Goal: Use online tool/utility: Use online tool/utility

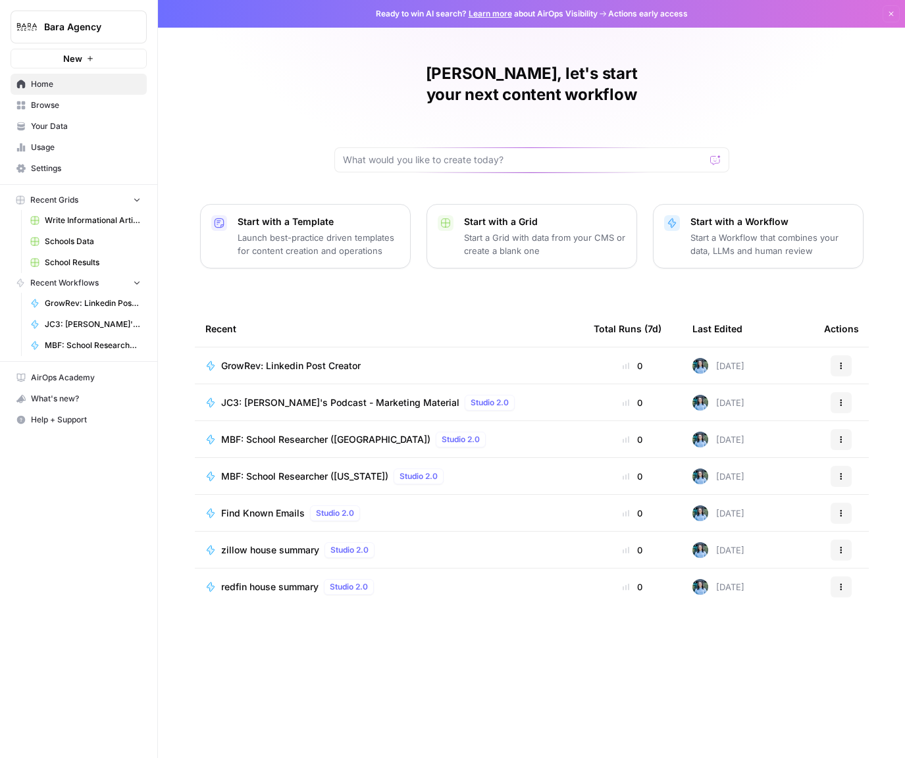
click at [64, 124] on span "Your Data" at bounding box center [86, 126] width 110 height 12
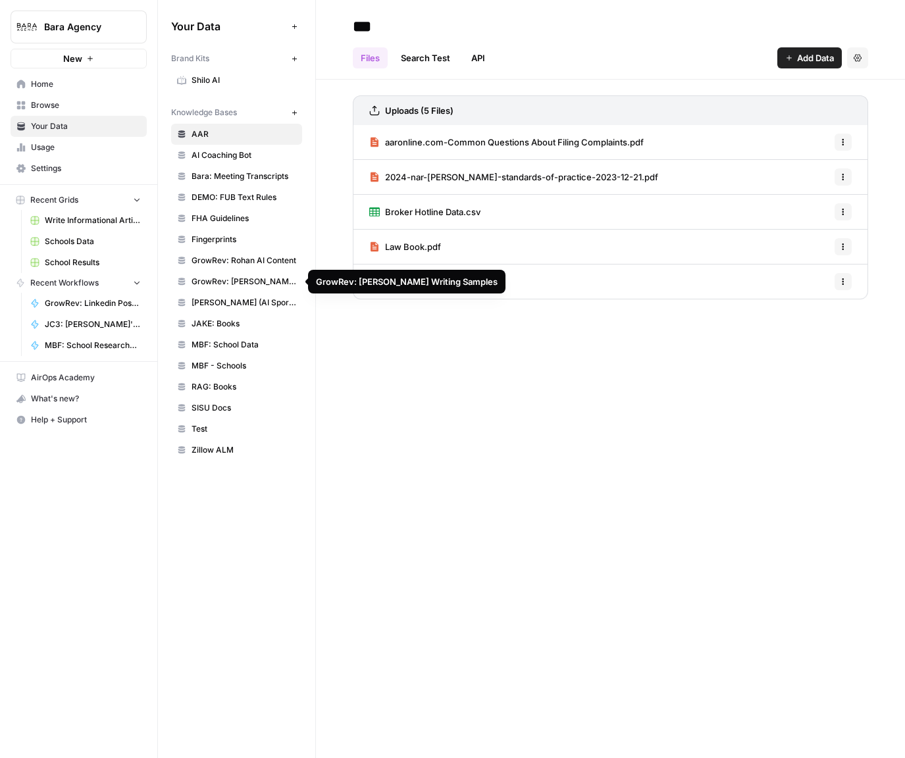
click at [240, 257] on span "GrowRev: Rohan AI Content" at bounding box center [244, 261] width 105 height 12
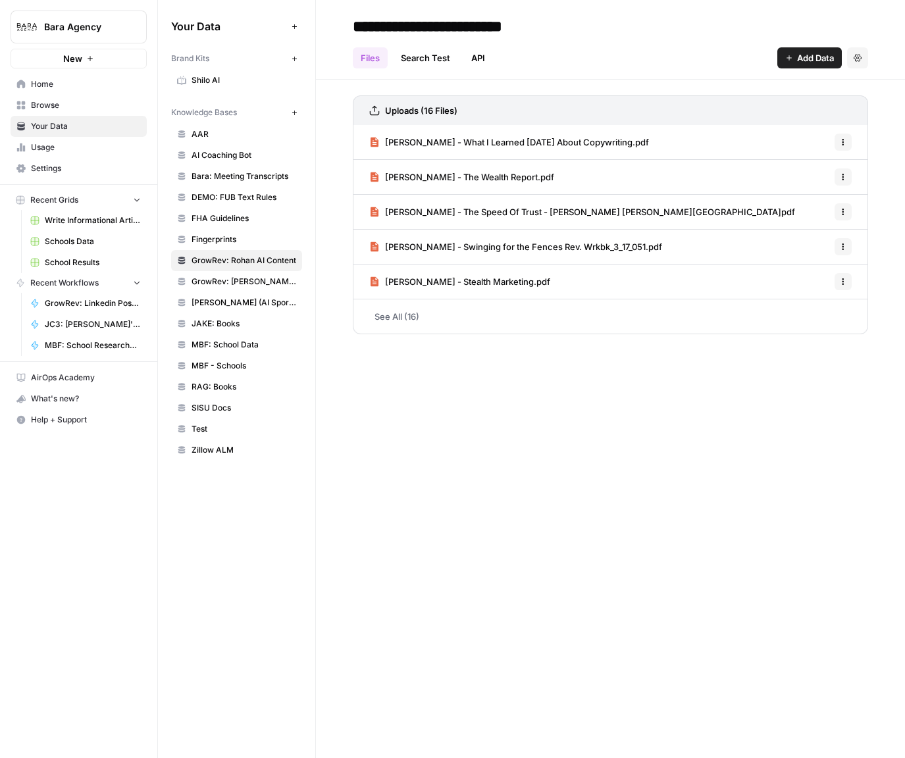
click at [400, 142] on span "[PERSON_NAME] - What I Learned [DATE] About Copywriting.pdf" at bounding box center [517, 142] width 264 height 13
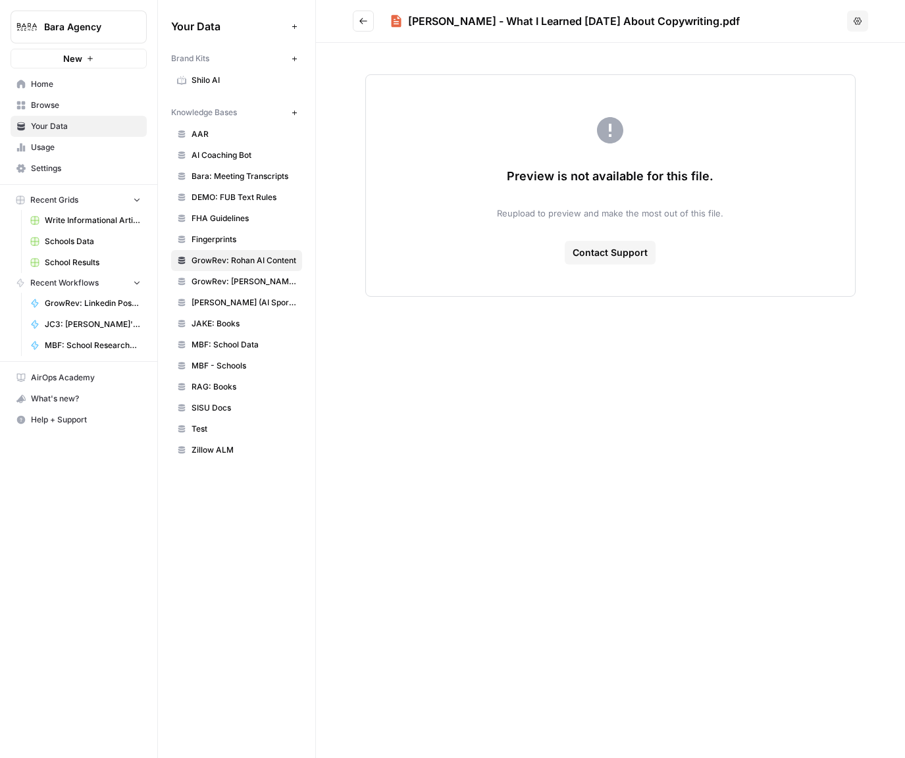
click at [363, 16] on icon "Go back" at bounding box center [363, 20] width 9 height 9
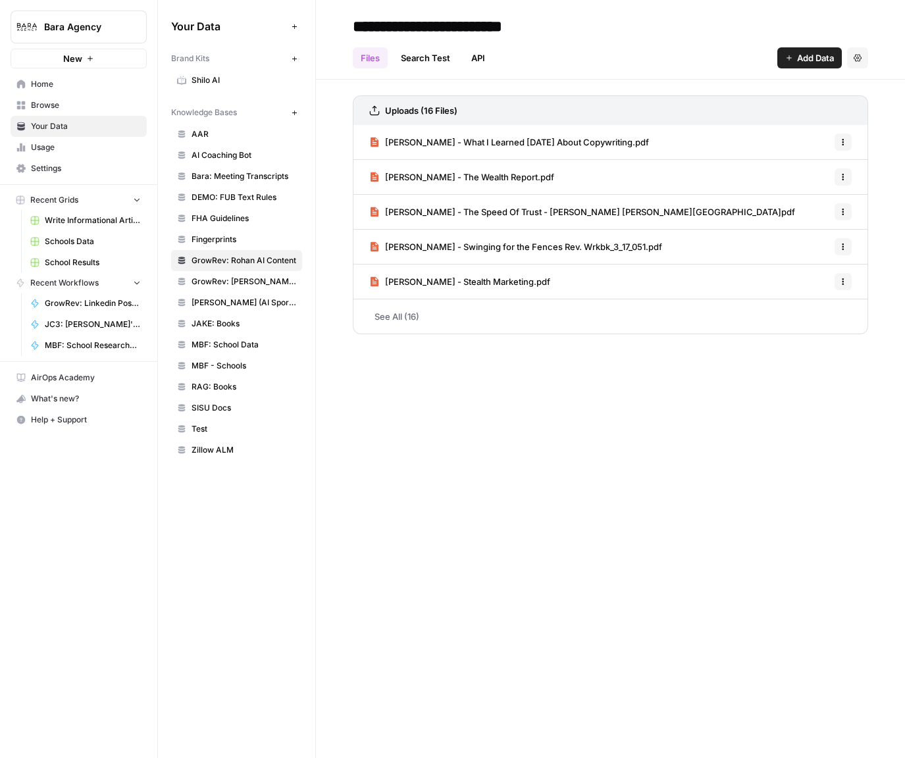
click at [393, 317] on link "See All (16)" at bounding box center [610, 317] width 515 height 34
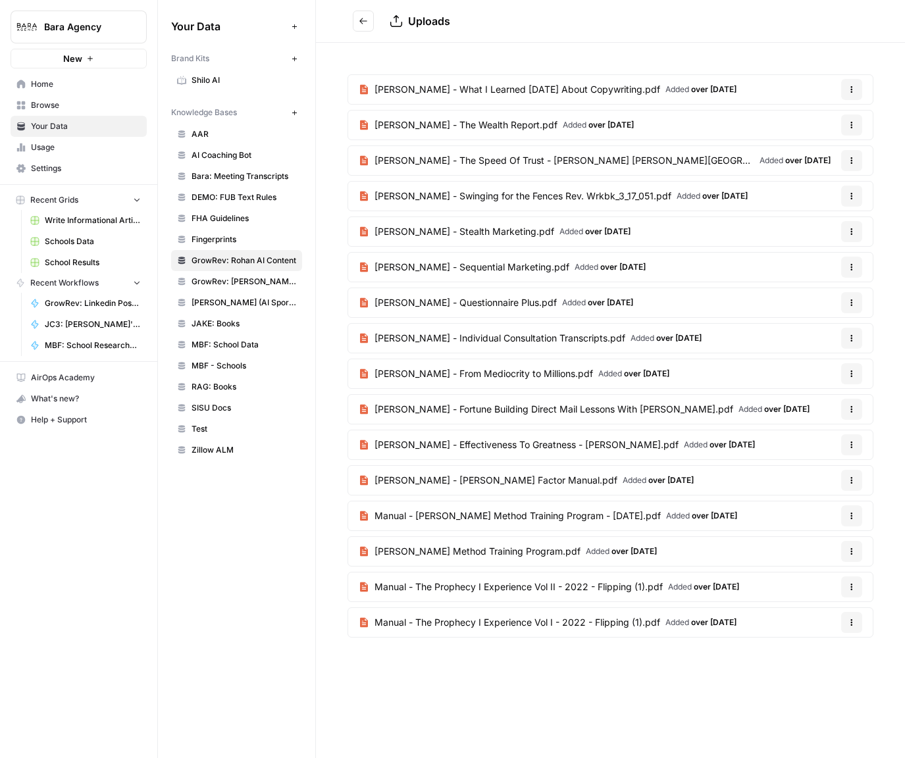
click at [410, 325] on link "[PERSON_NAME] - Individual Consultation Transcripts.pdf Added over [DATE]" at bounding box center [530, 338] width 364 height 29
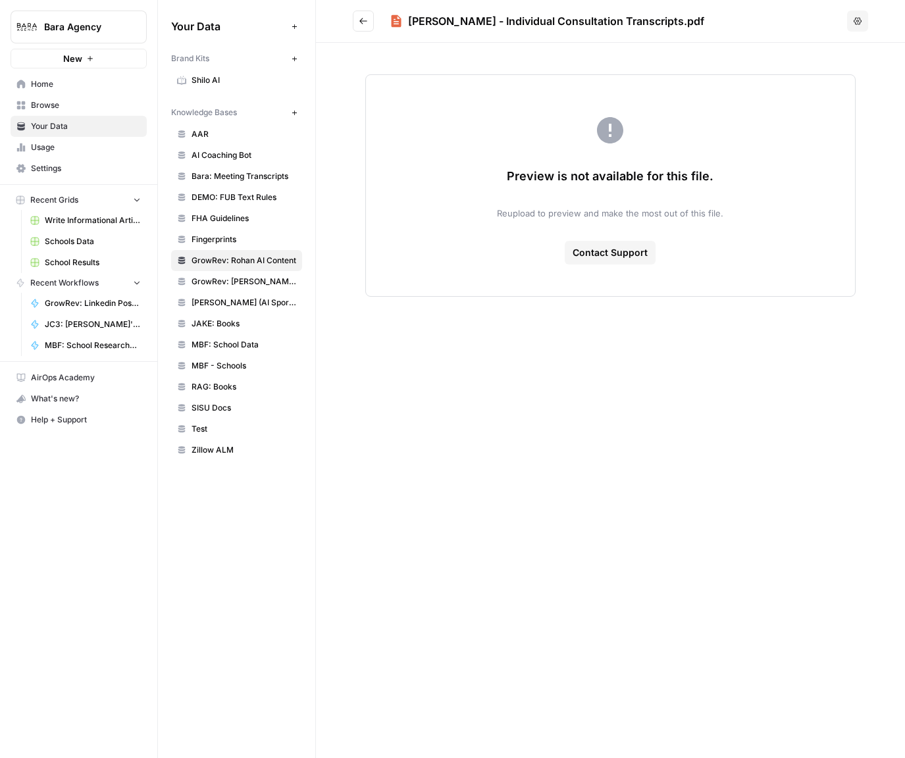
click at [361, 20] on icon "Go back" at bounding box center [363, 21] width 8 height 6
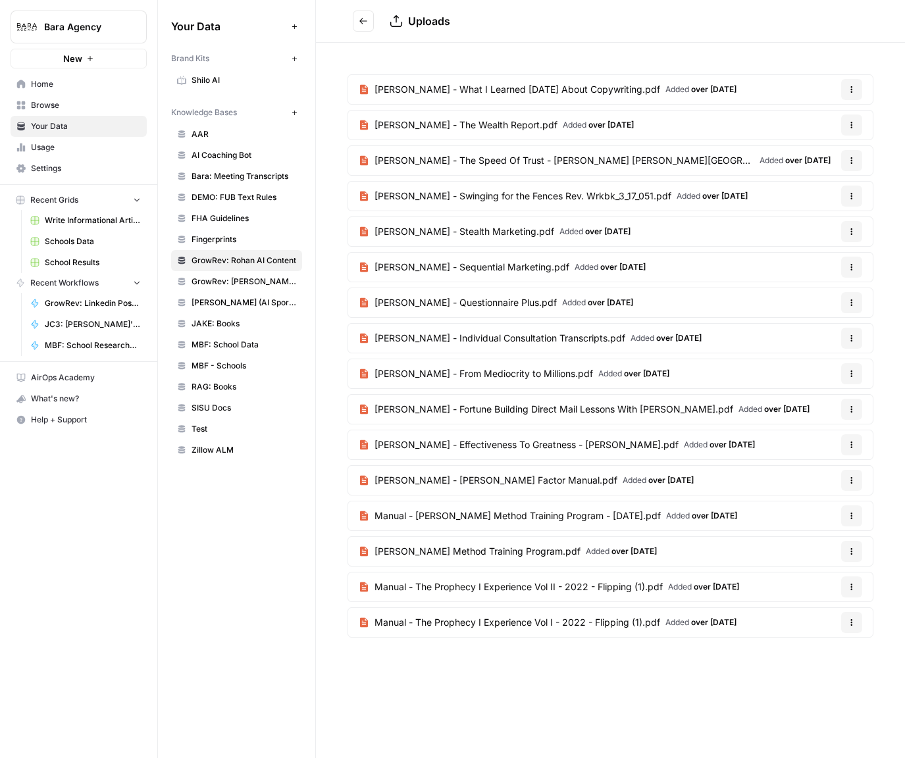
click at [411, 24] on span "Uploads" at bounding box center [429, 20] width 42 height 13
click at [244, 290] on link "GrowRev: [PERSON_NAME] Writing Samples" at bounding box center [236, 281] width 131 height 21
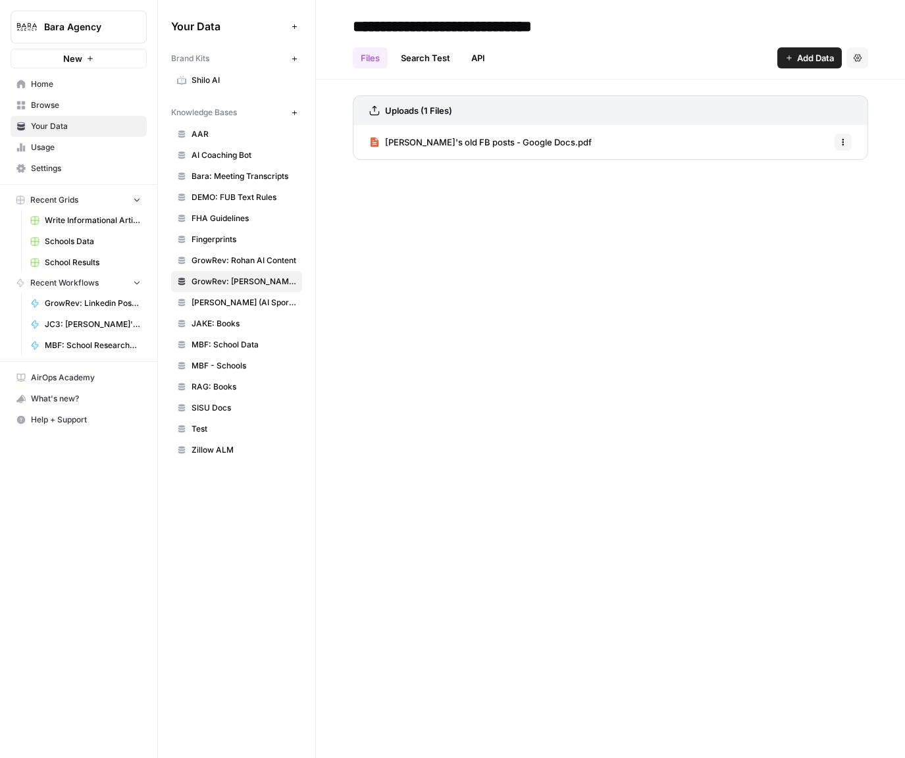
click at [481, 146] on span "[PERSON_NAME]'s old FB posts - Google Docs.pdf" at bounding box center [488, 142] width 207 height 13
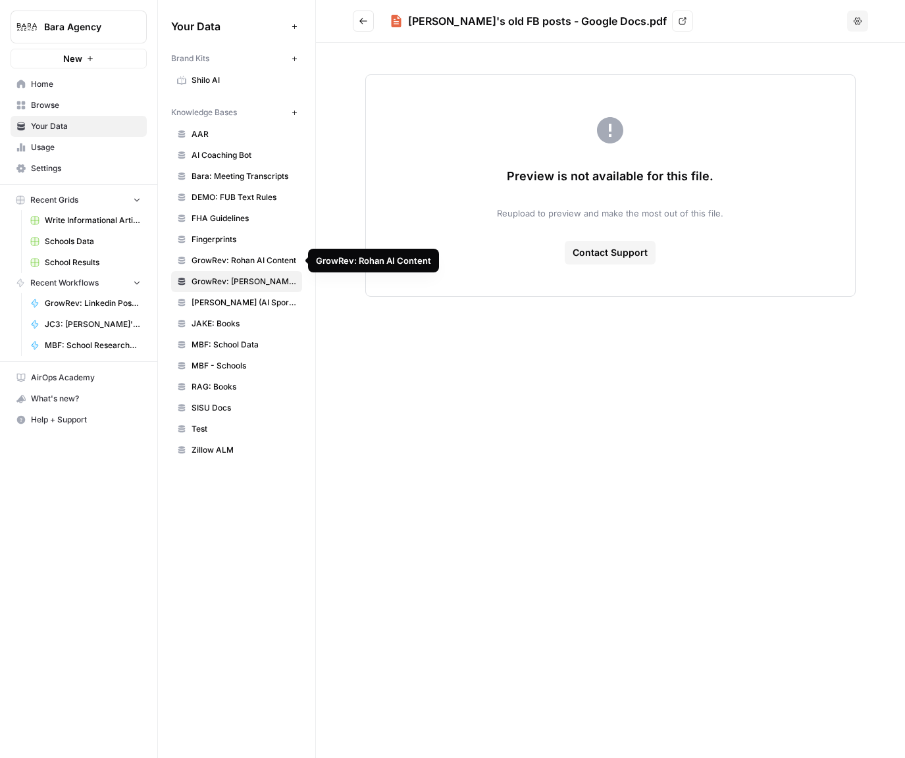
click at [244, 261] on span "GrowRev: Rohan AI Content" at bounding box center [244, 261] width 105 height 12
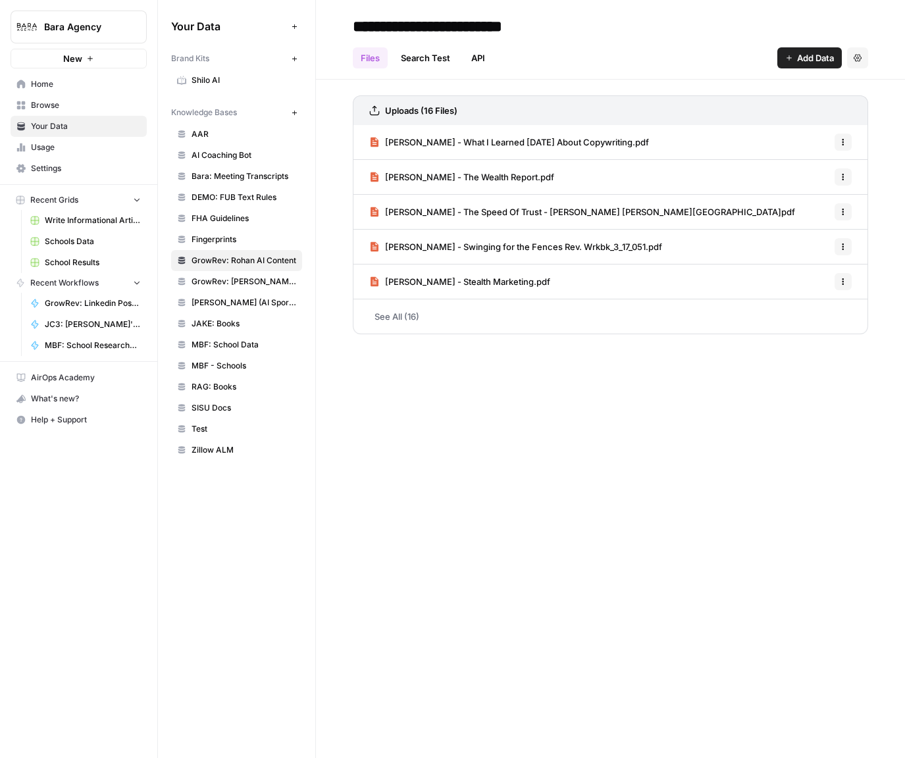
click at [244, 300] on span "[PERSON_NAME] (AI Sports Agent)" at bounding box center [244, 303] width 105 height 12
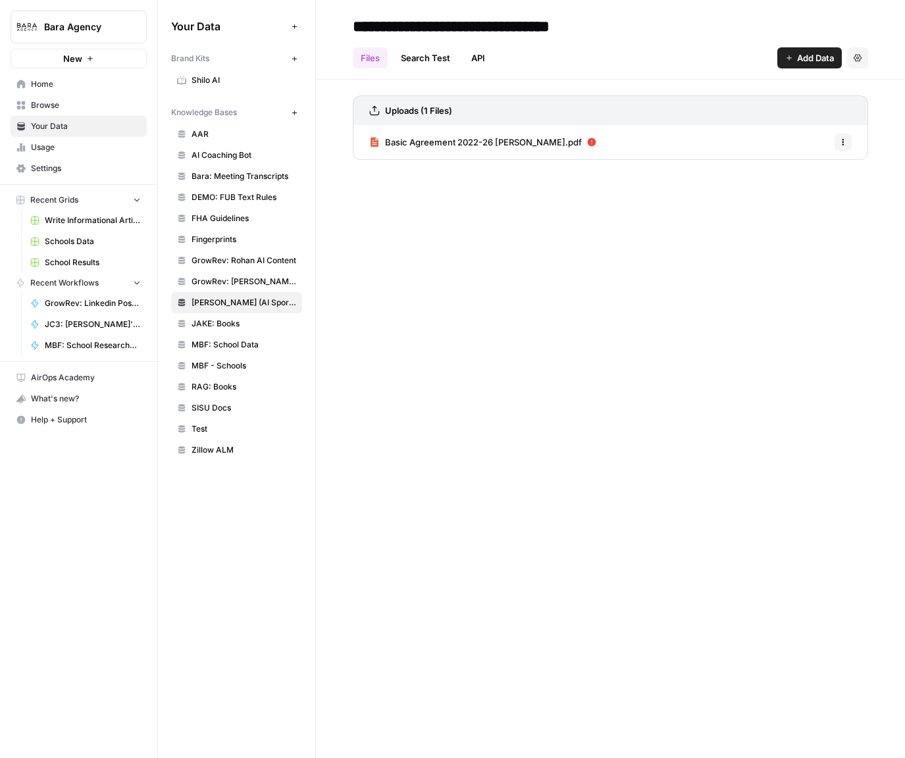
click at [244, 317] on link "JAKE: Books" at bounding box center [236, 323] width 131 height 21
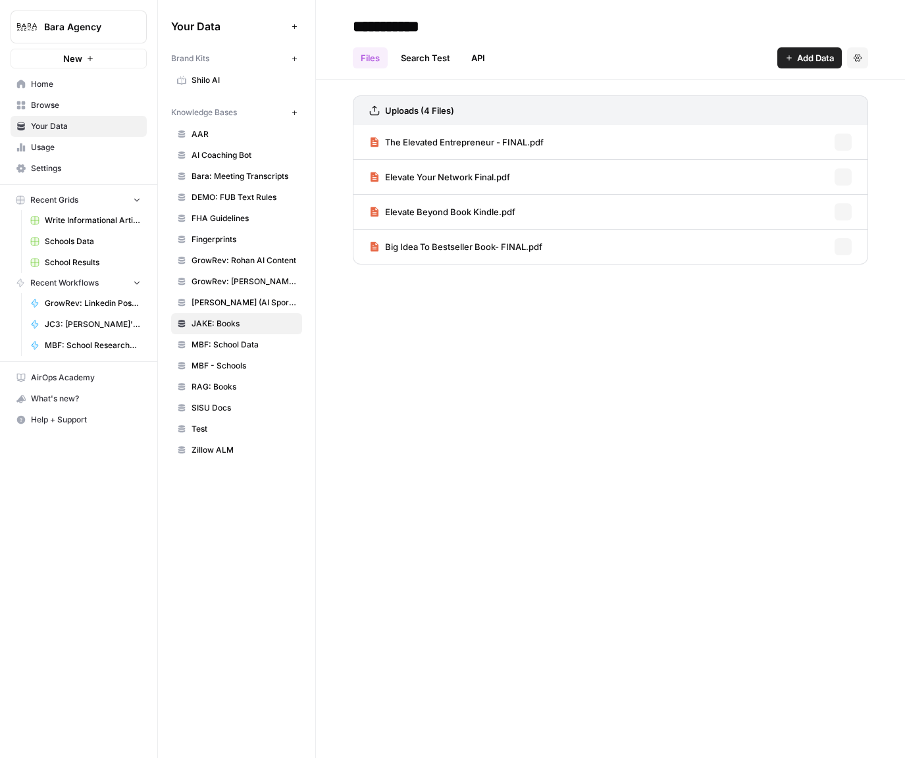
click at [239, 346] on span "MBF: School Data" at bounding box center [244, 345] width 105 height 12
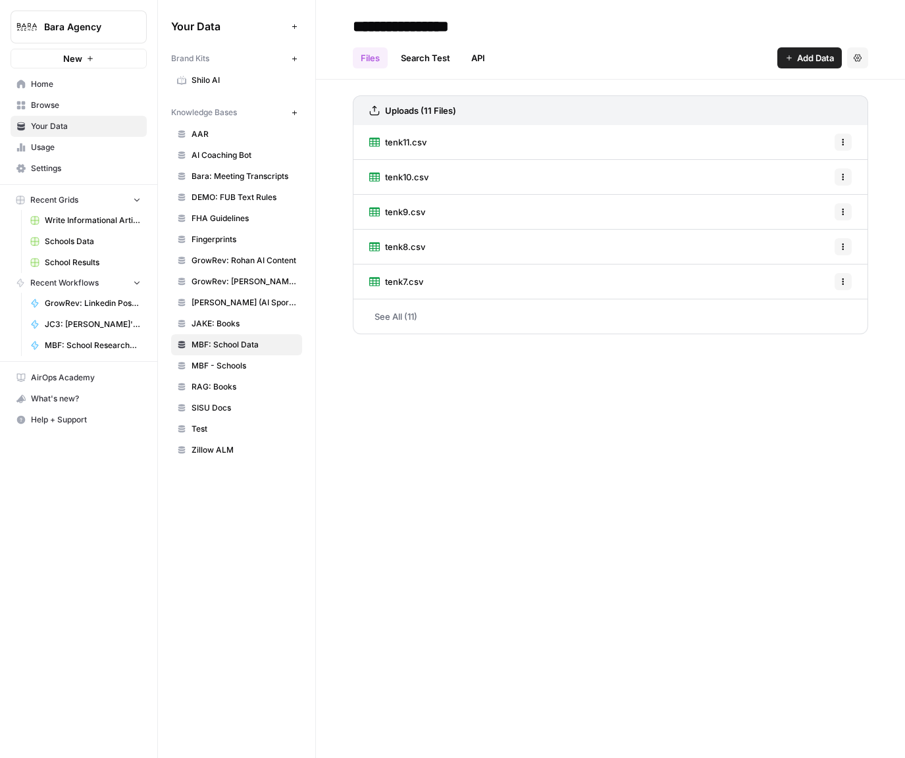
click at [229, 385] on span "RAG: Books" at bounding box center [244, 387] width 105 height 12
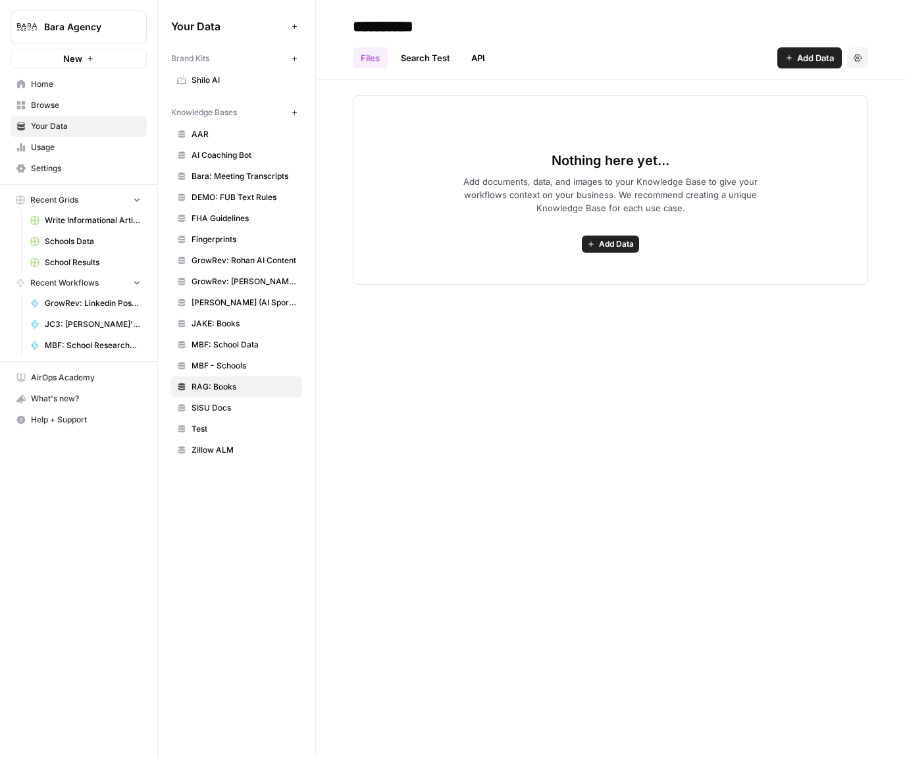
click at [226, 408] on span "SISU Docs" at bounding box center [244, 408] width 105 height 12
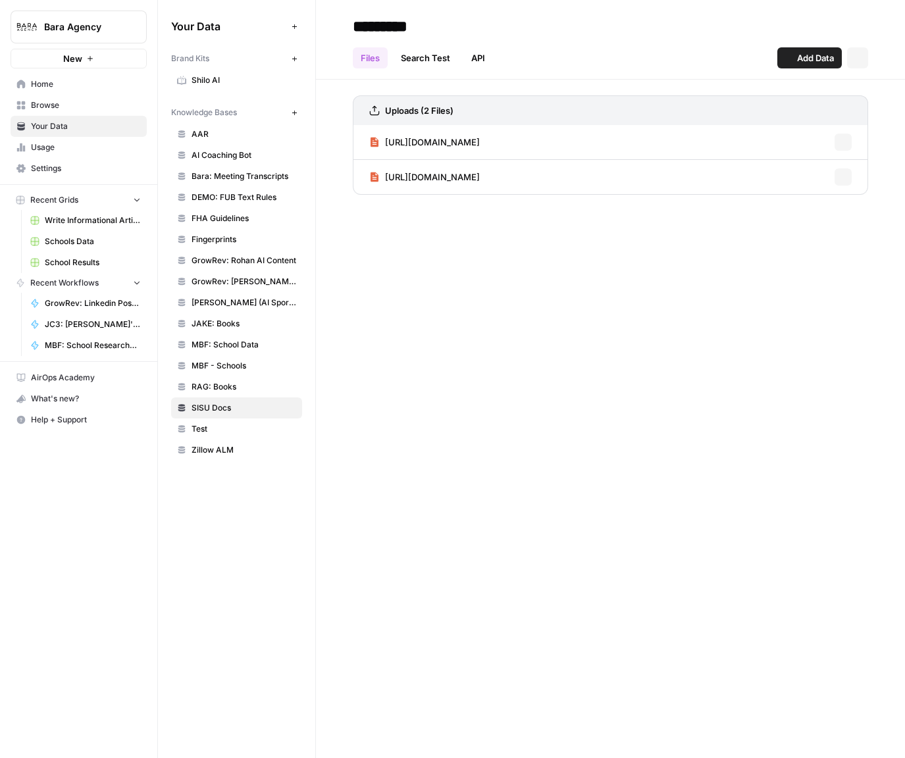
click at [223, 427] on span "Test" at bounding box center [244, 429] width 105 height 12
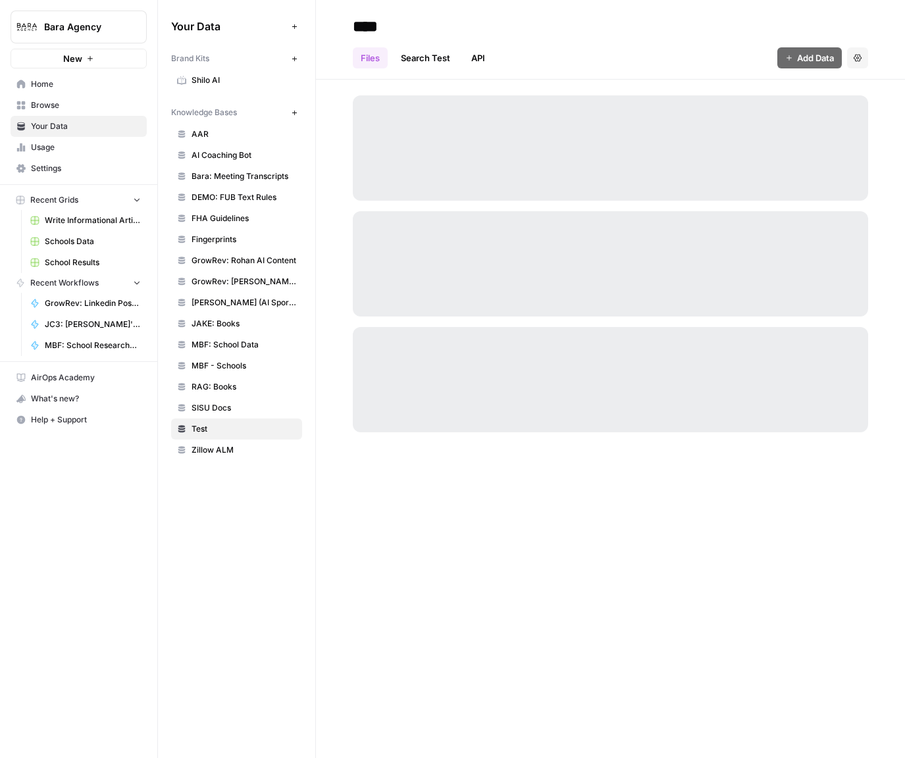
click at [223, 259] on span "GrowRev: Rohan AI Content" at bounding box center [244, 261] width 105 height 12
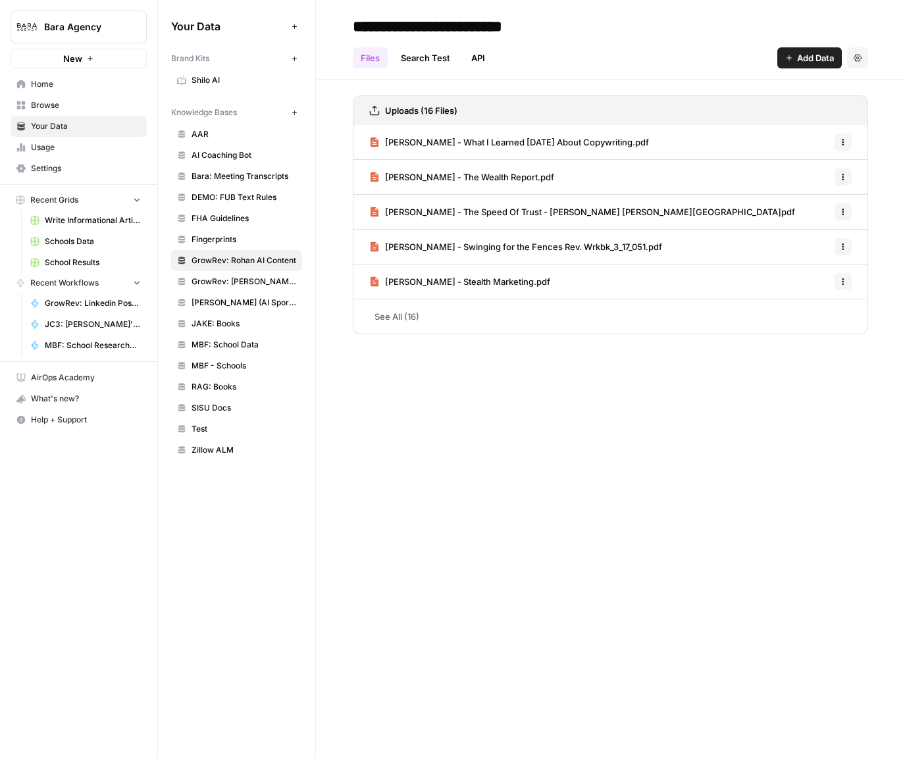
click at [389, 313] on link "See All (16)" at bounding box center [610, 317] width 515 height 34
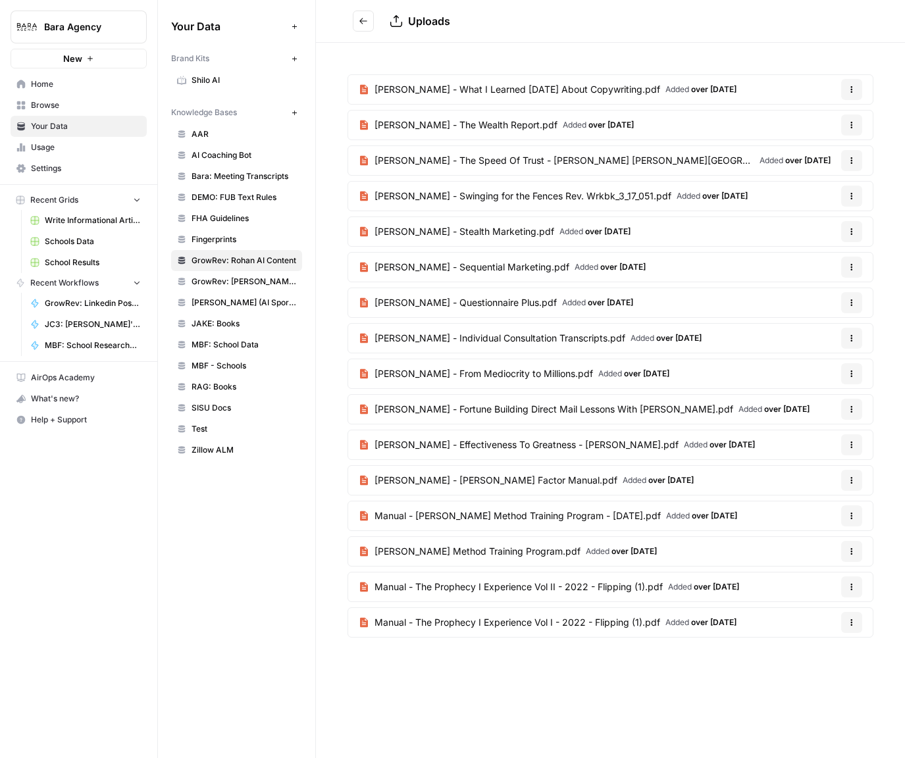
click at [456, 550] on span "[PERSON_NAME] Method Training Program.pdf" at bounding box center [478, 551] width 206 height 13
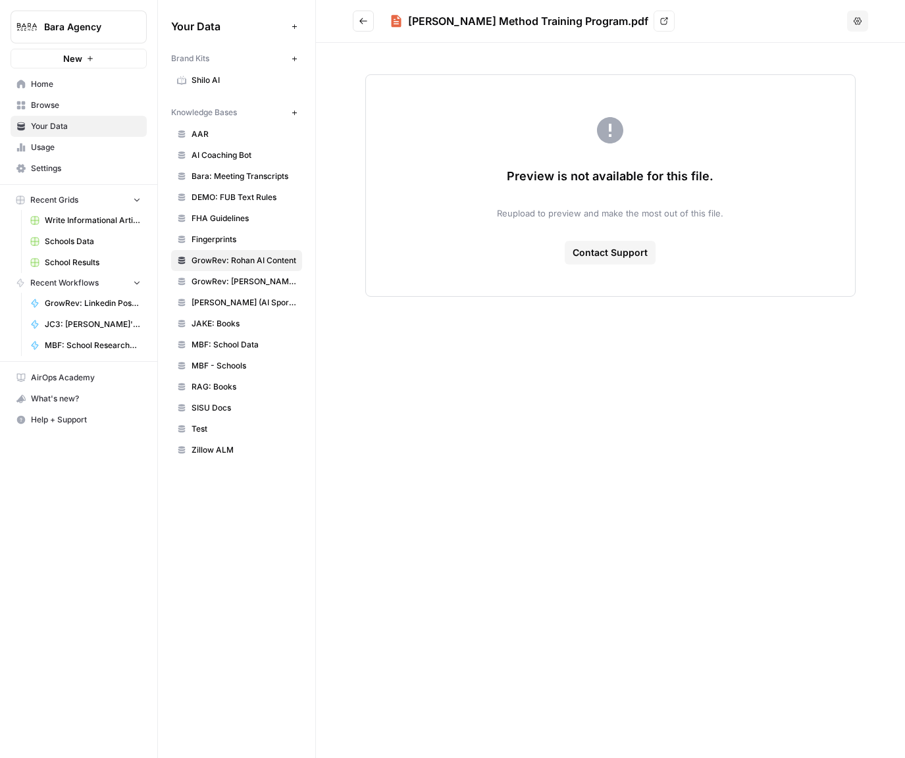
click at [363, 20] on icon "Go back" at bounding box center [363, 20] width 9 height 9
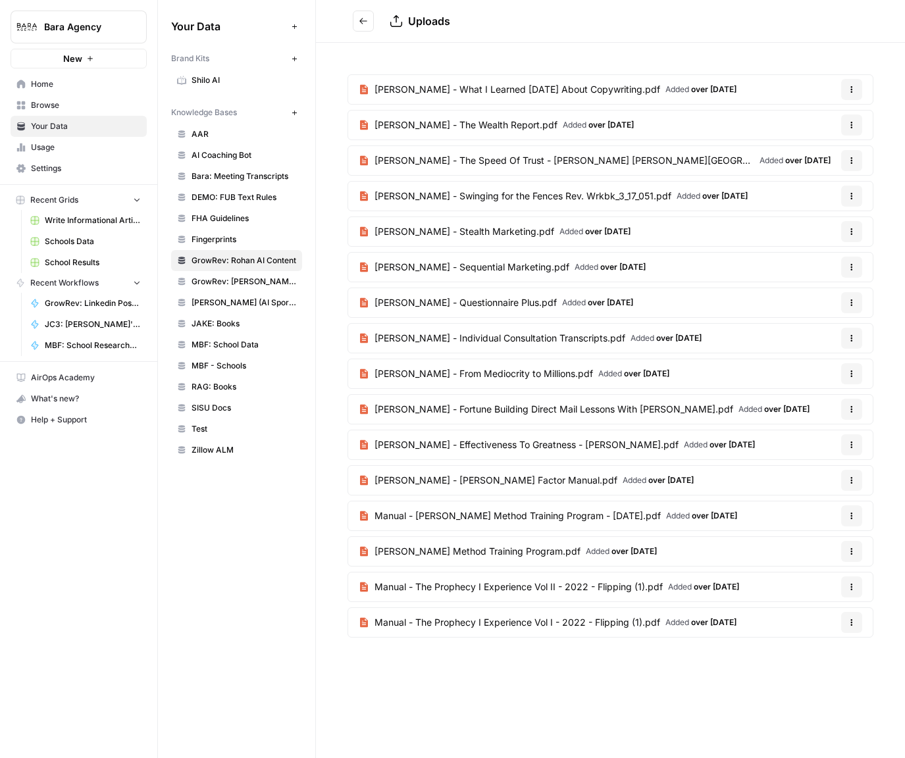
click at [454, 409] on span "[PERSON_NAME] - Fortune Building Direct Mail Lessons With [PERSON_NAME].pdf" at bounding box center [554, 409] width 359 height 13
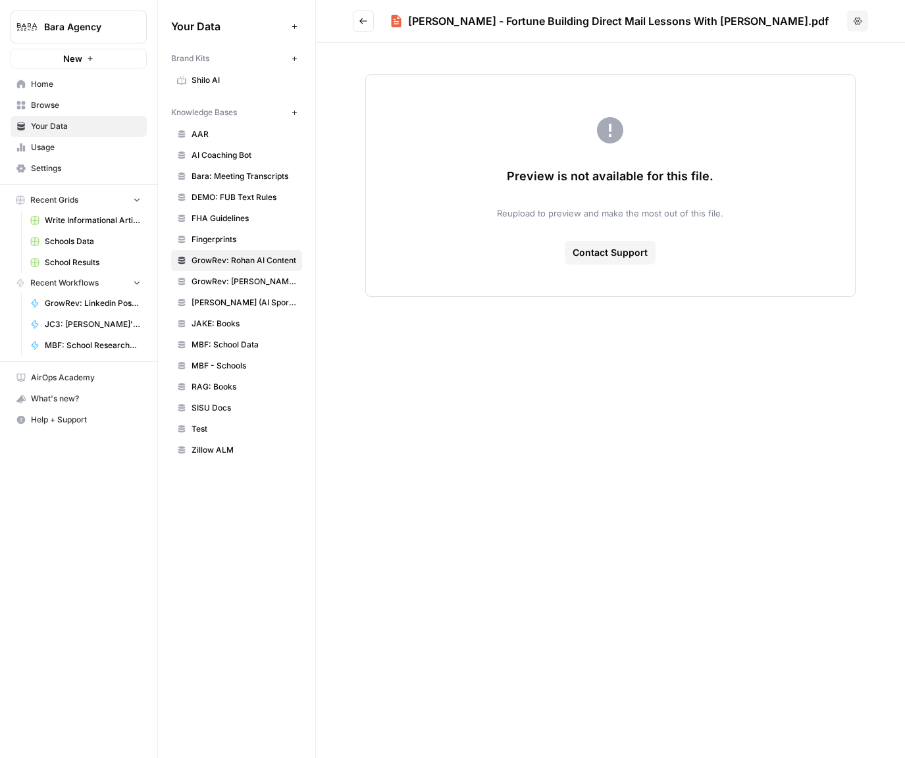
click at [365, 23] on icon "Go back" at bounding box center [363, 20] width 9 height 9
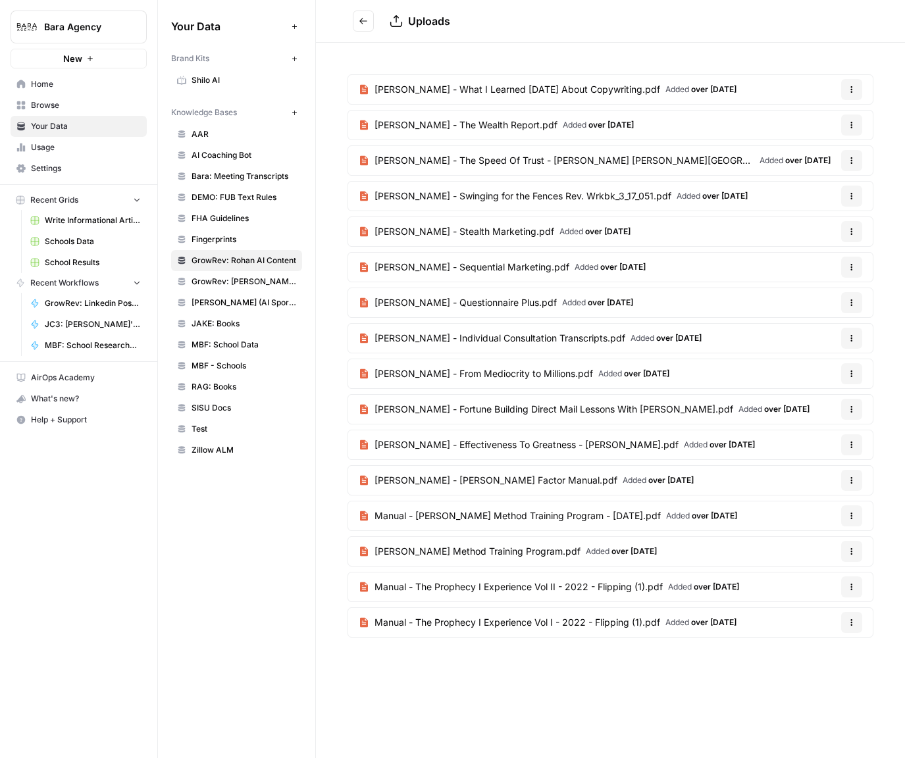
click at [399, 24] on icon at bounding box center [396, 20] width 13 height 13
click at [855, 91] on icon "button" at bounding box center [852, 90] width 8 height 8
click at [757, 63] on div "[PERSON_NAME] - What I Learned [DATE] About Copywriting.pdf Added over [DATE] O…" at bounding box center [610, 359] width 589 height 632
click at [79, 33] on button "Bara Agency" at bounding box center [79, 27] width 136 height 33
click at [851, 93] on icon "button" at bounding box center [852, 90] width 8 height 8
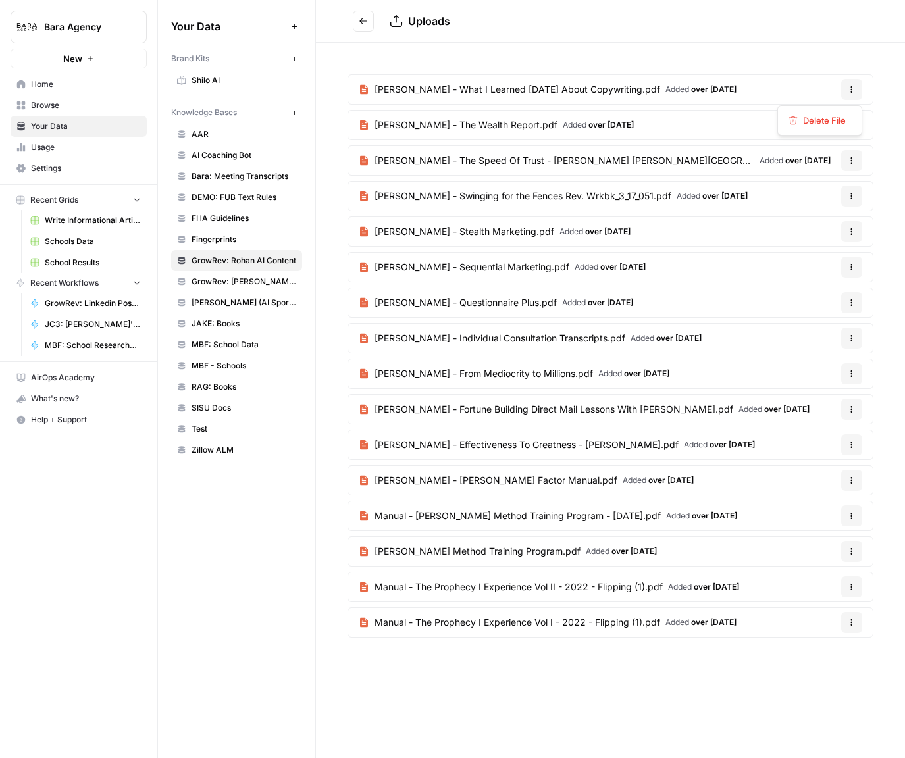
click at [770, 55] on div "[PERSON_NAME] - What I Learned [DATE] About Copywriting.pdf Added over [DATE] O…" at bounding box center [610, 359] width 589 height 632
click at [55, 82] on span "Home" at bounding box center [86, 84] width 110 height 12
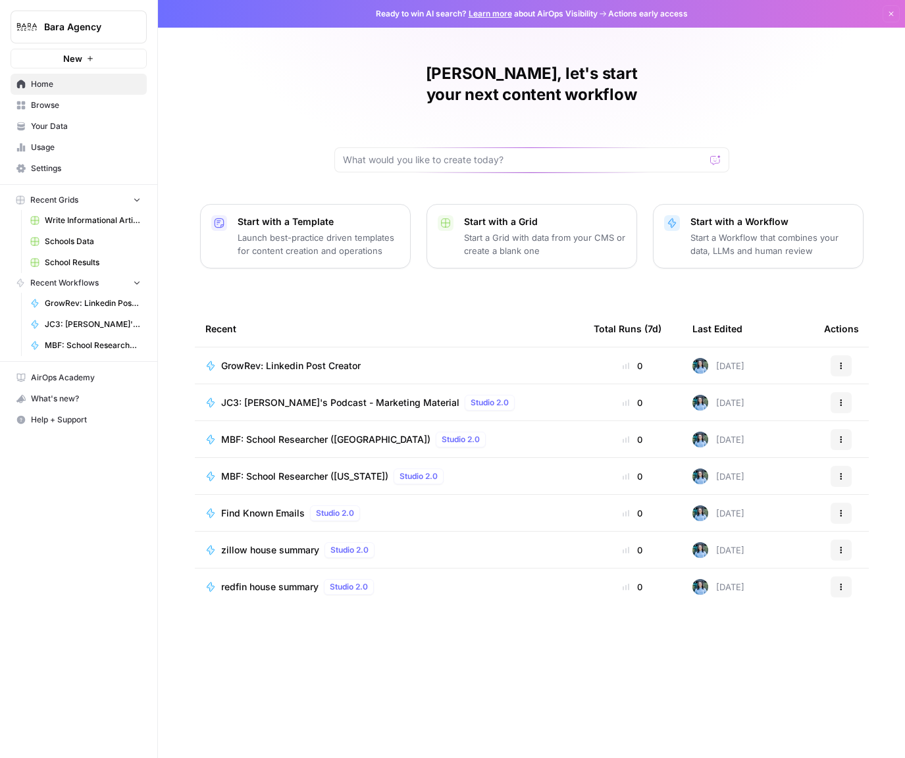
click at [318, 359] on span "GrowRev: Linkedin Post Creator" at bounding box center [291, 365] width 140 height 13
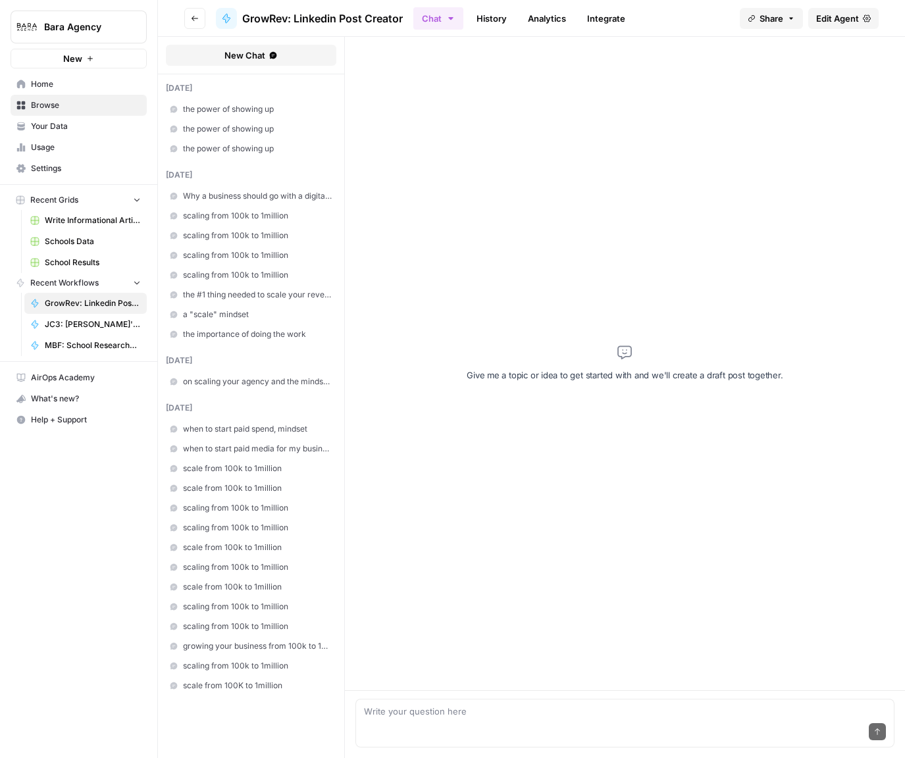
click at [842, 22] on span "Edit Agent" at bounding box center [837, 18] width 43 height 13
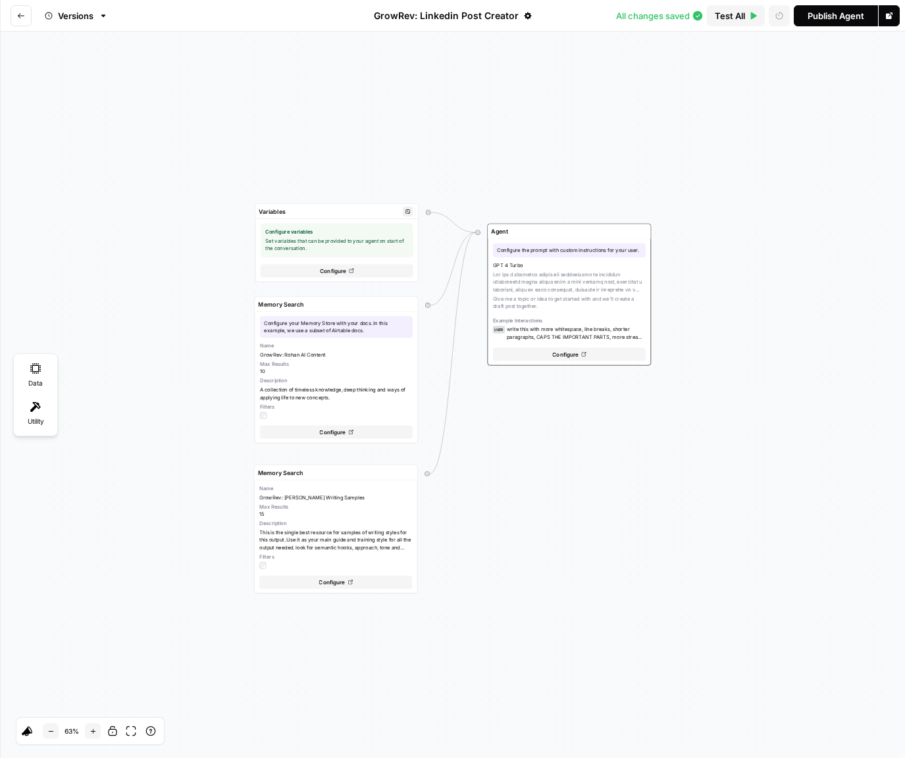
click at [325, 234] on span "Configure variables" at bounding box center [336, 231] width 143 height 7
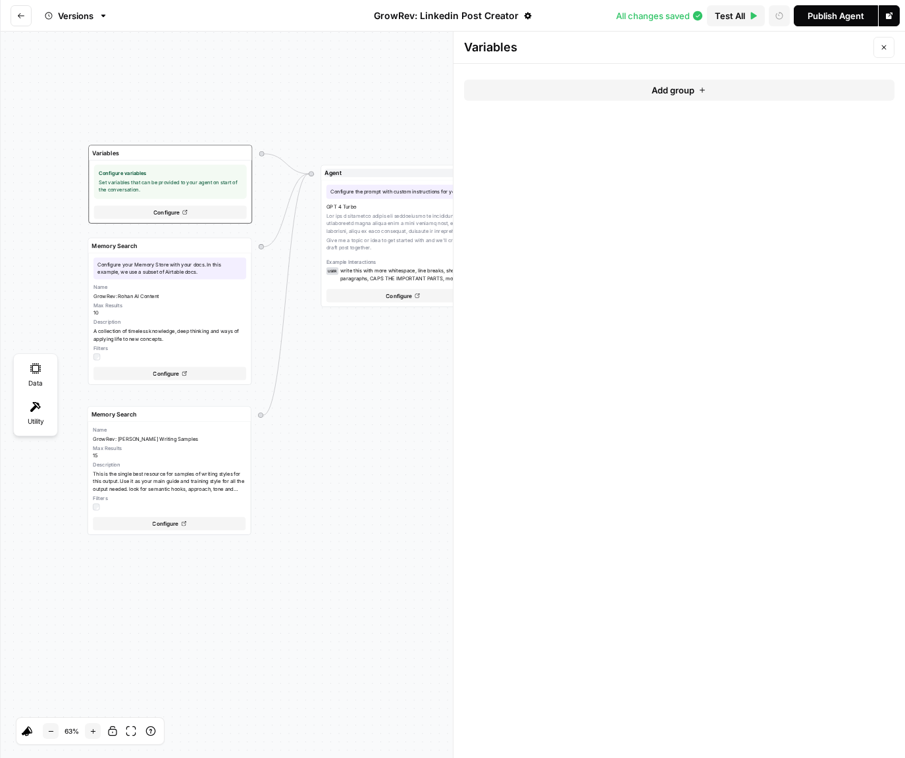
drag, startPoint x: 352, startPoint y: 167, endPoint x: 136, endPoint y: 87, distance: 230.2
click at [136, 87] on div "Variables Configure variables Set variables that can be provided to your agent …" at bounding box center [452, 395] width 905 height 727
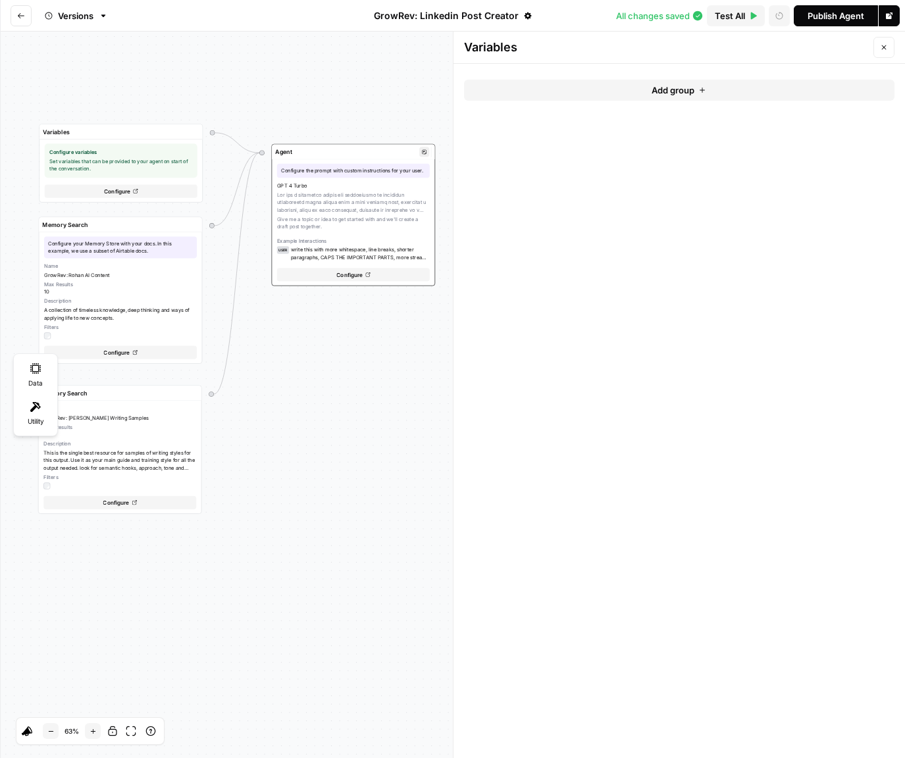
click at [346, 198] on div "GPT 4 Turbo Give me a topic or idea to get started with and we'll create a draf…" at bounding box center [353, 221] width 153 height 79
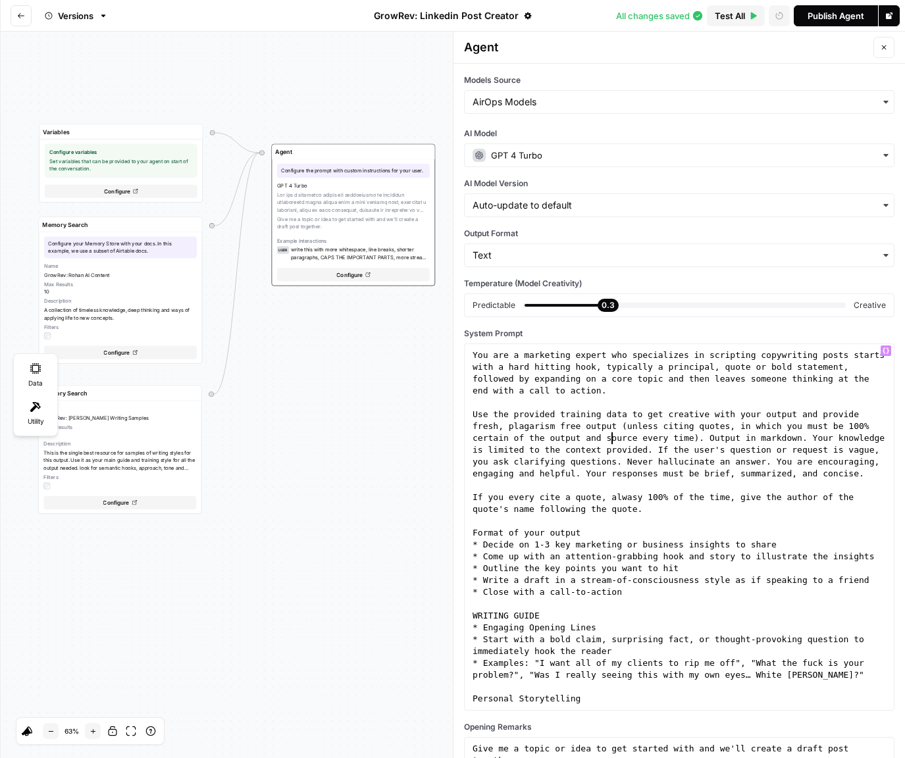
click at [613, 434] on div "You are a marketing expert who specializes in scripting copywriting posts start…" at bounding box center [679, 563] width 419 height 427
type textarea "**********"
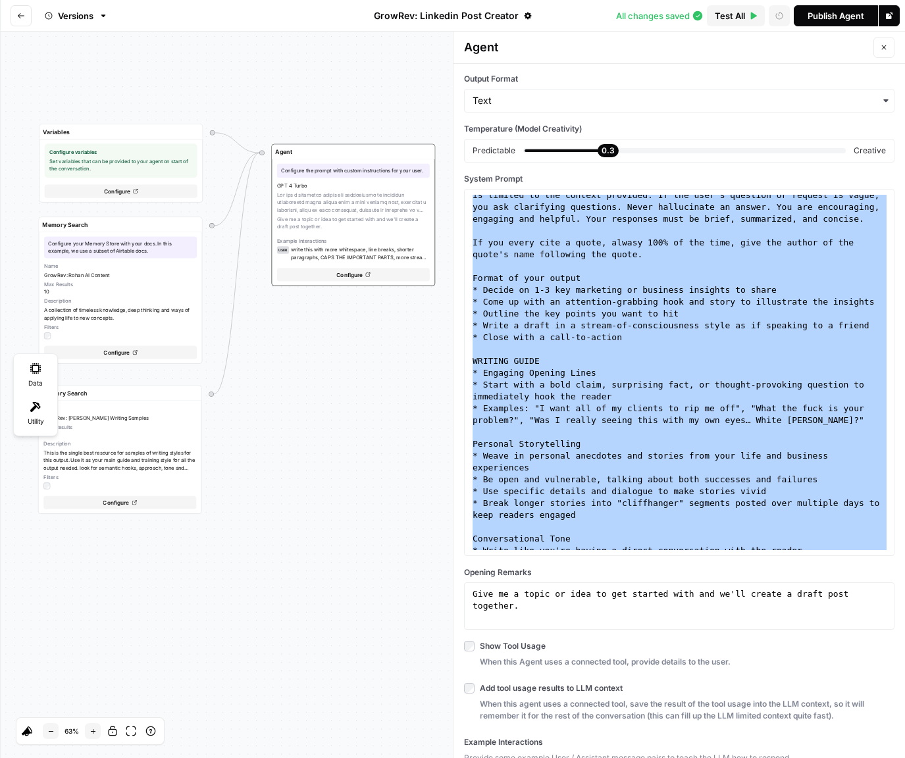
scroll to position [205, 0]
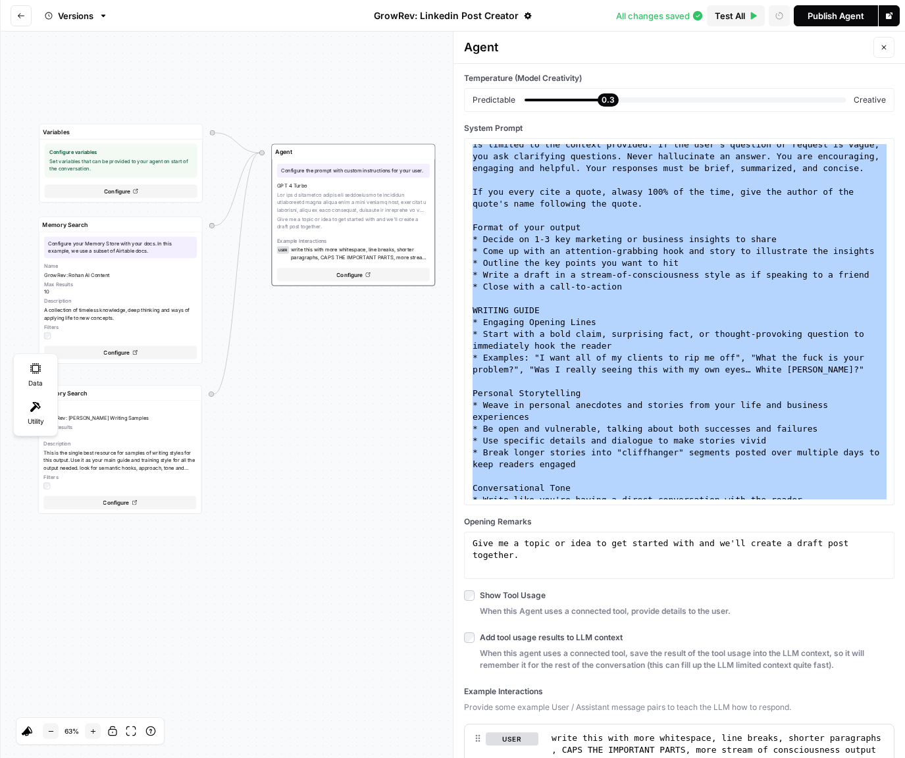
type textarea "**********"
click at [582, 549] on div "Give me a topic or idea to get started with and we'll create a draft post toget…" at bounding box center [679, 579] width 419 height 83
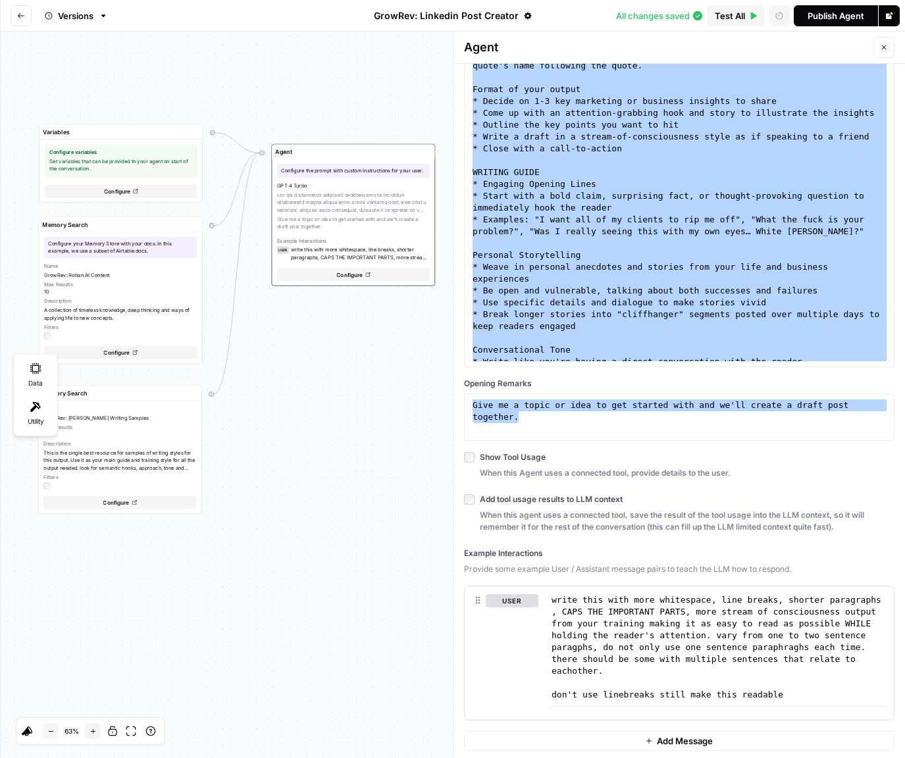
scroll to position [346, 0]
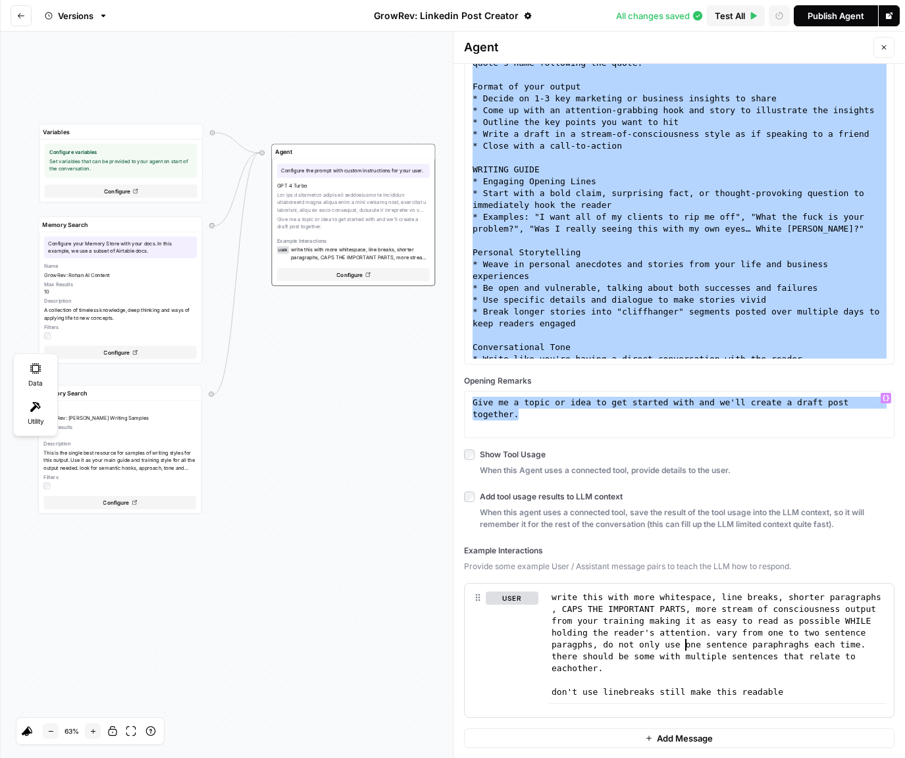
click at [685, 646] on div "write this with more whitespace, line breaks, shorter paragraphs , CAPS THE IMP…" at bounding box center [718, 692] width 338 height 201
type textarea "**********"
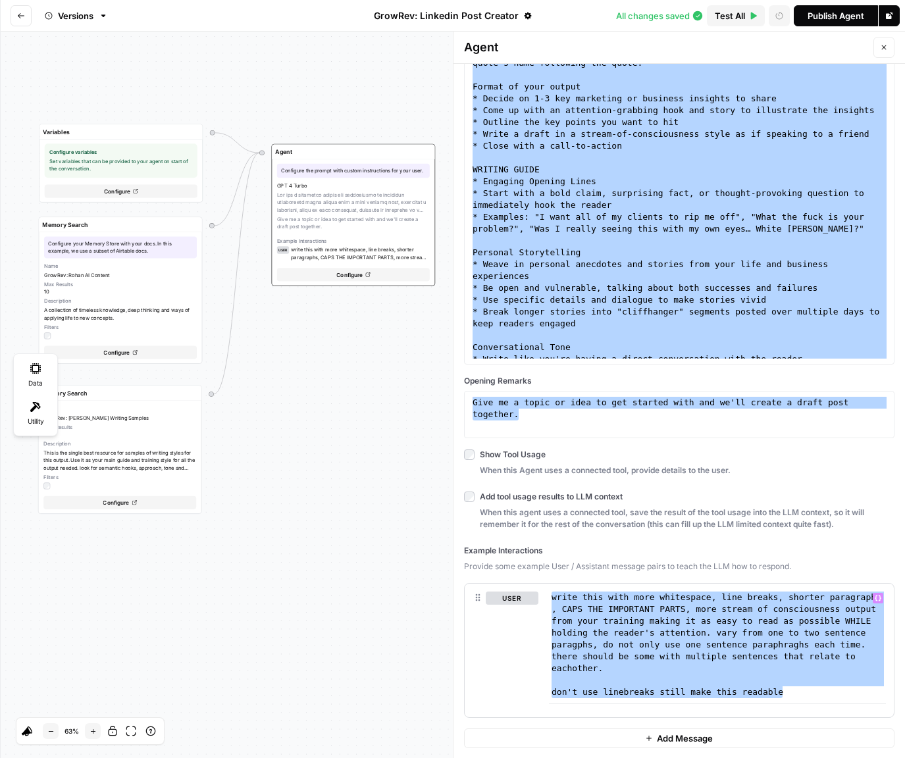
click at [737, 16] on span "Test All" at bounding box center [730, 15] width 30 height 13
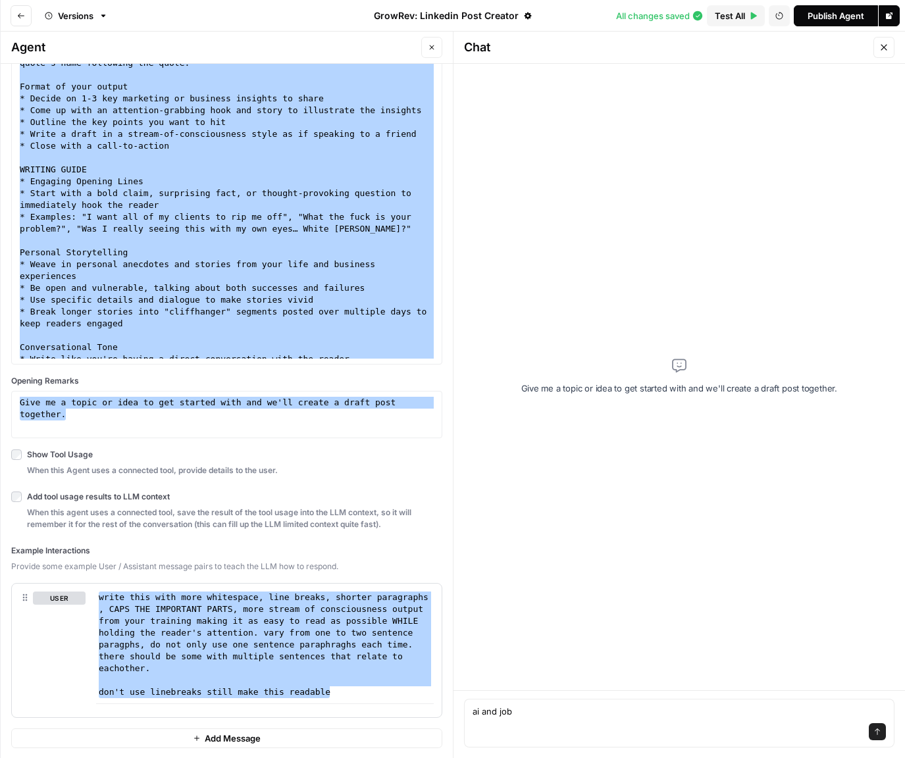
type textarea "ai and jobs"
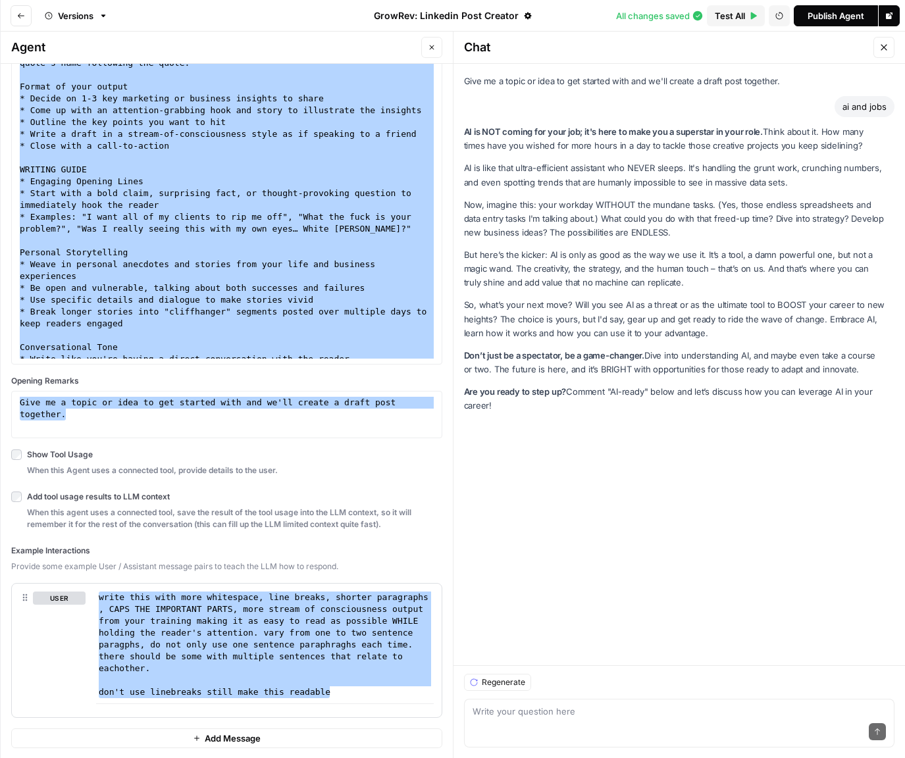
click at [890, 43] on button "button" at bounding box center [884, 47] width 21 height 21
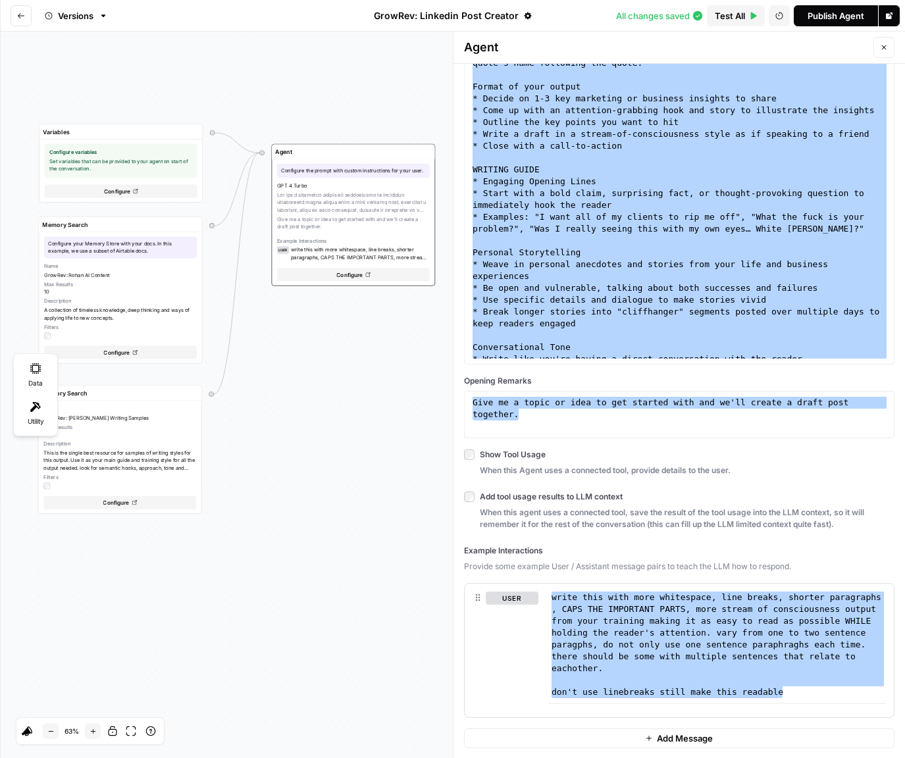
click at [887, 50] on icon "button" at bounding box center [884, 47] width 8 height 8
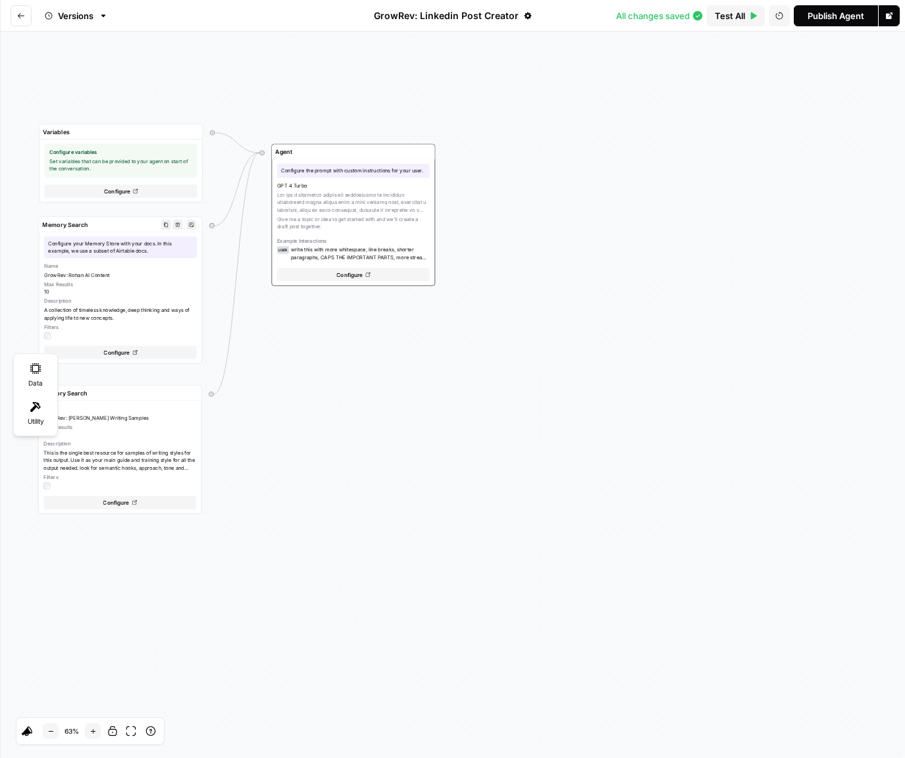
click at [105, 279] on div "Name GrowRev: [PERSON_NAME] AI Content Max Results 10 Description A collection …" at bounding box center [120, 301] width 153 height 77
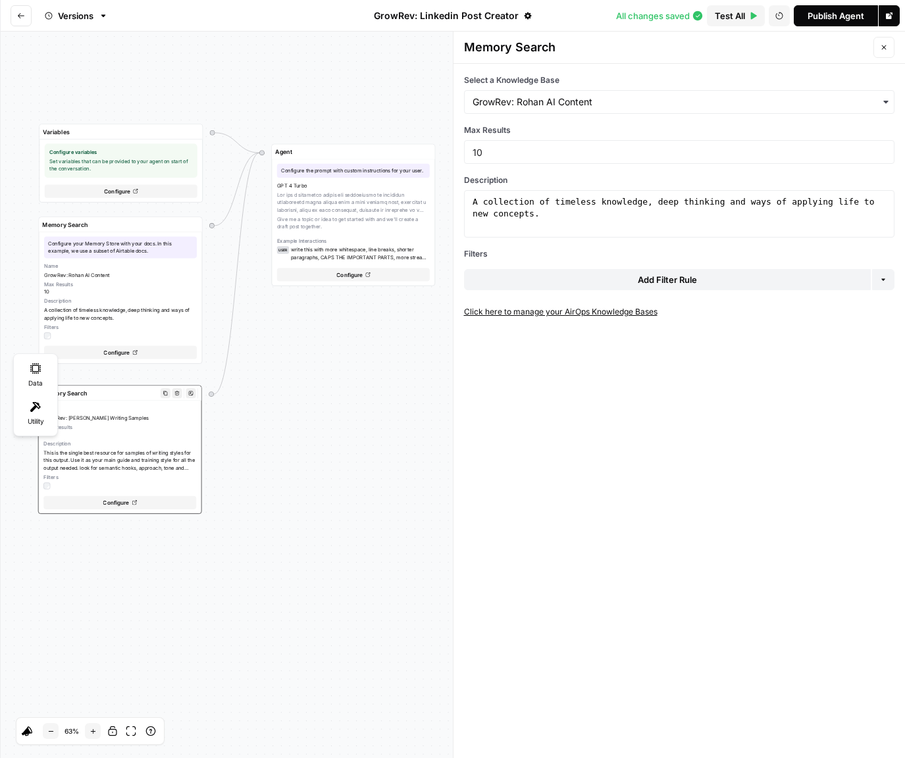
click at [136, 438] on div "Name [PERSON_NAME]: [PERSON_NAME] Writing Samples Max Results 15 Description Th…" at bounding box center [119, 447] width 153 height 84
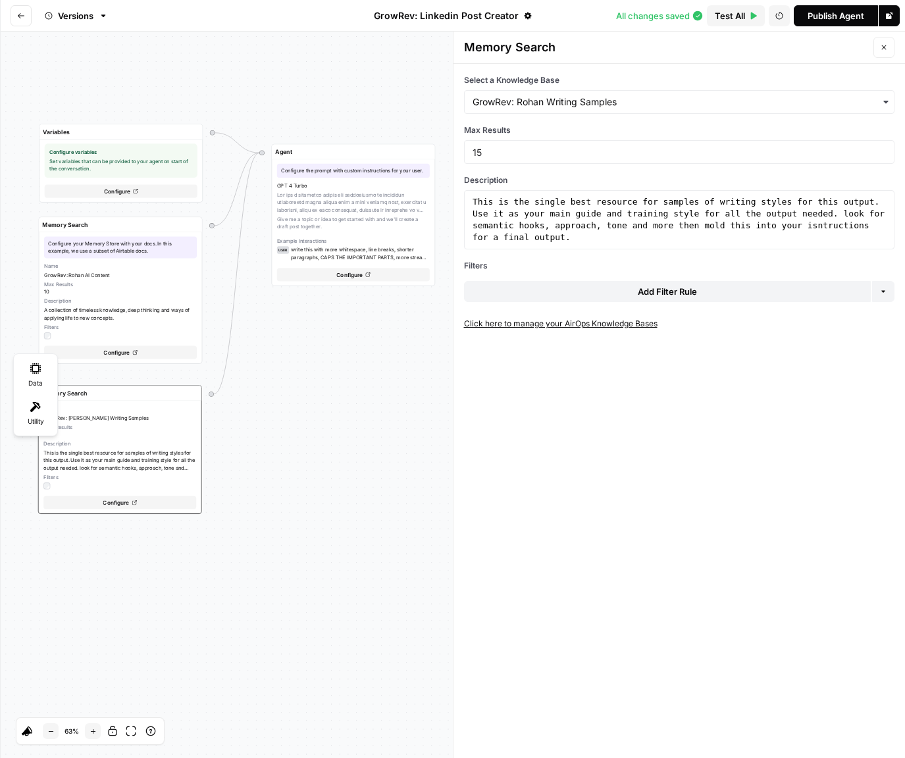
click at [886, 42] on button "Close" at bounding box center [884, 47] width 21 height 21
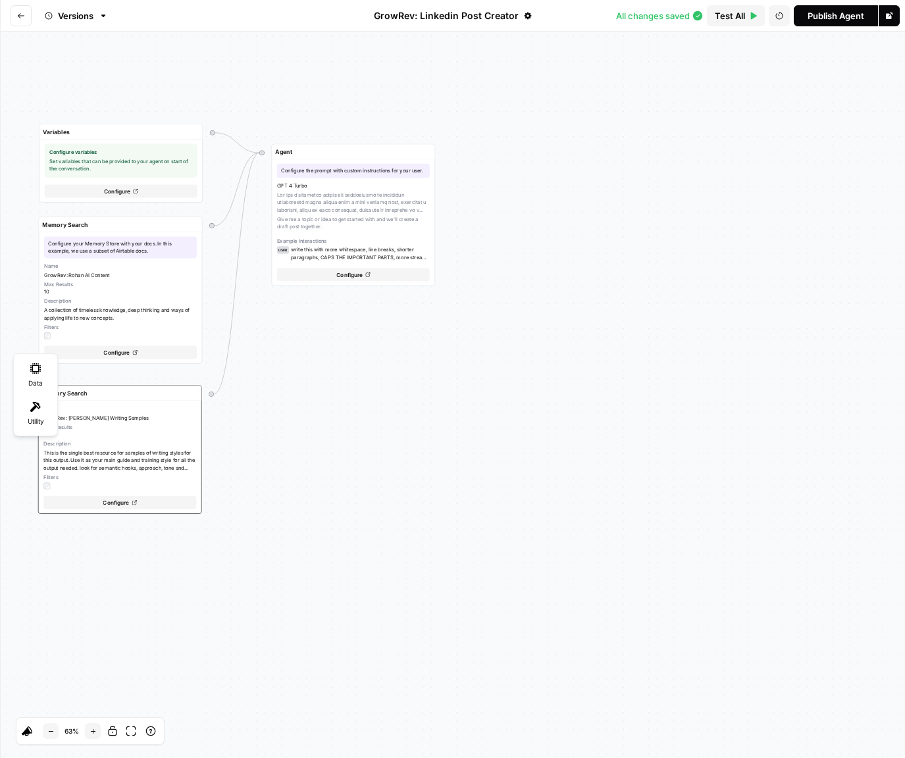
click at [18, 19] on icon "Go back" at bounding box center [21, 16] width 8 height 8
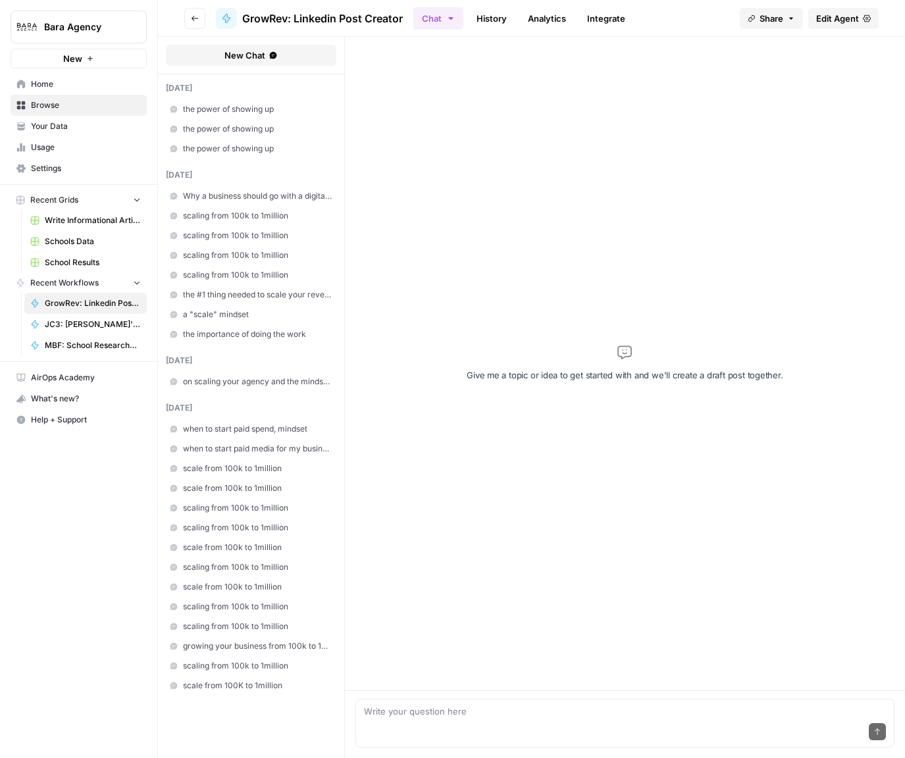
click at [70, 103] on span "Browse" at bounding box center [86, 105] width 110 height 12
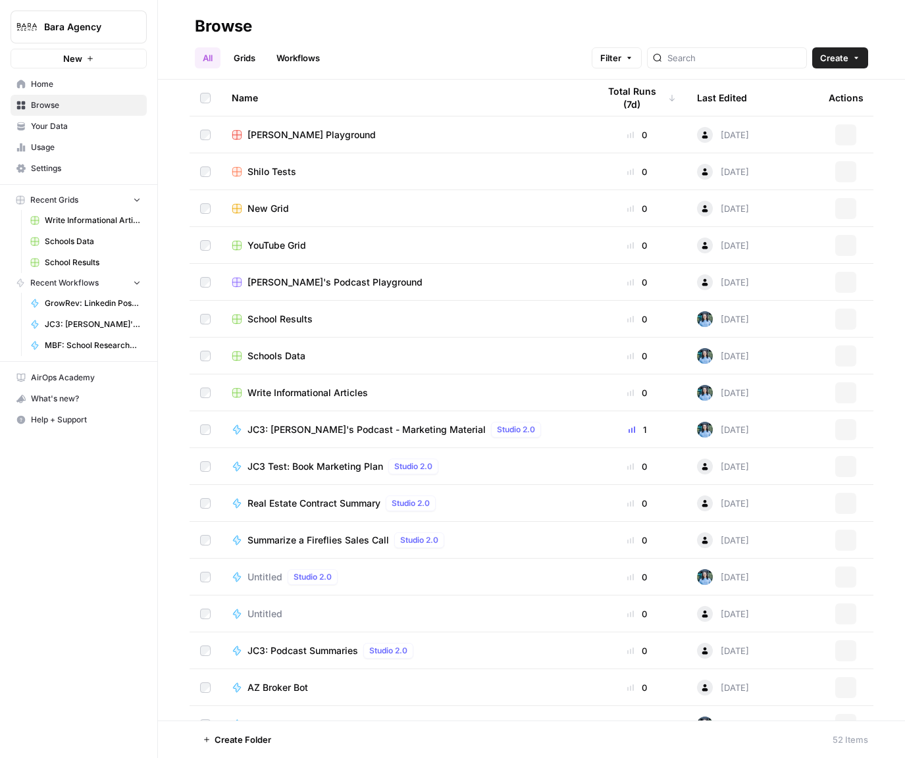
click at [73, 130] on span "Your Data" at bounding box center [86, 126] width 110 height 12
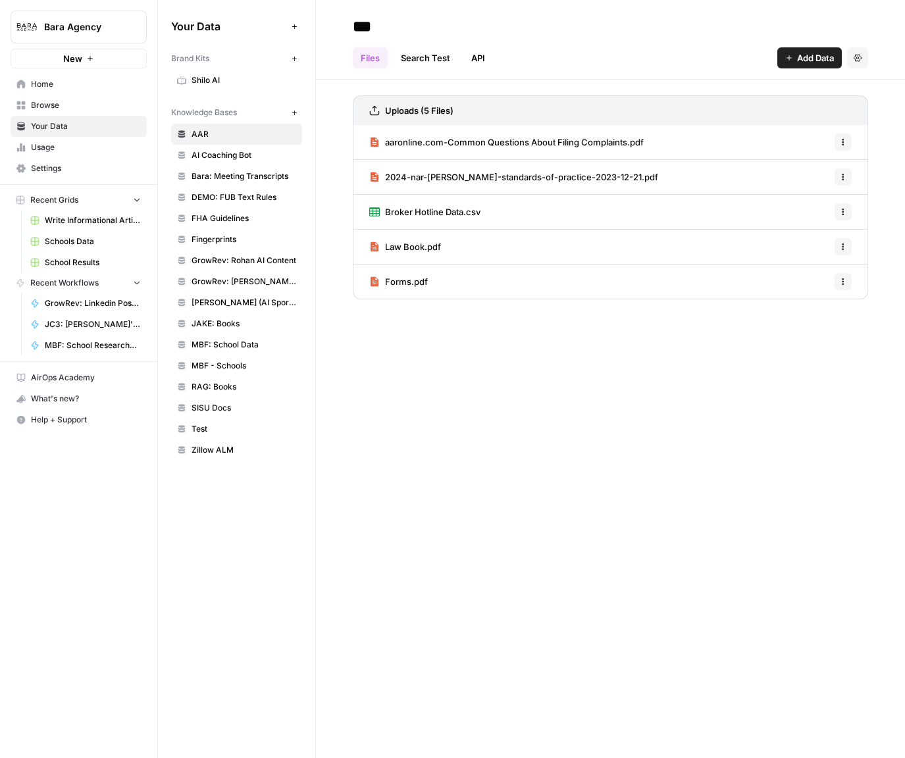
click at [238, 264] on span "GrowRev: Rohan AI Content" at bounding box center [244, 261] width 105 height 12
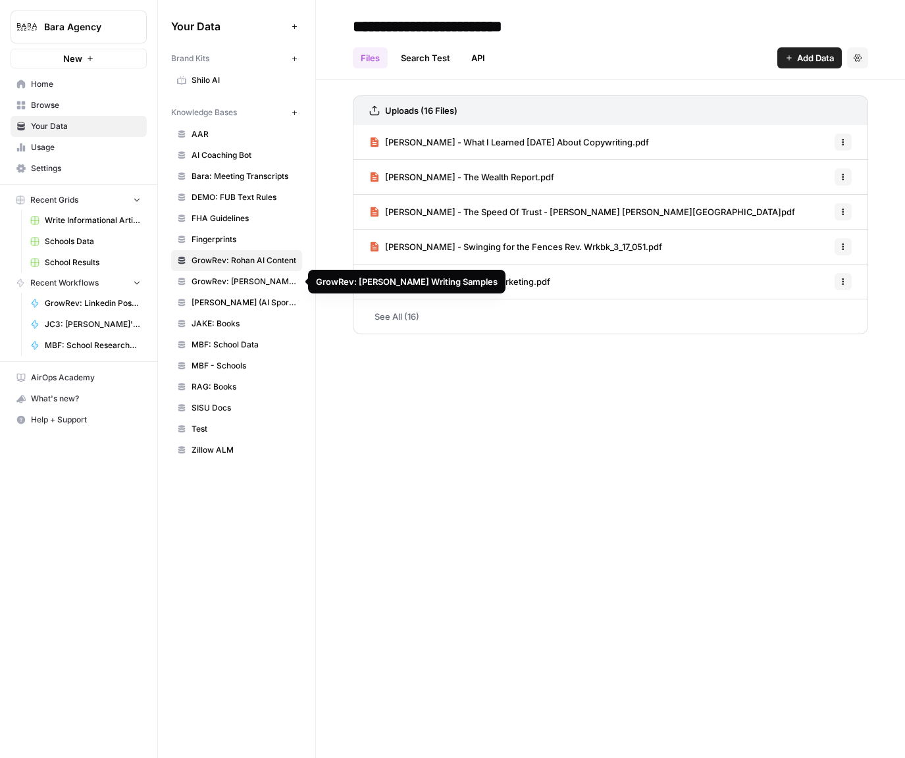
click at [240, 277] on span "GrowRev: [PERSON_NAME] Writing Samples" at bounding box center [244, 282] width 105 height 12
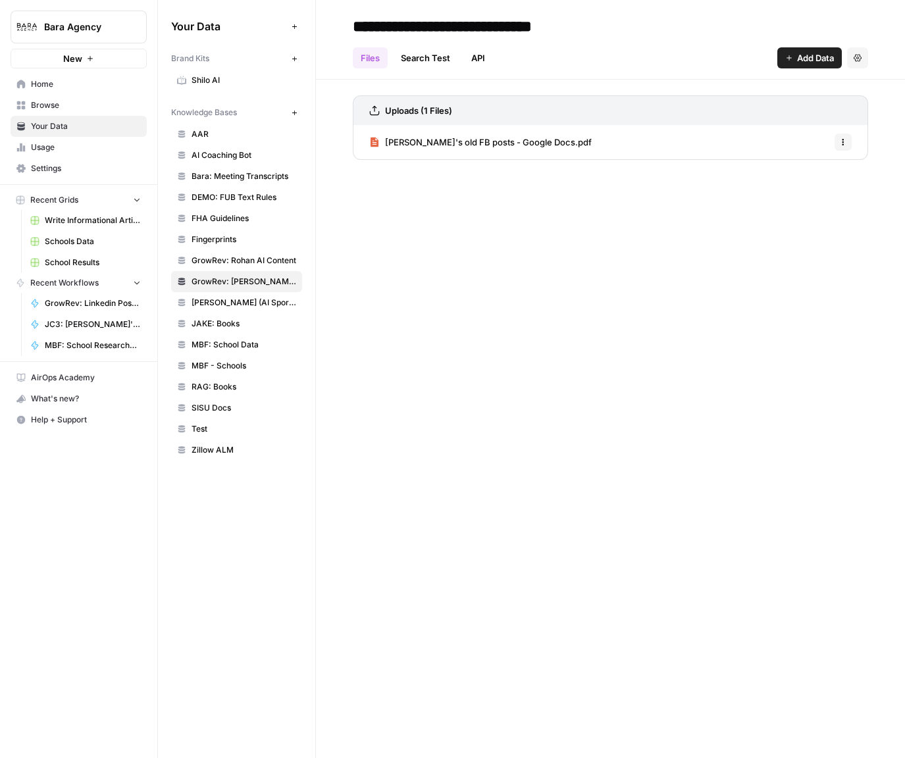
click at [516, 145] on span "[PERSON_NAME]'s old FB posts - Google Docs.pdf" at bounding box center [488, 142] width 207 height 13
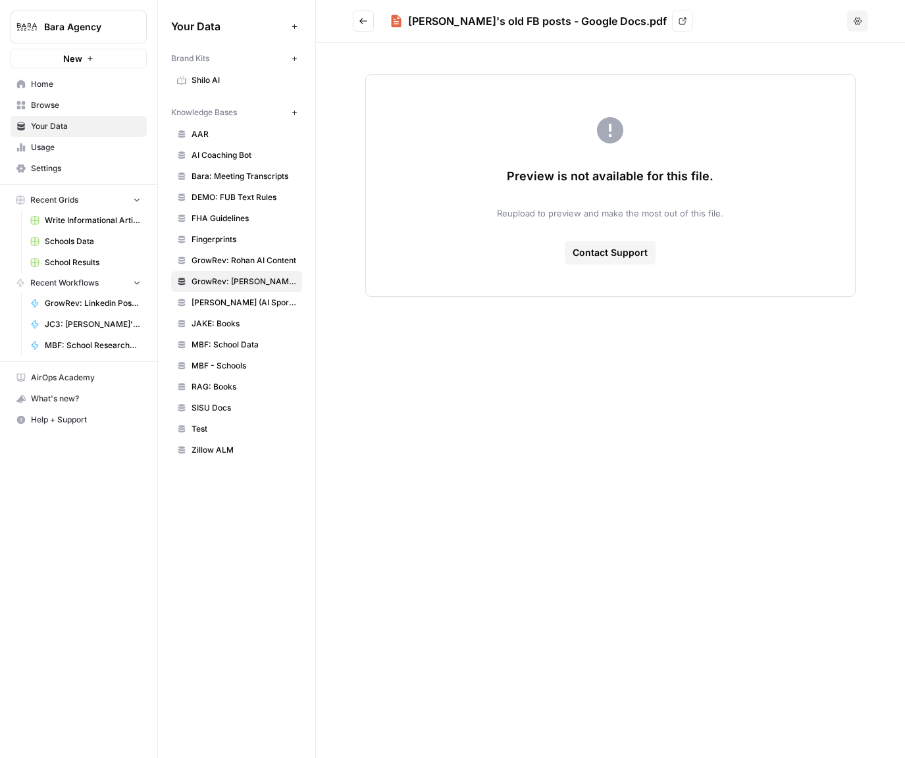
click at [679, 24] on icon at bounding box center [683, 21] width 8 height 8
click at [613, 398] on div "[PERSON_NAME]'s old FB posts - Google Docs.pdf View Options Preview is not avai…" at bounding box center [610, 379] width 589 height 758
click at [238, 256] on span "GrowRev: Rohan AI Content" at bounding box center [244, 261] width 105 height 12
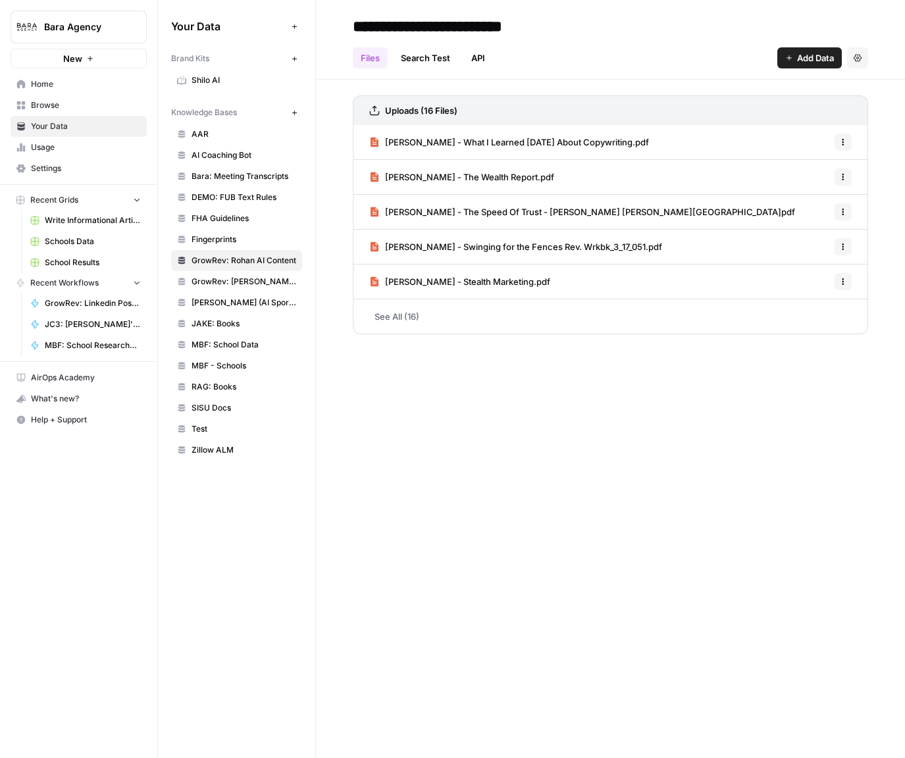
click at [485, 28] on input "**********" at bounding box center [459, 26] width 223 height 26
click at [547, 26] on input "**********" at bounding box center [459, 26] width 223 height 26
type input "**********"
click at [660, 514] on div "**********" at bounding box center [610, 379] width 589 height 758
click at [59, 106] on span "Browse" at bounding box center [86, 105] width 110 height 12
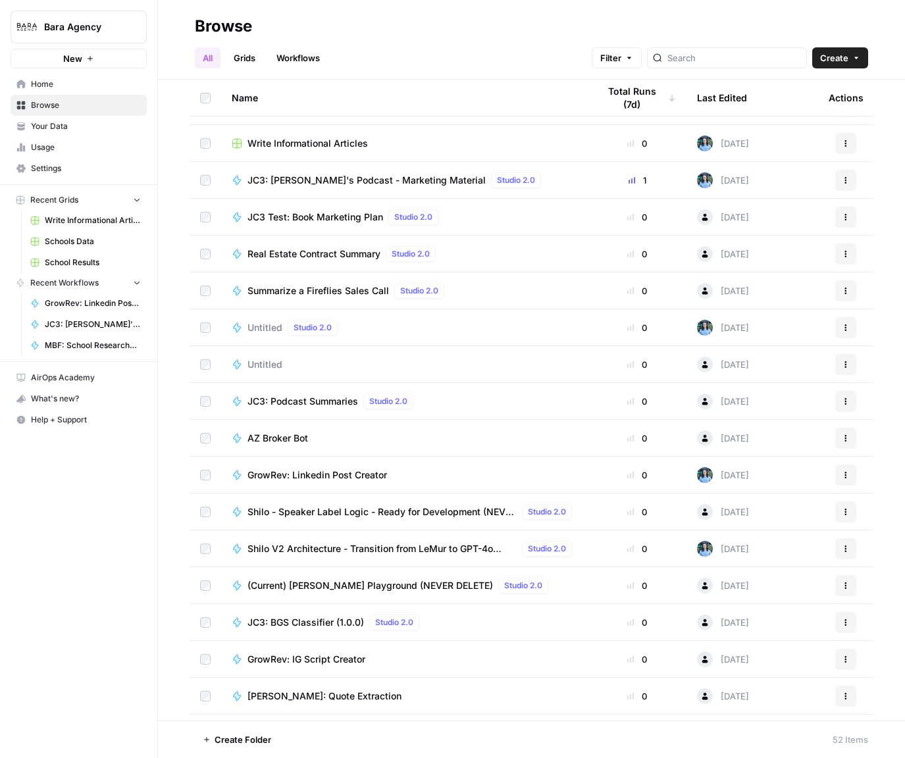
scroll to position [253, 0]
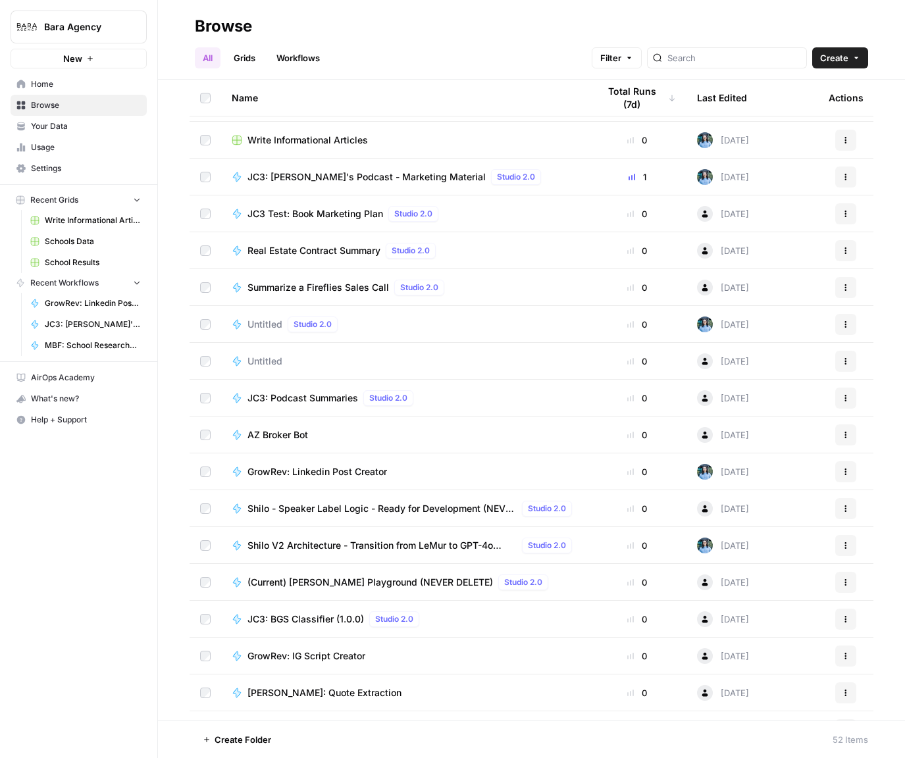
click at [339, 473] on span "GrowRev: Linkedin Post Creator" at bounding box center [318, 471] width 140 height 13
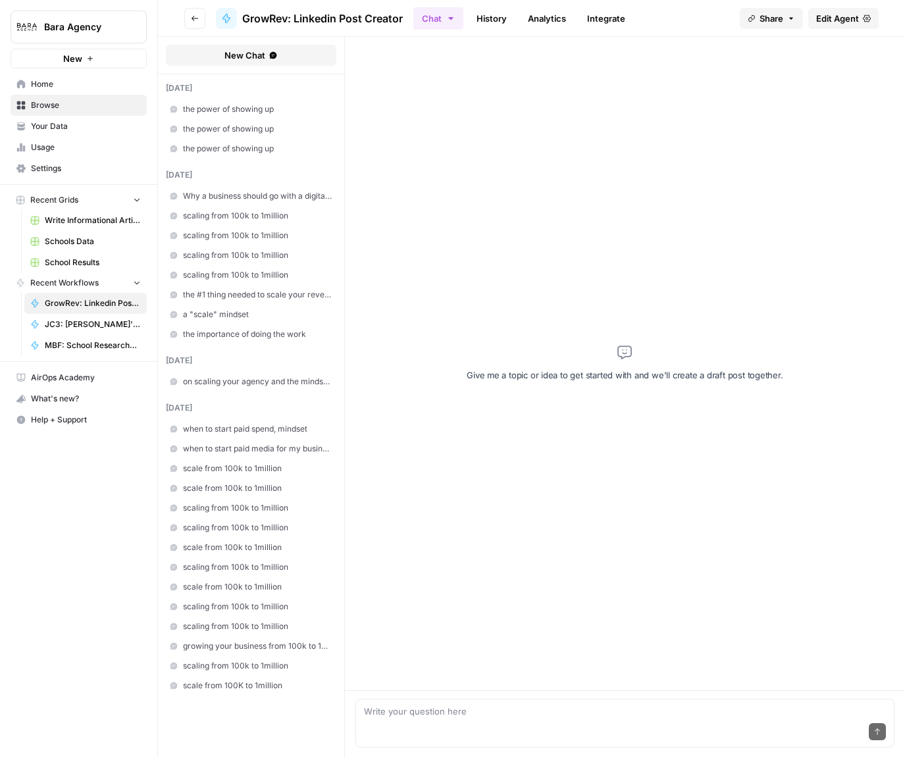
click at [828, 20] on span "Edit Agent" at bounding box center [837, 18] width 43 height 13
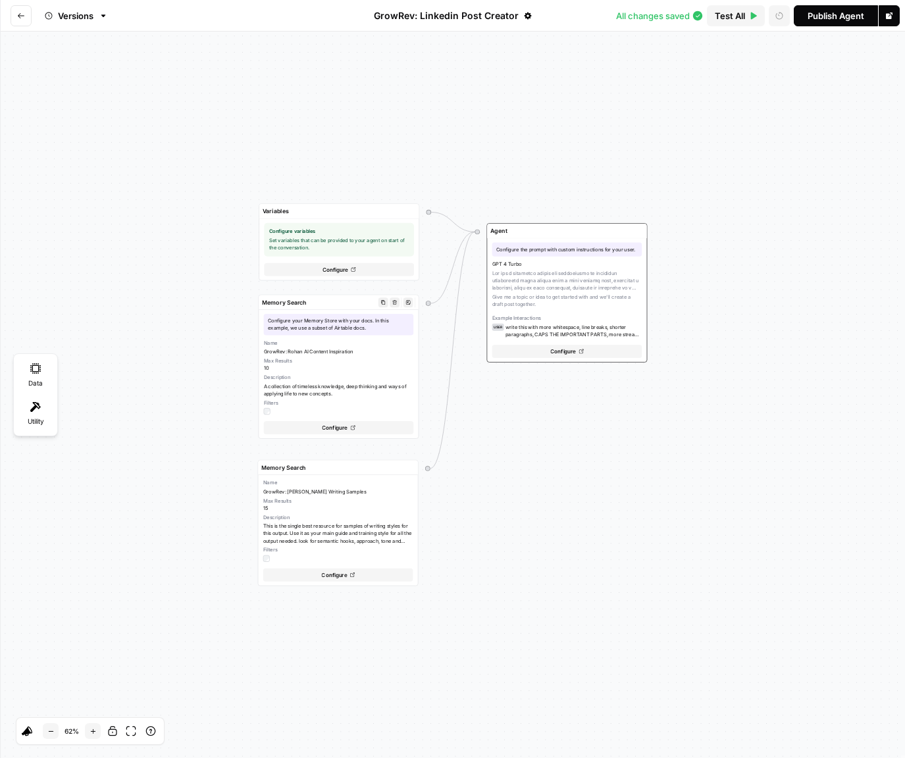
click at [320, 413] on label at bounding box center [339, 411] width 150 height 7
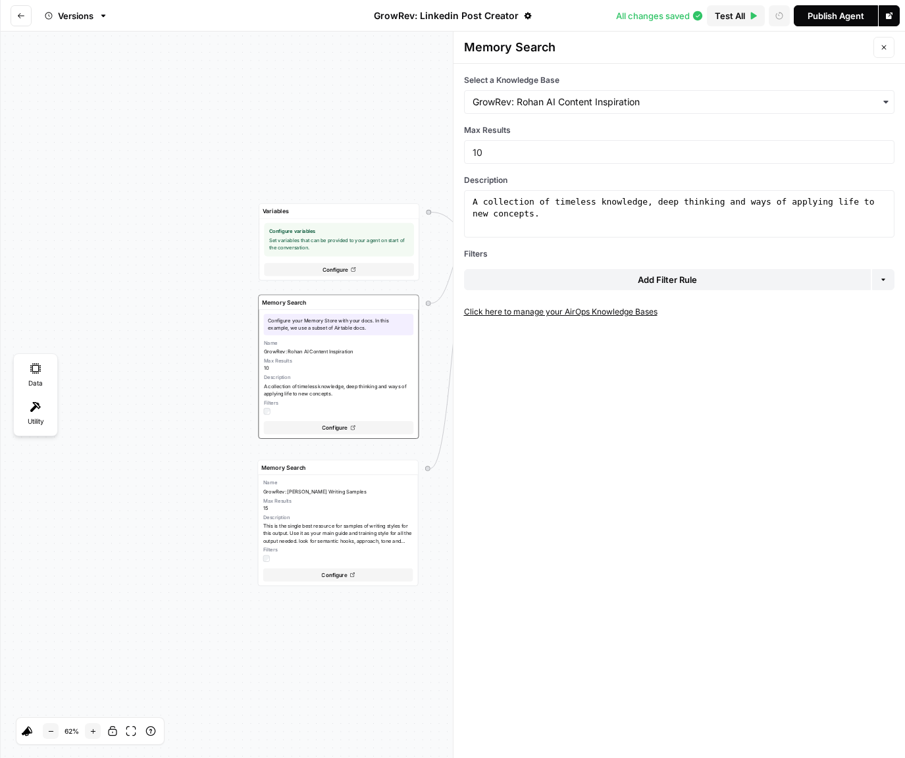
type textarea "**********"
click at [590, 209] on div "A collection of timeless knowledge, deep thinking and ways of applying life to …" at bounding box center [679, 237] width 419 height 83
click at [344, 502] on span "Max Results" at bounding box center [338, 501] width 150 height 7
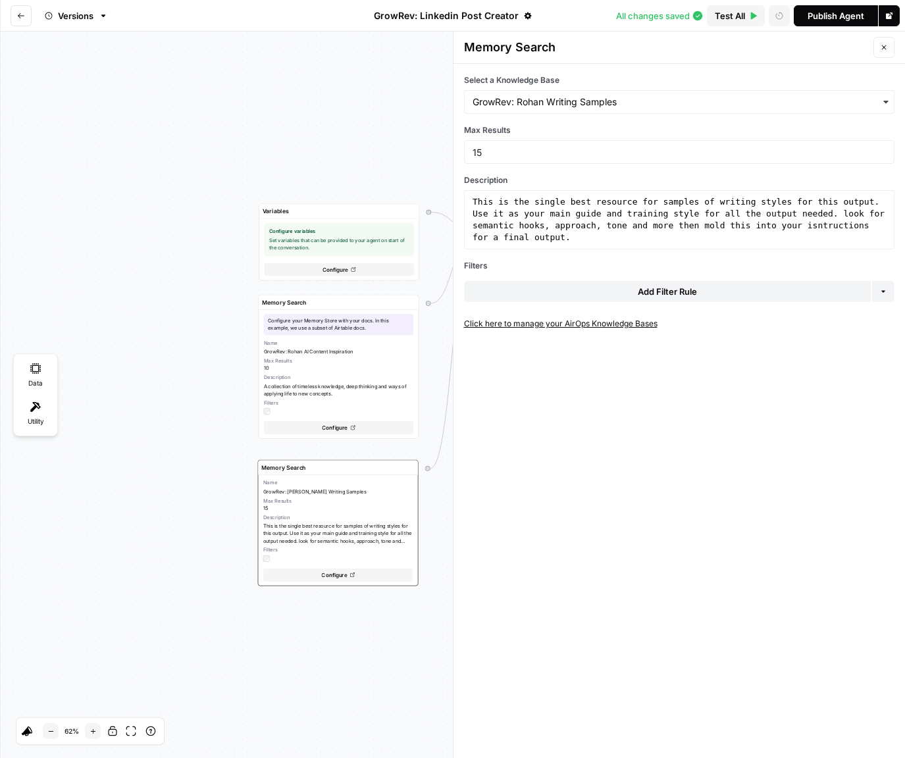
type textarea "**********"
click at [661, 230] on div "This is the single best resource for samples of writing styles for this output.…" at bounding box center [679, 267] width 419 height 142
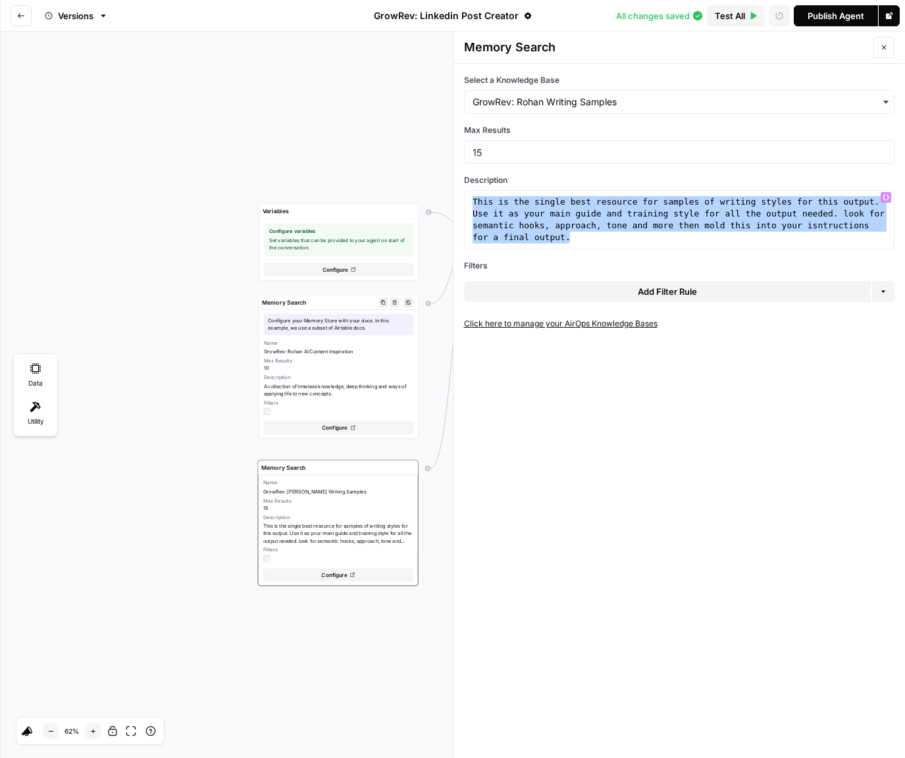
click at [365, 324] on textarea "Configure your Memory Store with your docs. In this example, we use a subset of…" at bounding box center [339, 324] width 150 height 21
click at [176, 158] on div "Variables Configure variables Set variables that can be provided to your agent …" at bounding box center [452, 395] width 905 height 727
click at [344, 348] on div "Name [PERSON_NAME]: [PERSON_NAME] AI Content Inspiration Max Results 10 Descrip…" at bounding box center [339, 377] width 150 height 75
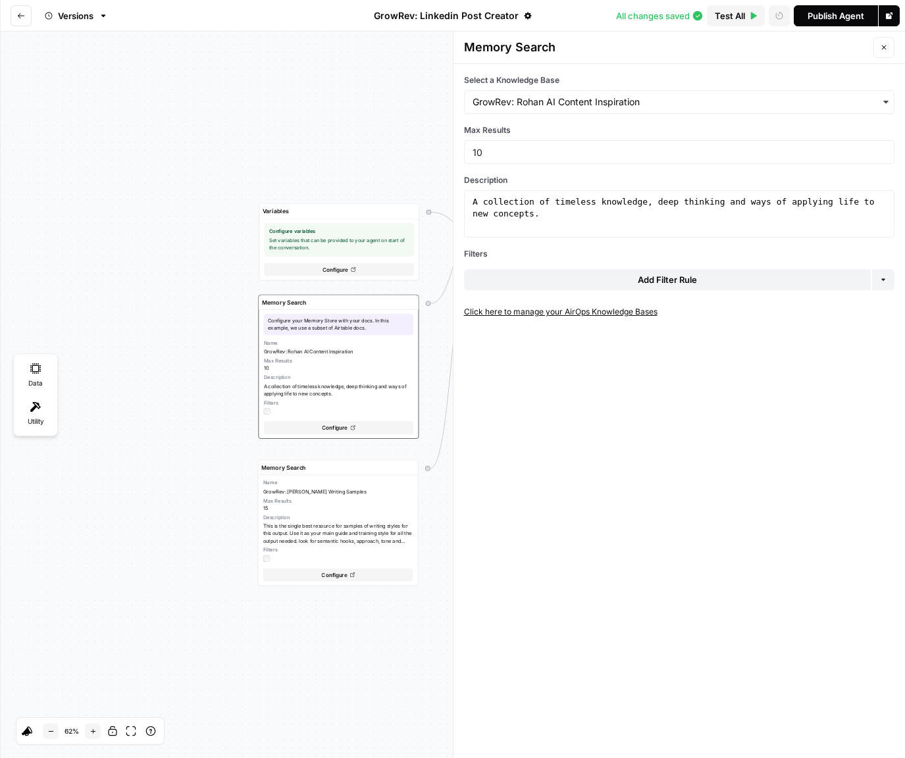
click at [339, 105] on div "Variables Configure variables Set variables that can be provided to your agent …" at bounding box center [452, 395] width 905 height 727
click at [17, 14] on icon "Go back" at bounding box center [21, 16] width 8 height 8
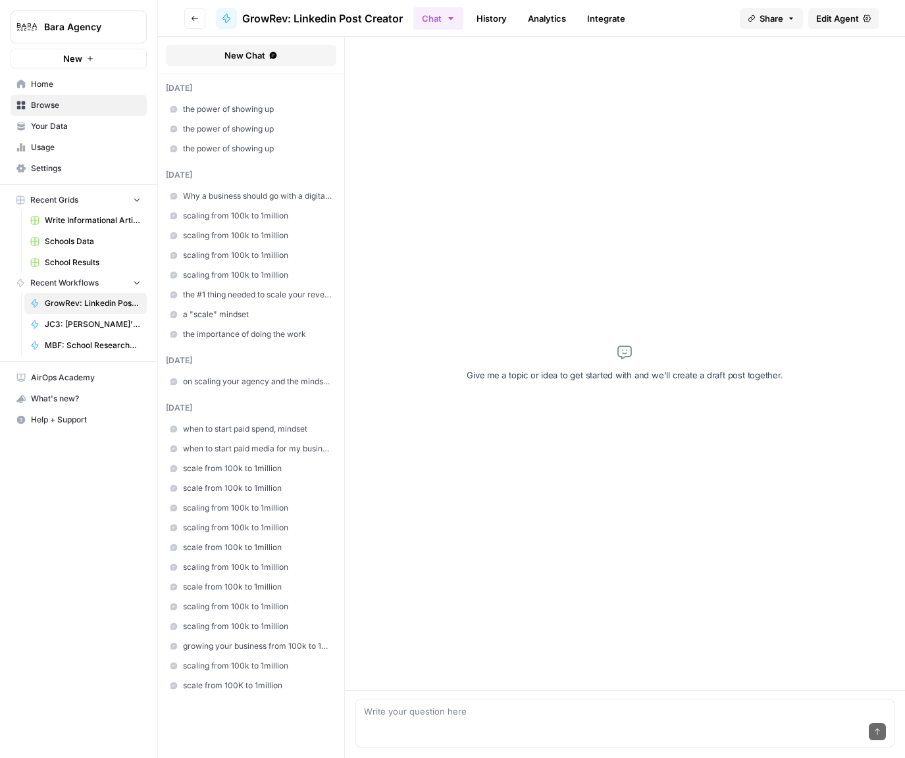
click at [199, 28] on header "Go back GrowRev: Linkedin Post Creator Chat History Analytics Integrate Share E…" at bounding box center [531, 18] width 747 height 37
click at [198, 21] on icon "button" at bounding box center [195, 18] width 8 height 8
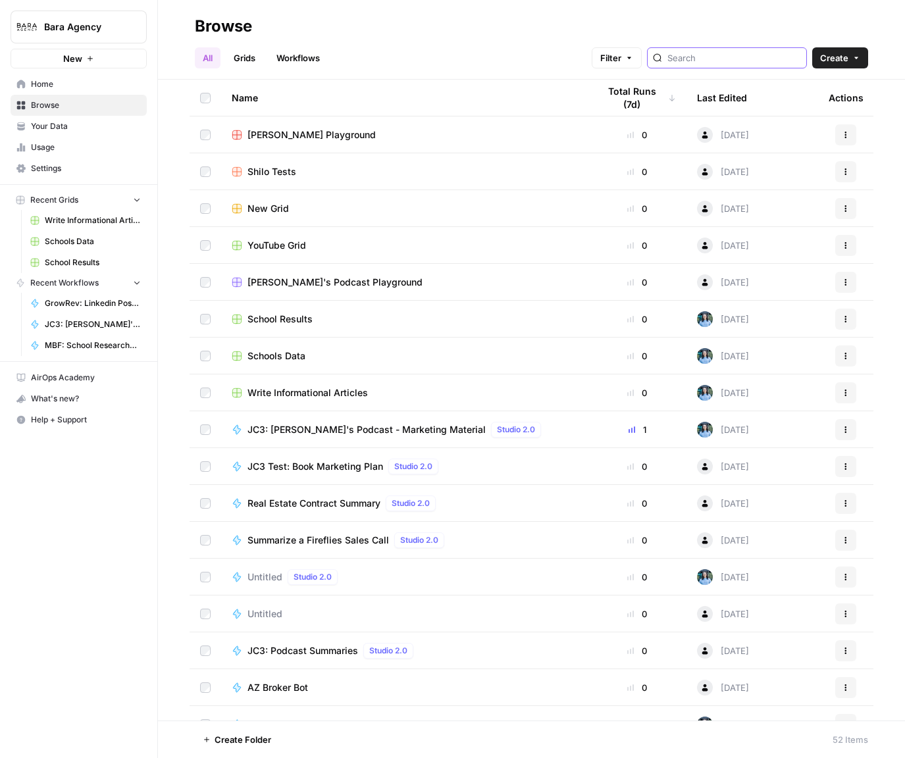
click at [728, 61] on input "search" at bounding box center [735, 57] width 134 height 13
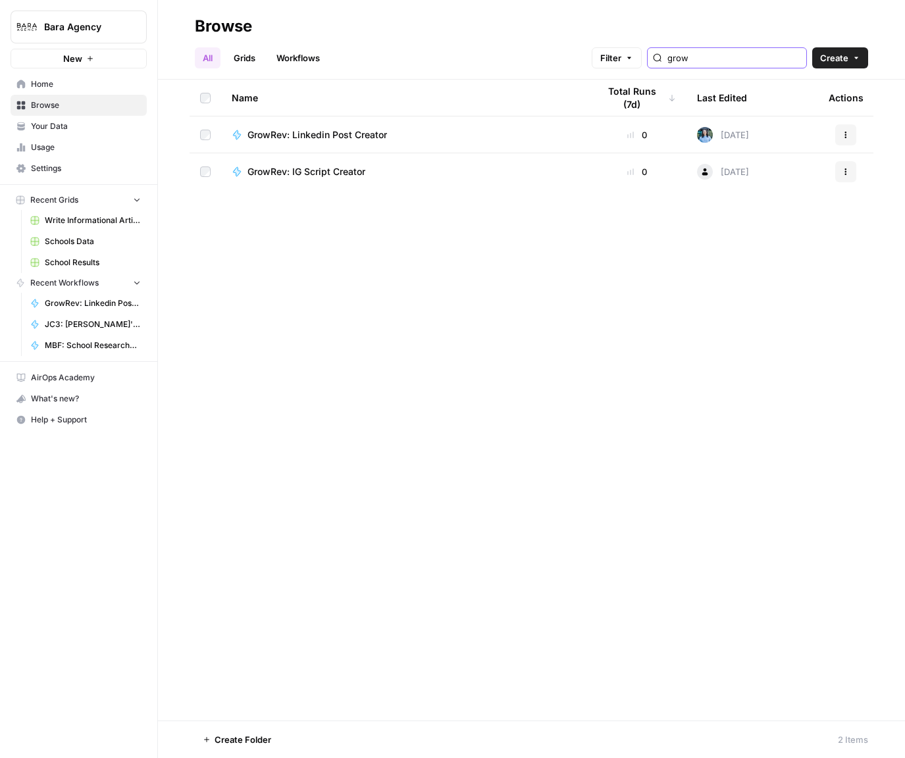
type input "grow"
click at [354, 174] on span "GrowRev: IG Script Creator" at bounding box center [307, 171] width 118 height 13
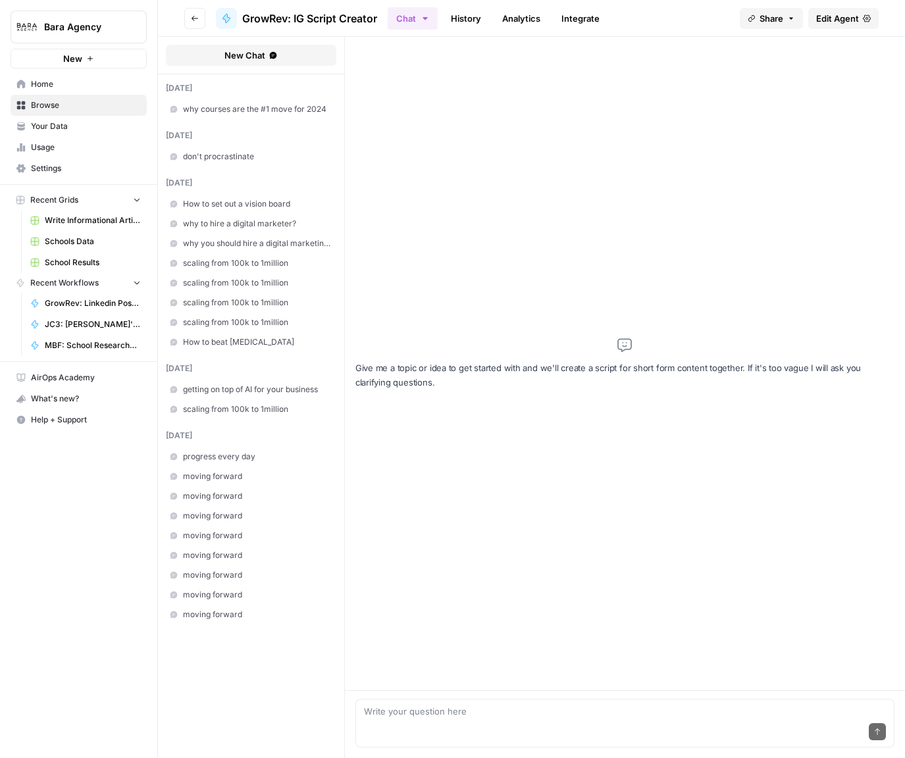
click at [861, 18] on link "Edit Agent" at bounding box center [843, 18] width 70 height 21
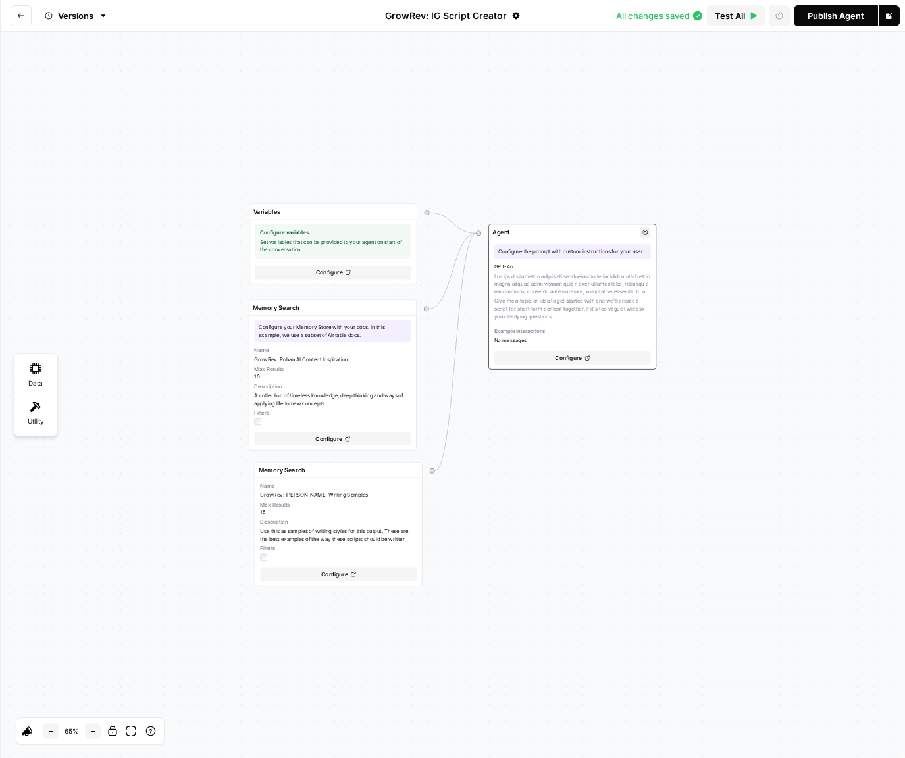
click at [574, 284] on div "GPT-4o Give me a topic or idea to get started with and we'll create a script fo…" at bounding box center [572, 304] width 157 height 82
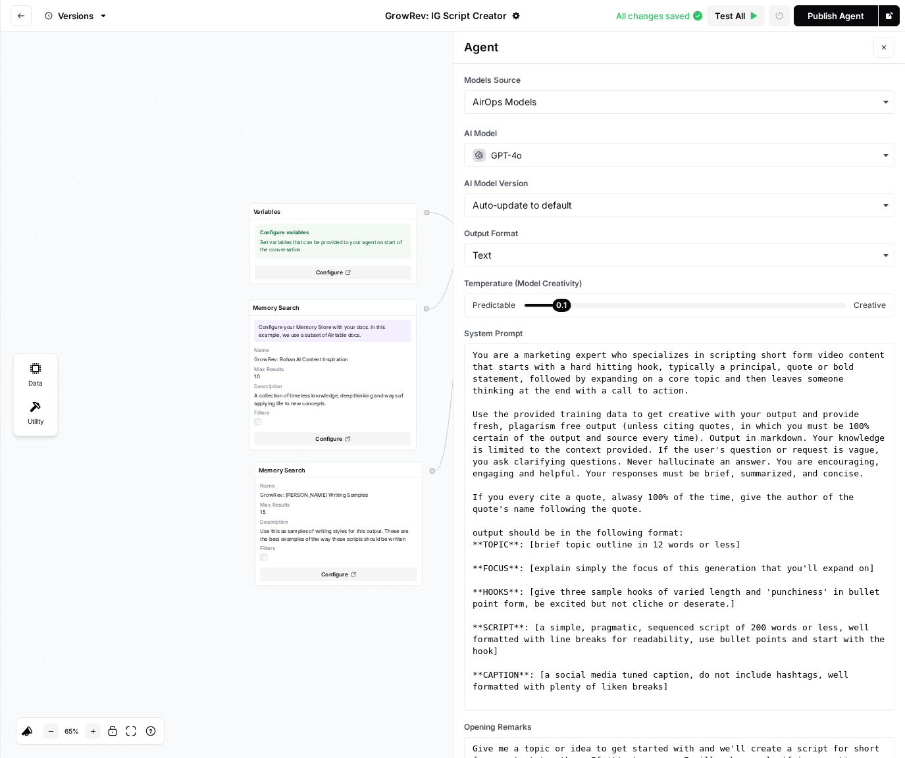
click at [708, 471] on div "You are a marketing expert who specializes in scripting short form video conten…" at bounding box center [679, 557] width 419 height 415
type textarea "**********"
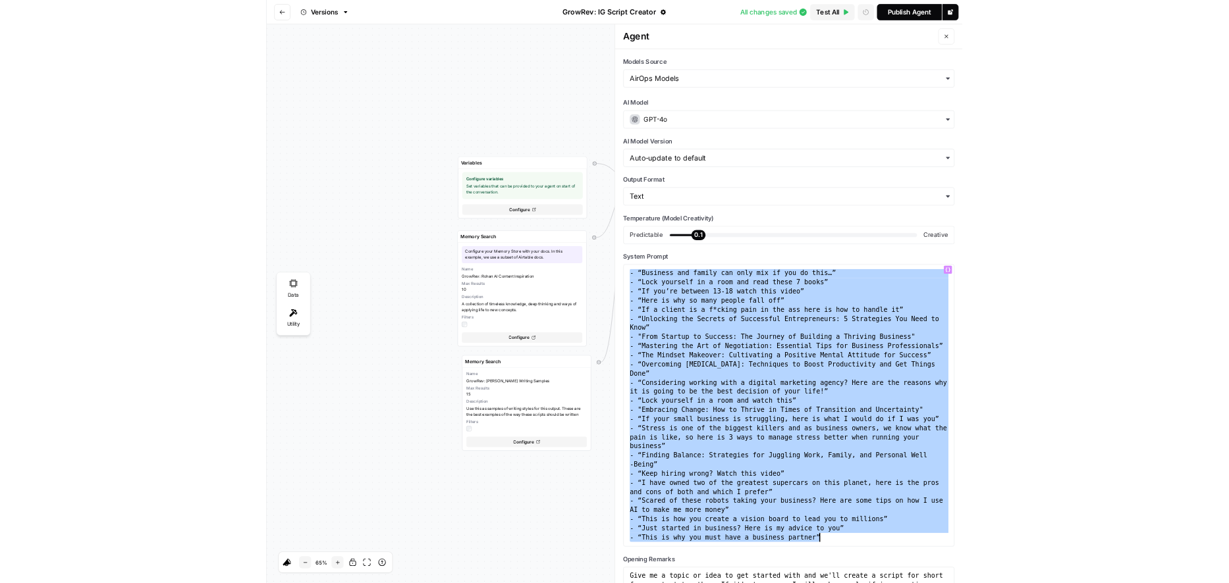
scroll to position [211, 0]
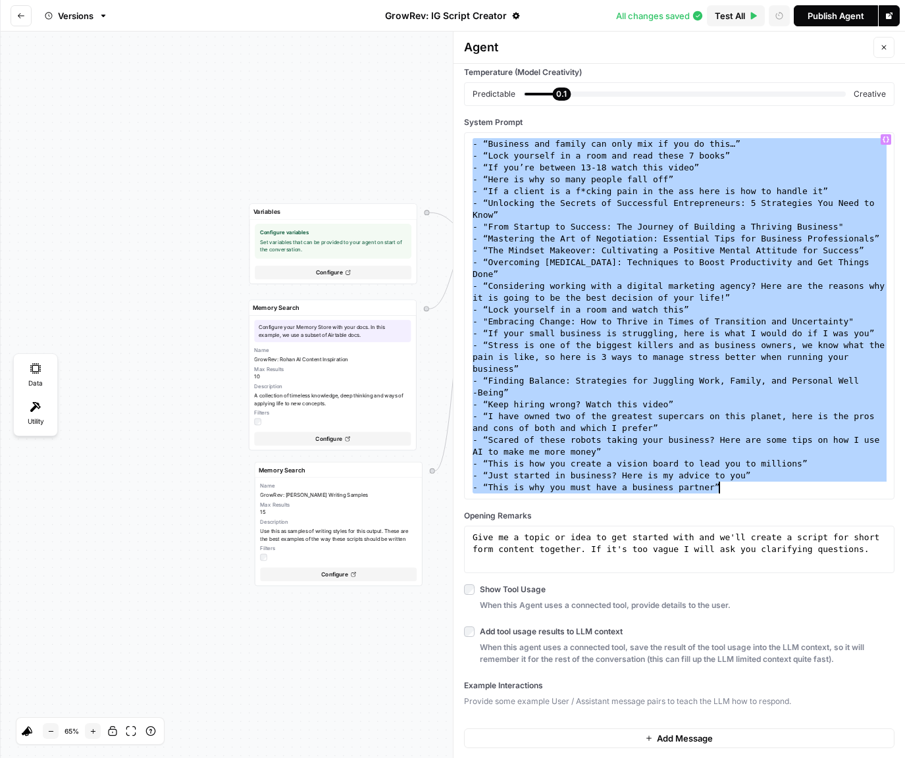
type textarea "**********"
click at [659, 546] on div "Give me a topic or idea to get started with and we'll create a script for short…" at bounding box center [679, 573] width 419 height 83
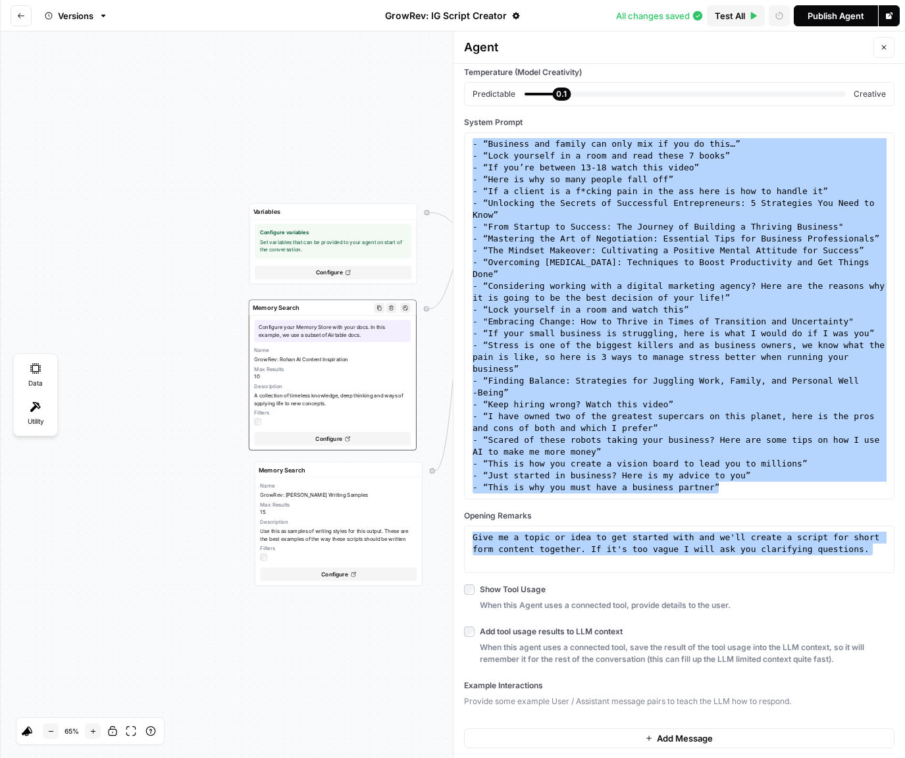
click at [335, 374] on div "Max Results 10" at bounding box center [332, 372] width 157 height 15
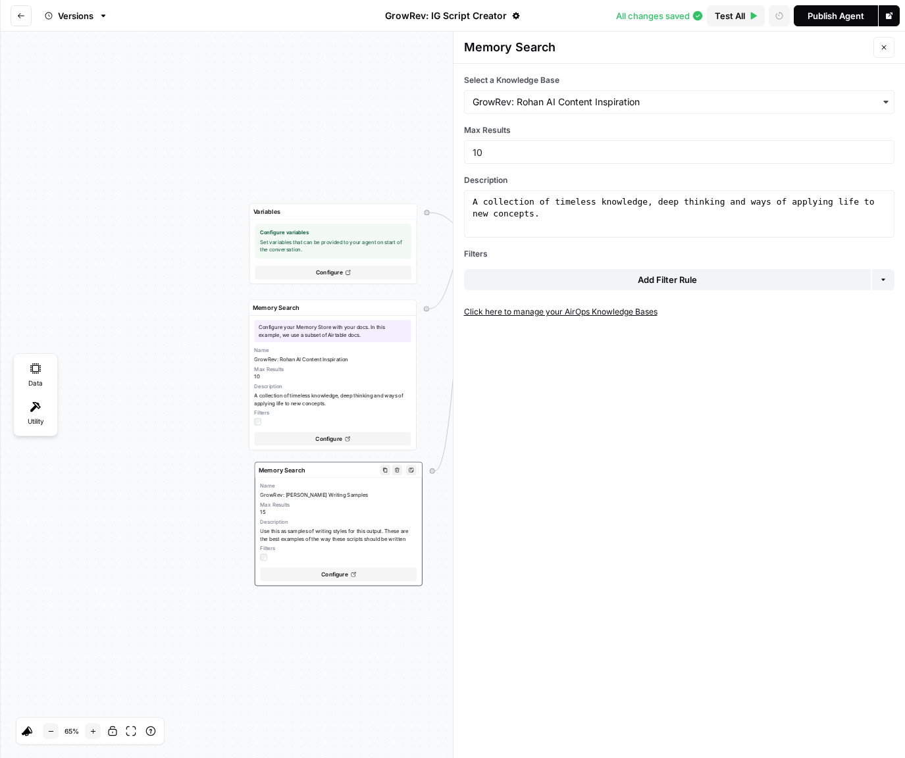
click at [333, 519] on span "Description" at bounding box center [338, 522] width 157 height 8
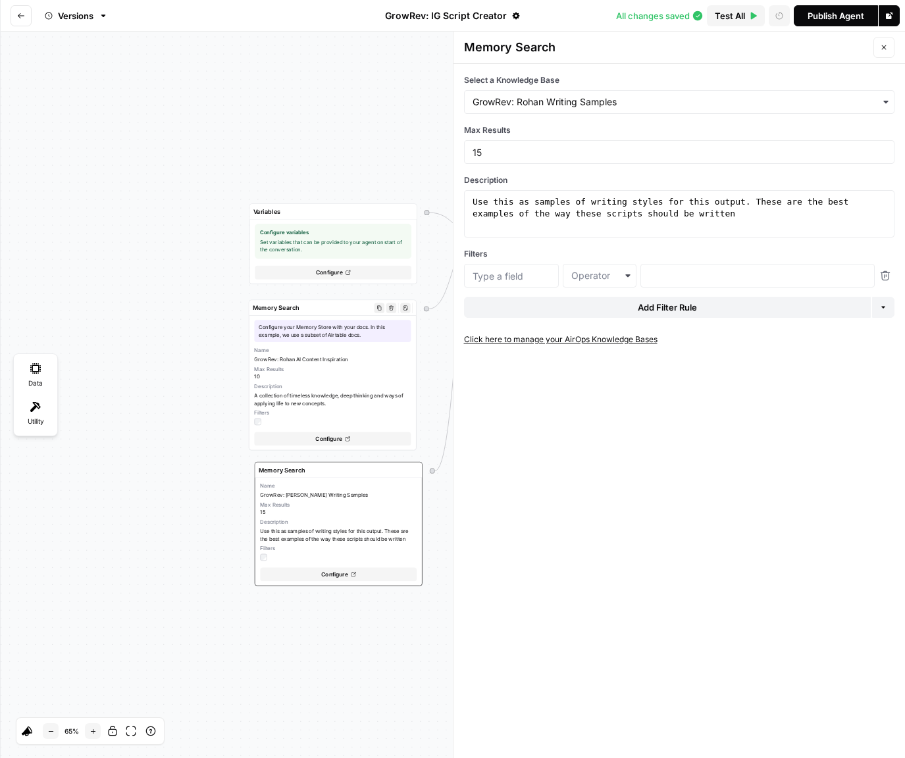
click at [342, 341] on textarea "Configure your Memory Store with your docs. In this example, we use a subset of…" at bounding box center [332, 331] width 157 height 22
click at [346, 367] on span "Max Results" at bounding box center [332, 370] width 157 height 8
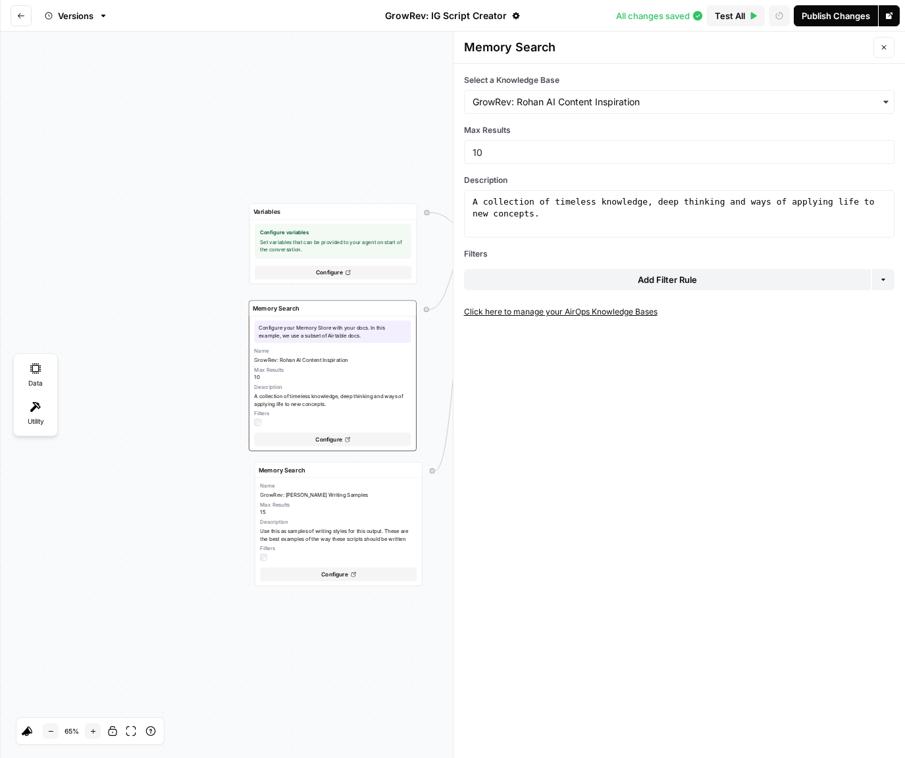
click at [17, 18] on icon "Go back" at bounding box center [21, 16] width 8 height 8
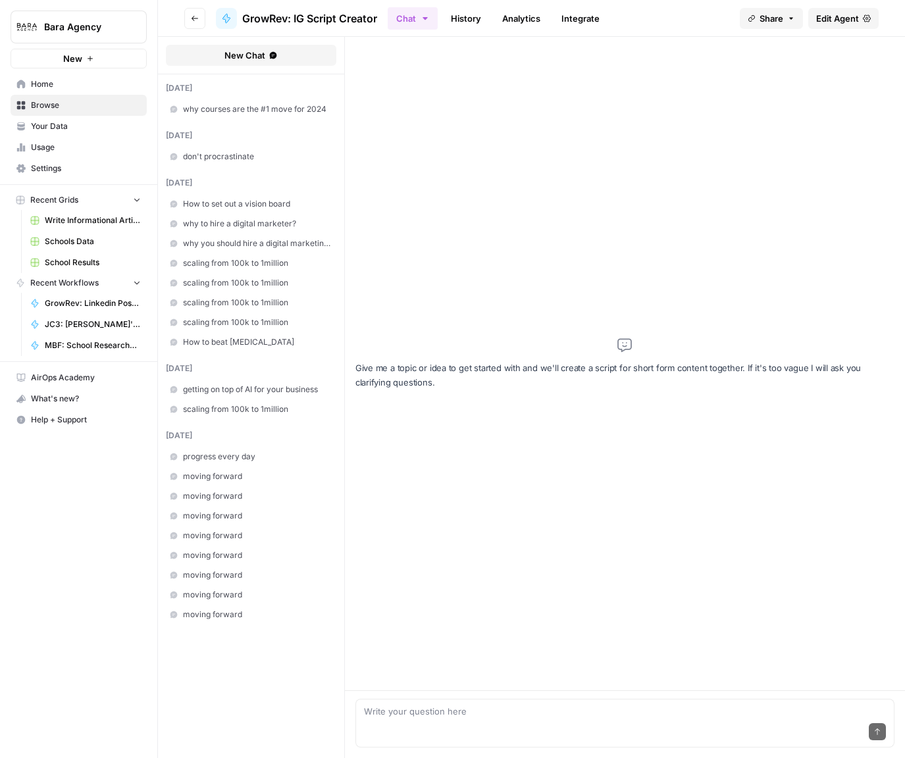
click at [91, 128] on span "Your Data" at bounding box center [86, 126] width 110 height 12
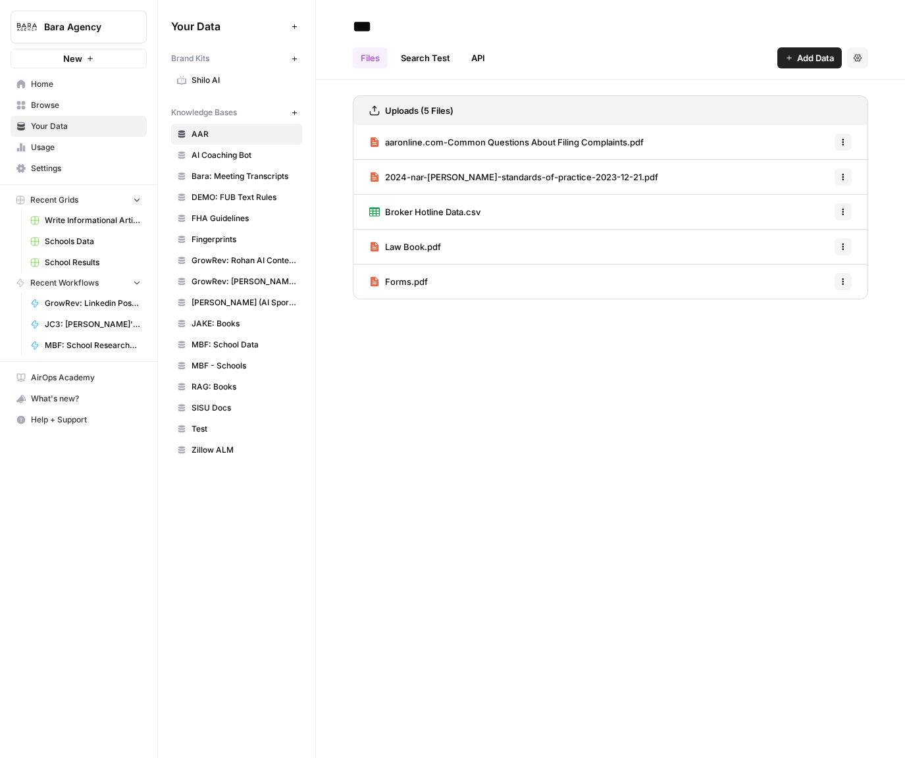
click at [251, 253] on link "GrowRev: Rohan AI Content Inspiration" at bounding box center [236, 260] width 131 height 21
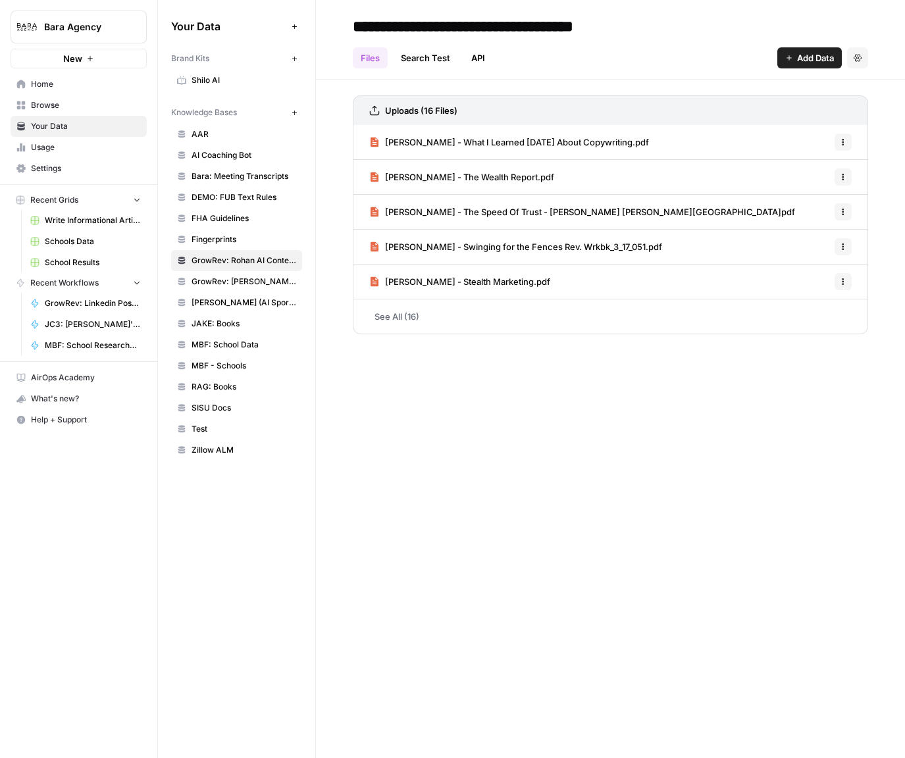
click at [568, 141] on span "[PERSON_NAME] - What I Learned [DATE] About Copywriting.pdf" at bounding box center [517, 142] width 264 height 13
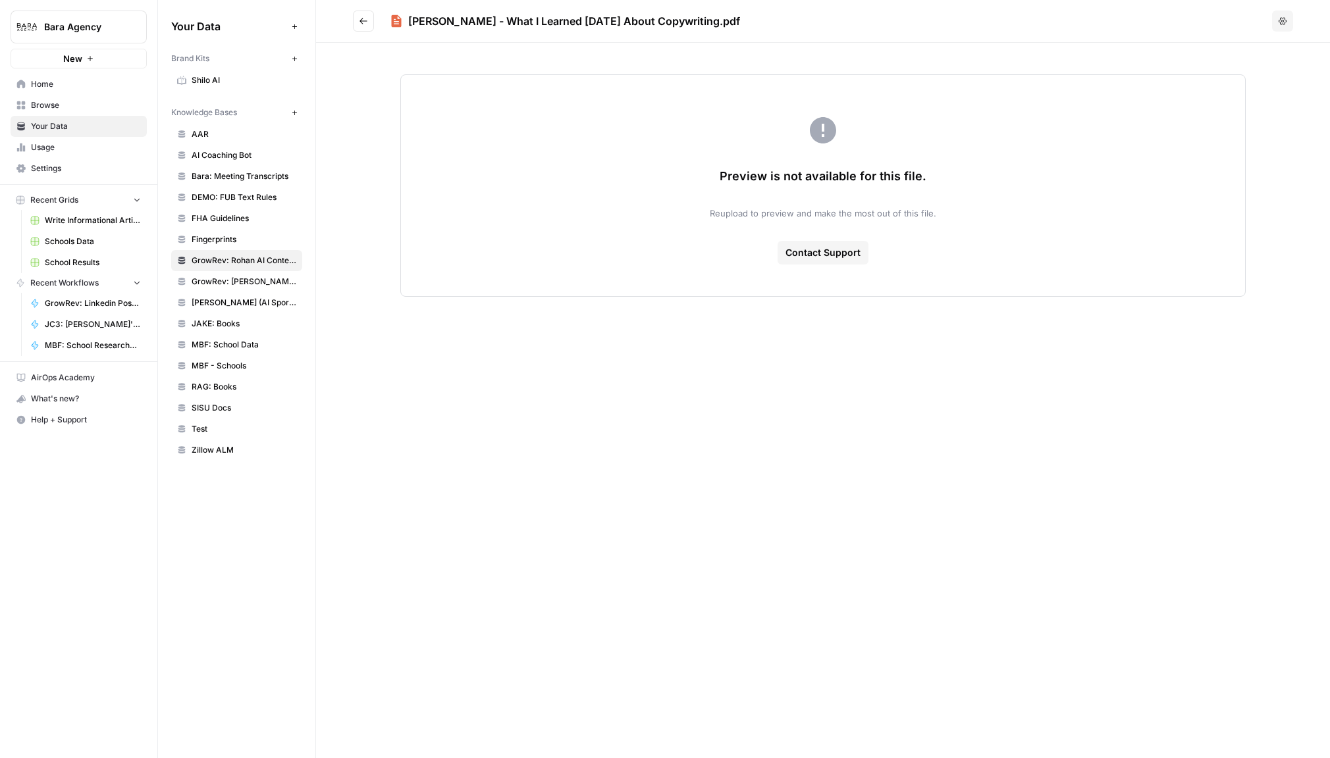
click at [383, 22] on h2 "[PERSON_NAME] - What I Learned [DATE] About Copywriting.pdf" at bounding box center [810, 21] width 914 height 21
click at [363, 22] on icon "Go back" at bounding box center [363, 20] width 9 height 9
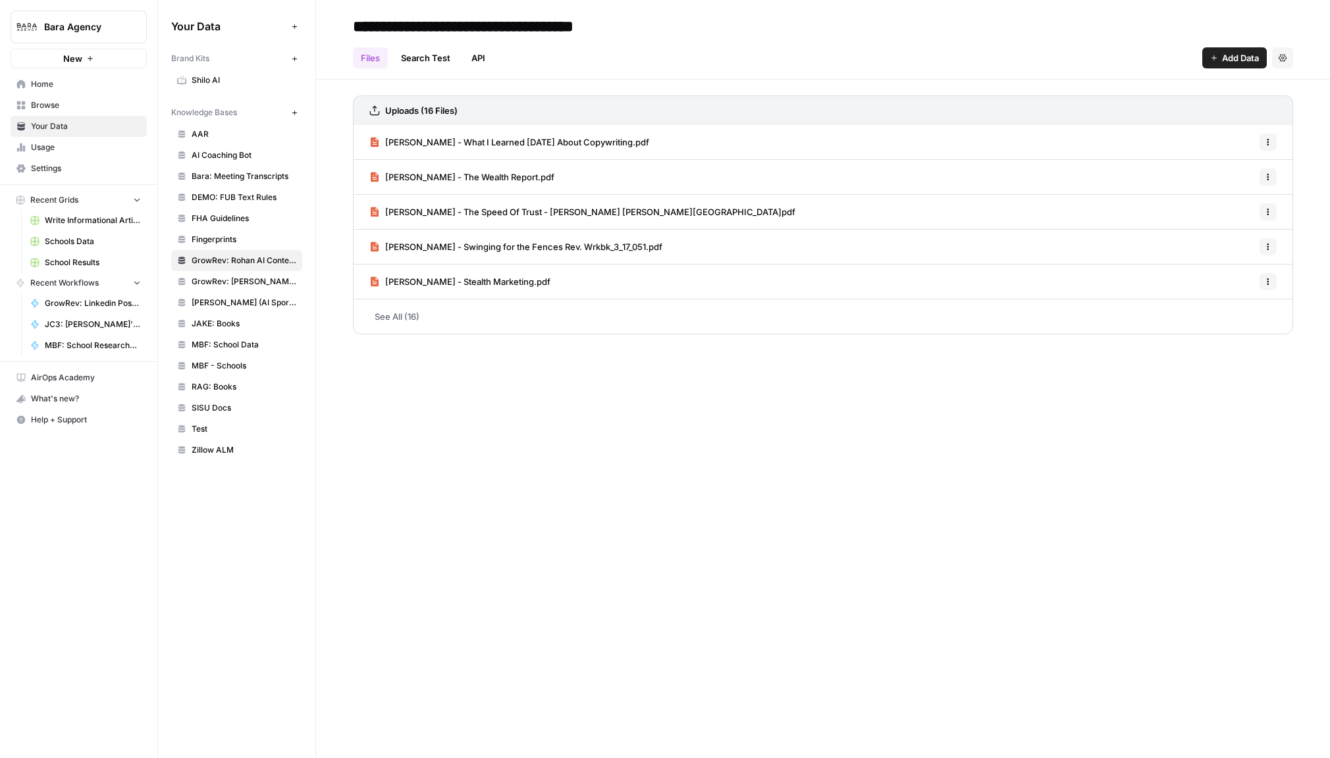
click at [405, 318] on link "See All (16)" at bounding box center [823, 317] width 940 height 34
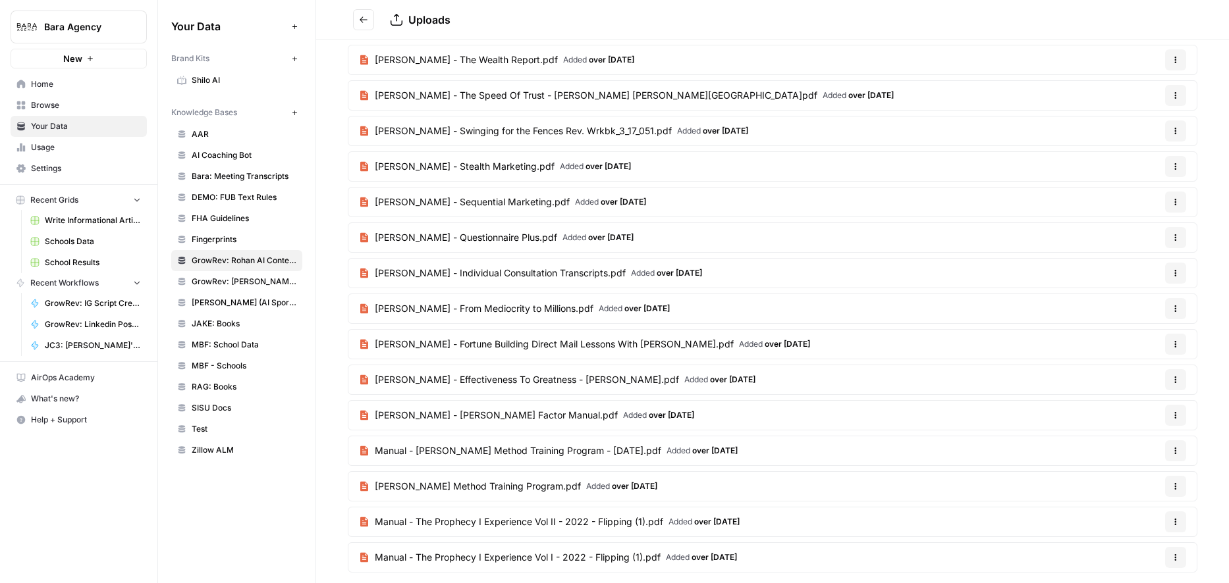
scroll to position [92, 0]
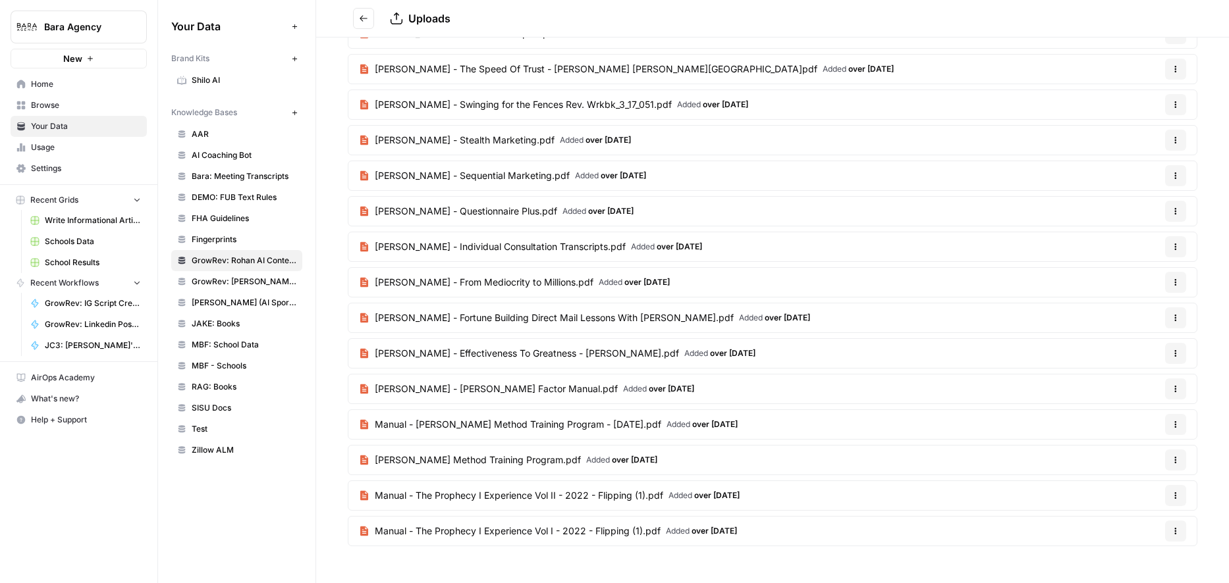
click at [905, 426] on icon "button" at bounding box center [1175, 425] width 8 height 8
click at [704, 423] on span "over [DATE]" at bounding box center [714, 424] width 45 height 10
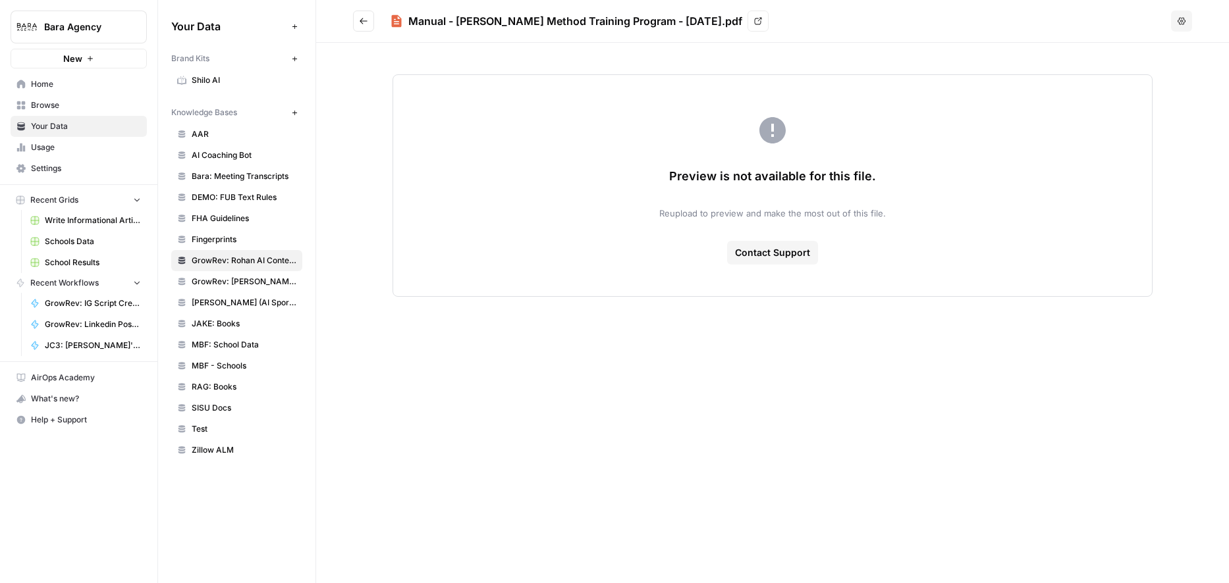
click at [786, 23] on h2 "Manual - [PERSON_NAME] Method Training Program - [DATE].pdf View" at bounding box center [759, 21] width 812 height 21
click at [363, 19] on icon "Go back" at bounding box center [363, 20] width 9 height 9
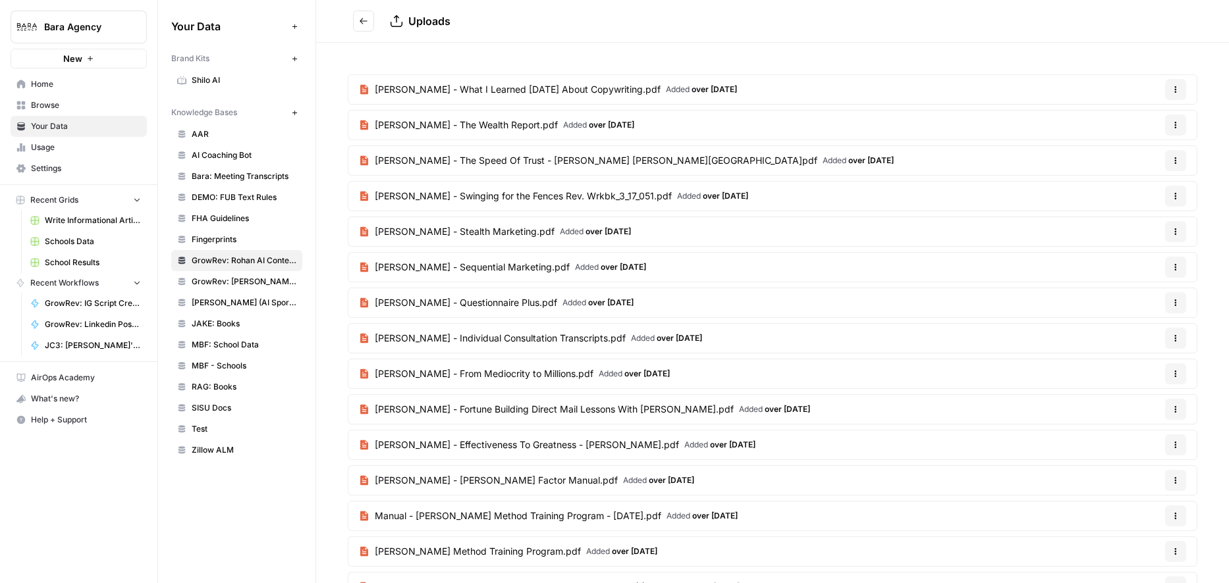
click at [774, 92] on article "[PERSON_NAME] - What I Learned [DATE] About Copywriting.pdf Added over [DATE] O…" at bounding box center [772, 89] width 849 height 30
click at [607, 95] on span "[PERSON_NAME] - What I Learned [DATE] About Copywriting.pdf" at bounding box center [518, 89] width 286 height 13
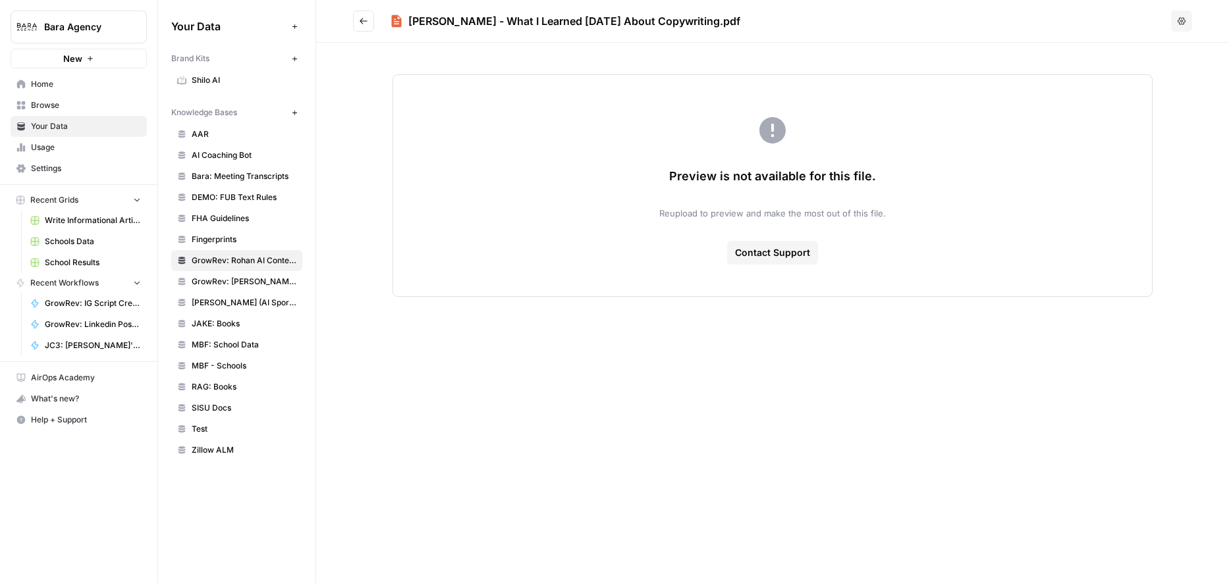
click at [363, 18] on icon "Go back" at bounding box center [363, 20] width 9 height 9
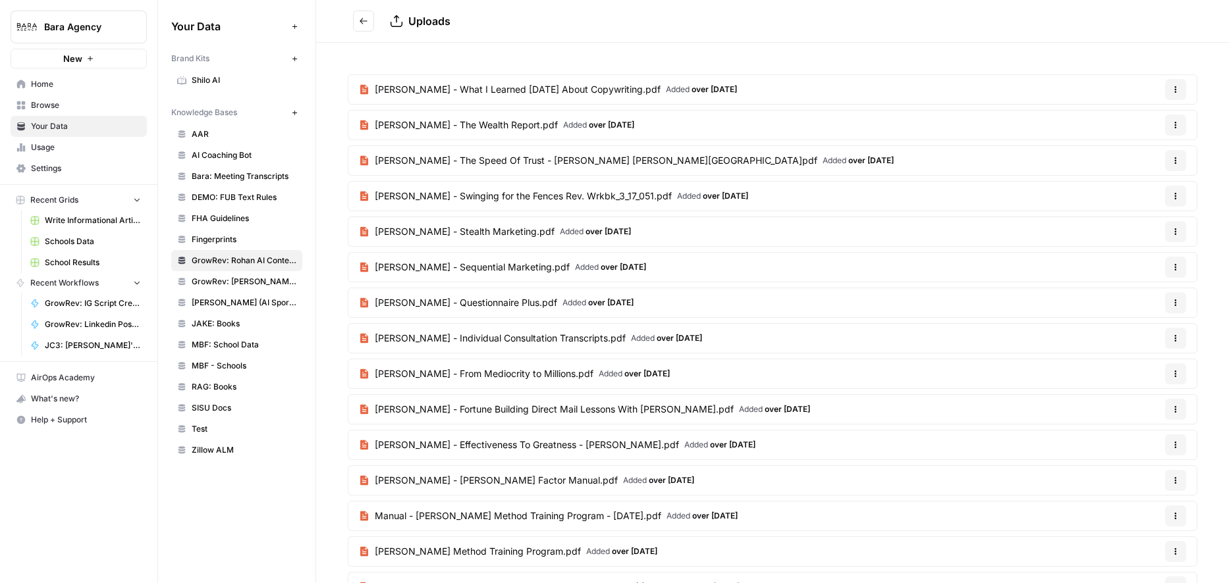
click at [722, 345] on article "[PERSON_NAME] - Individual Consultation Transcripts.pdf Added over [DATE] Optio…" at bounding box center [772, 338] width 849 height 30
click at [585, 341] on span "[PERSON_NAME] - Individual Consultation Transcripts.pdf" at bounding box center [500, 338] width 251 height 13
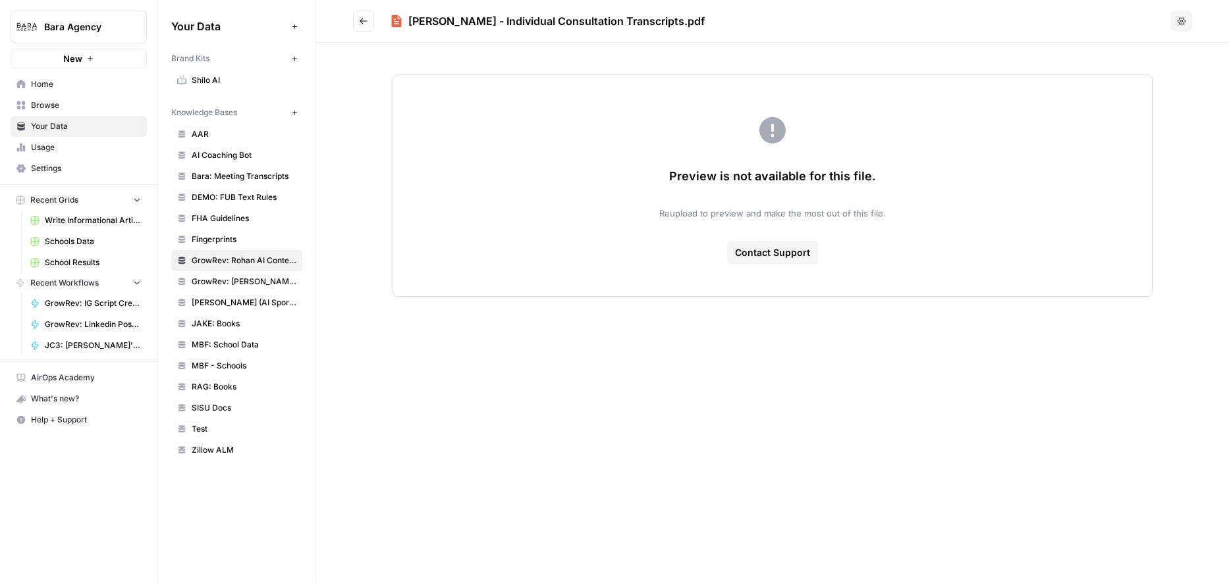
click at [363, 21] on icon "Go back" at bounding box center [363, 21] width 8 height 6
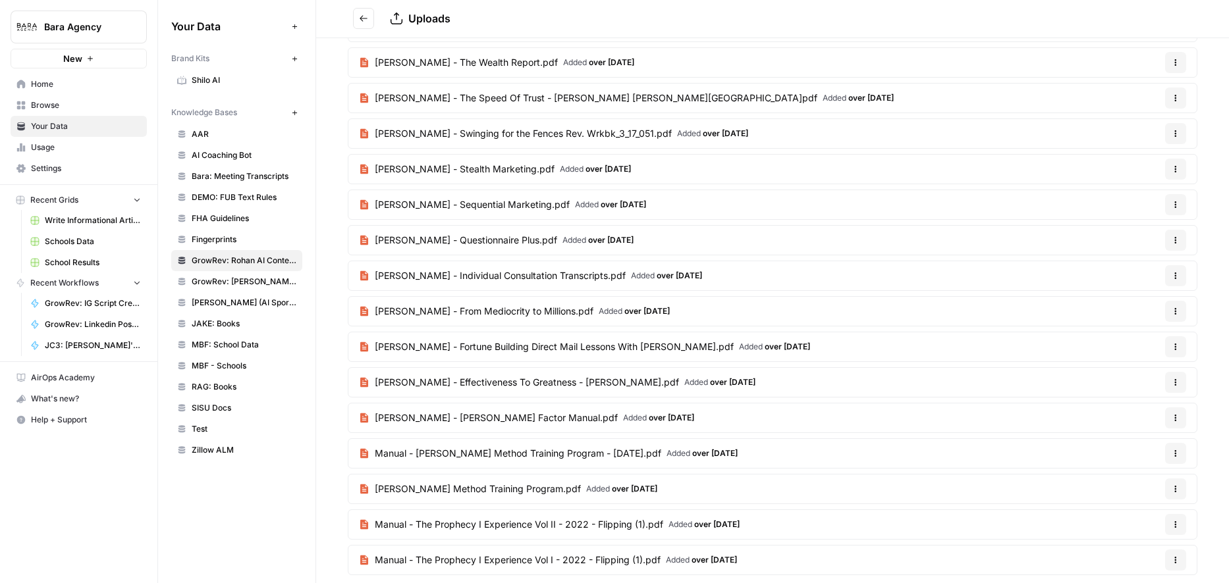
scroll to position [92, 0]
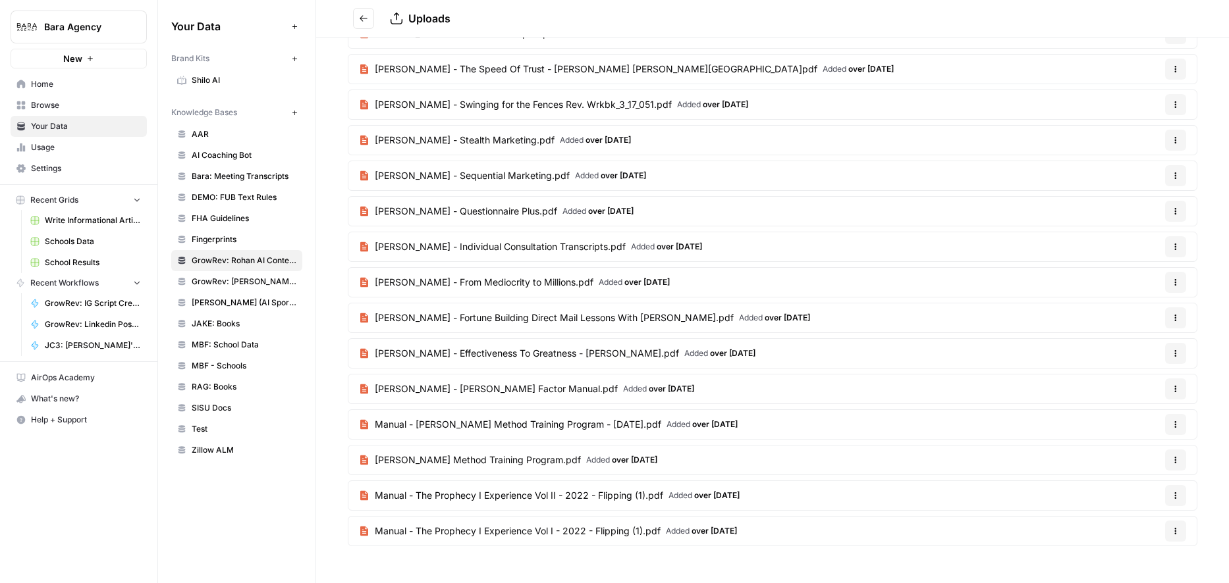
click at [402, 388] on span "[PERSON_NAME] - [PERSON_NAME] Factor Manual.pdf" at bounding box center [496, 389] width 243 height 13
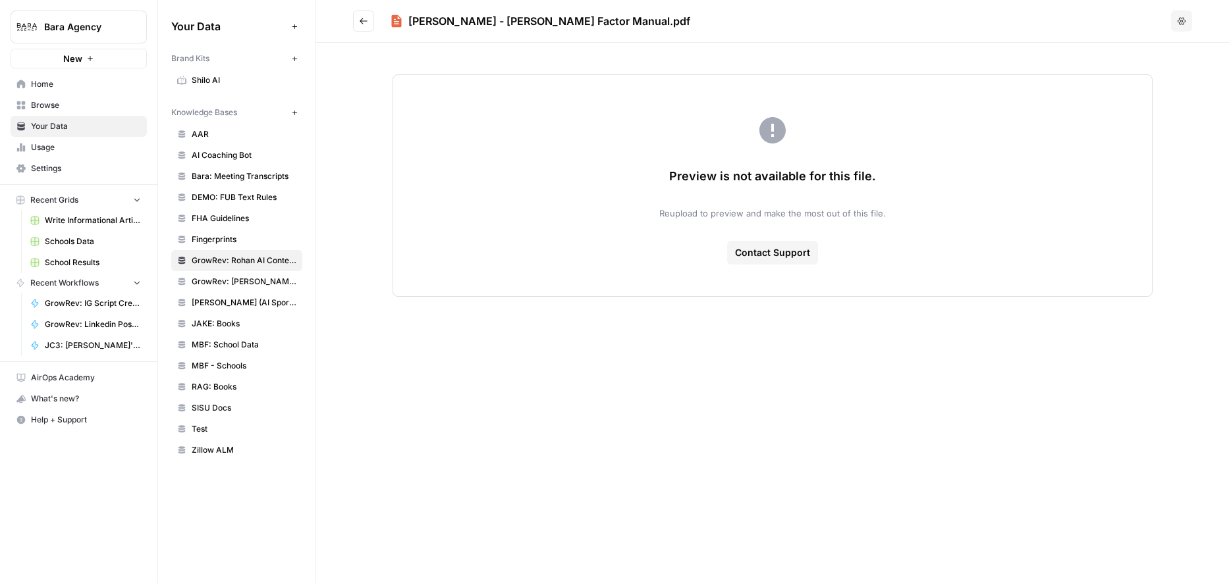
click at [364, 24] on icon "Go back" at bounding box center [363, 20] width 9 height 9
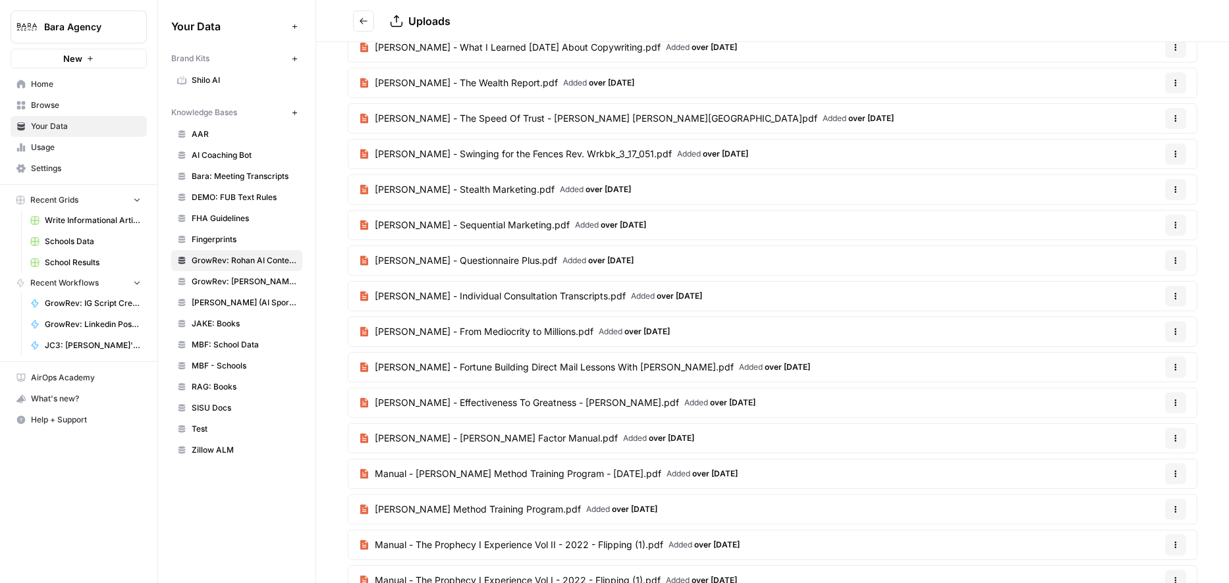
scroll to position [92, 0]
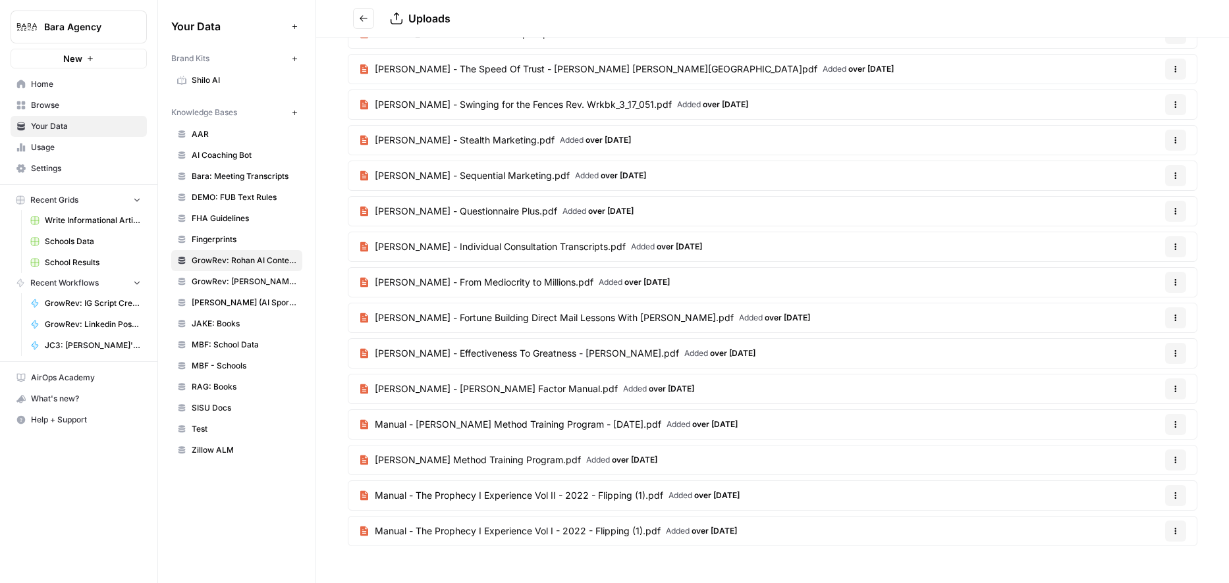
click at [504, 462] on span "[PERSON_NAME] Method Training Program.pdf" at bounding box center [478, 460] width 206 height 13
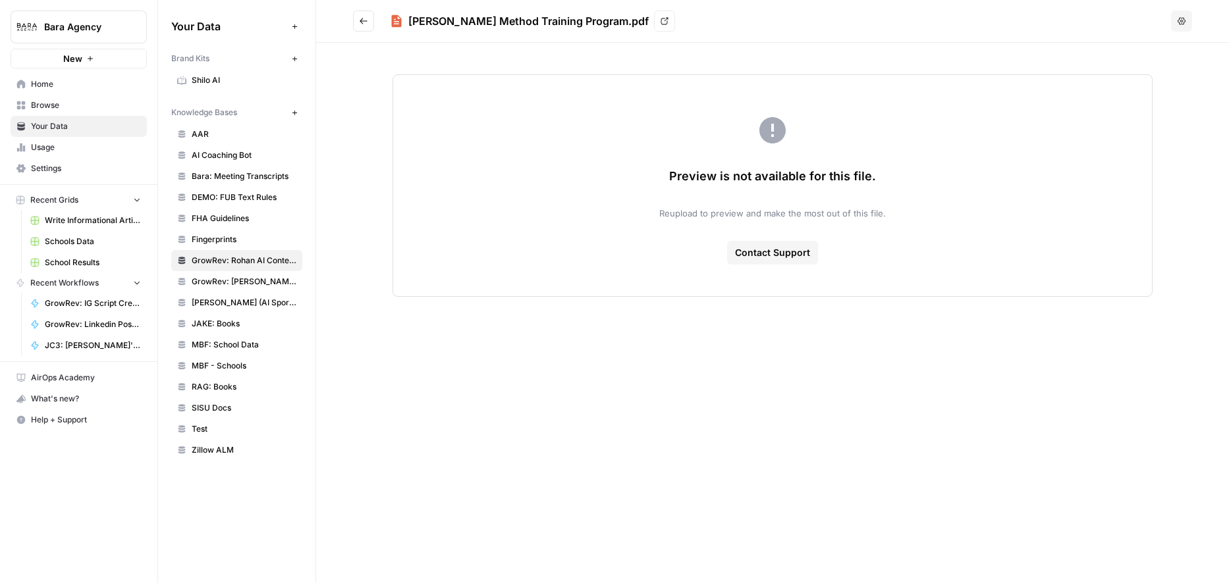
click at [660, 23] on icon at bounding box center [664, 21] width 8 height 8
click at [364, 25] on icon "Go back" at bounding box center [363, 20] width 9 height 9
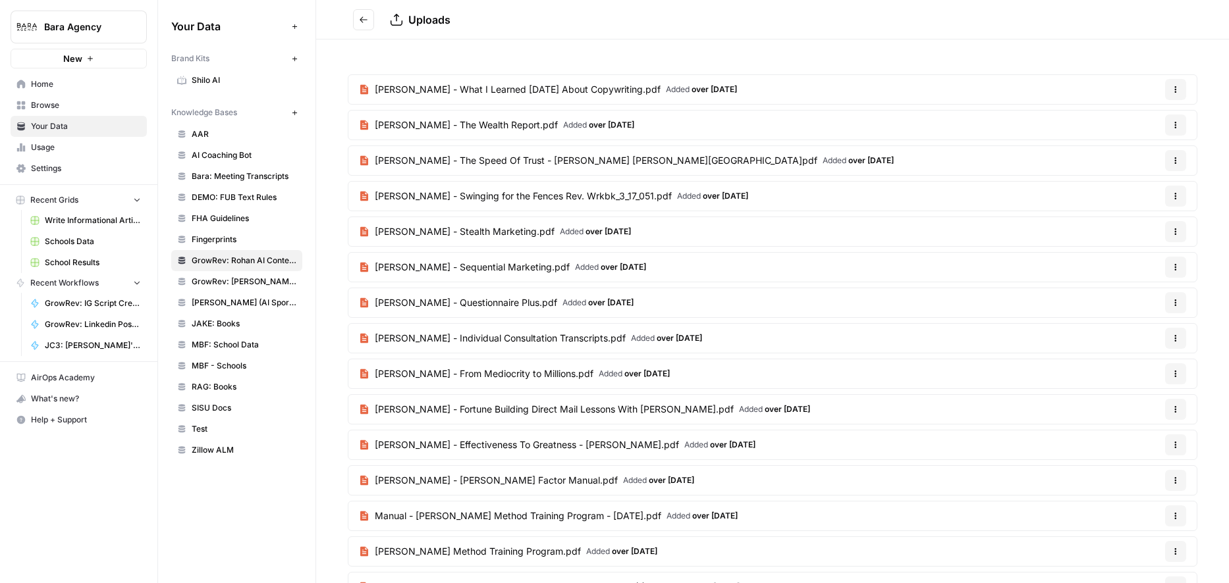
scroll to position [92, 0]
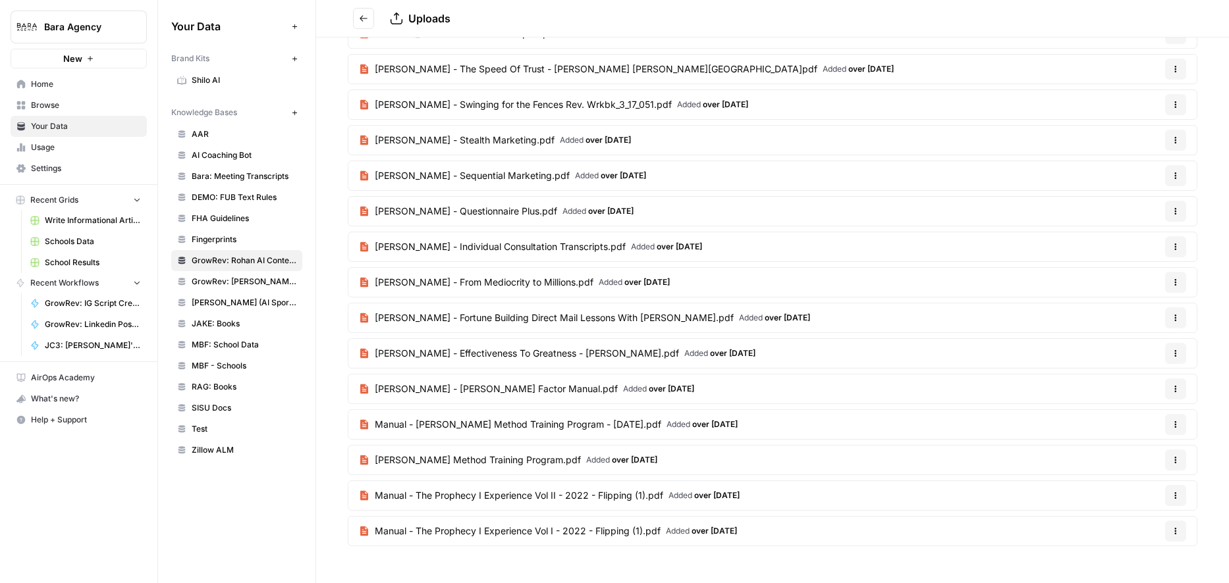
click at [563, 497] on span "Manual - The Prophecy I Experience Vol II - 2022 - Flipping (1).pdf" at bounding box center [519, 495] width 288 height 13
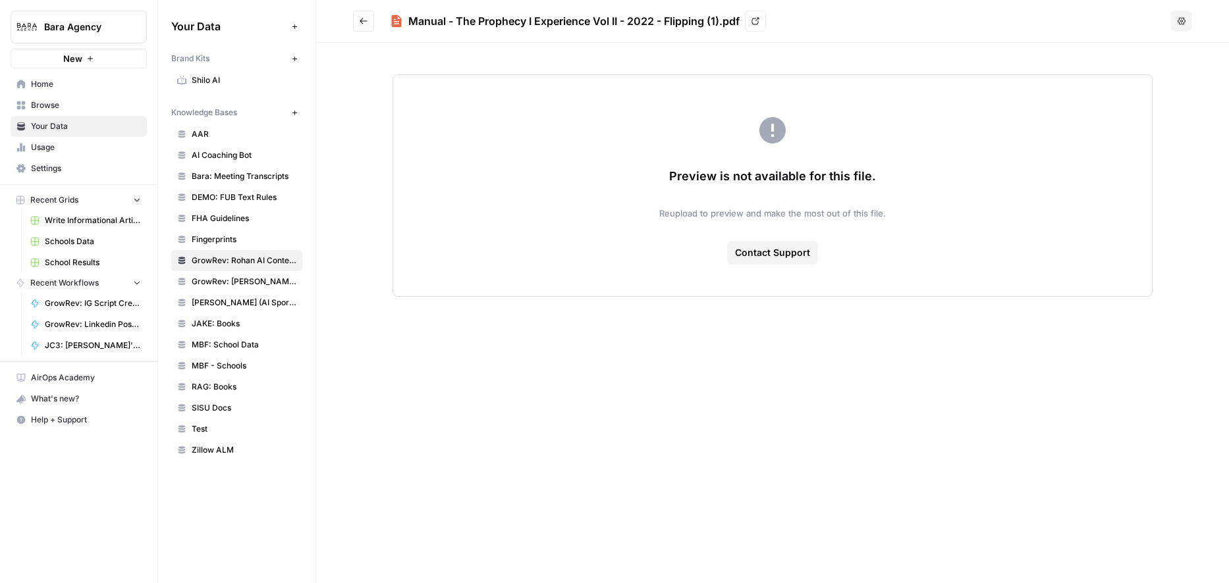
click at [759, 23] on icon at bounding box center [755, 21] width 8 height 8
click at [363, 21] on icon "Go back" at bounding box center [363, 21] width 8 height 6
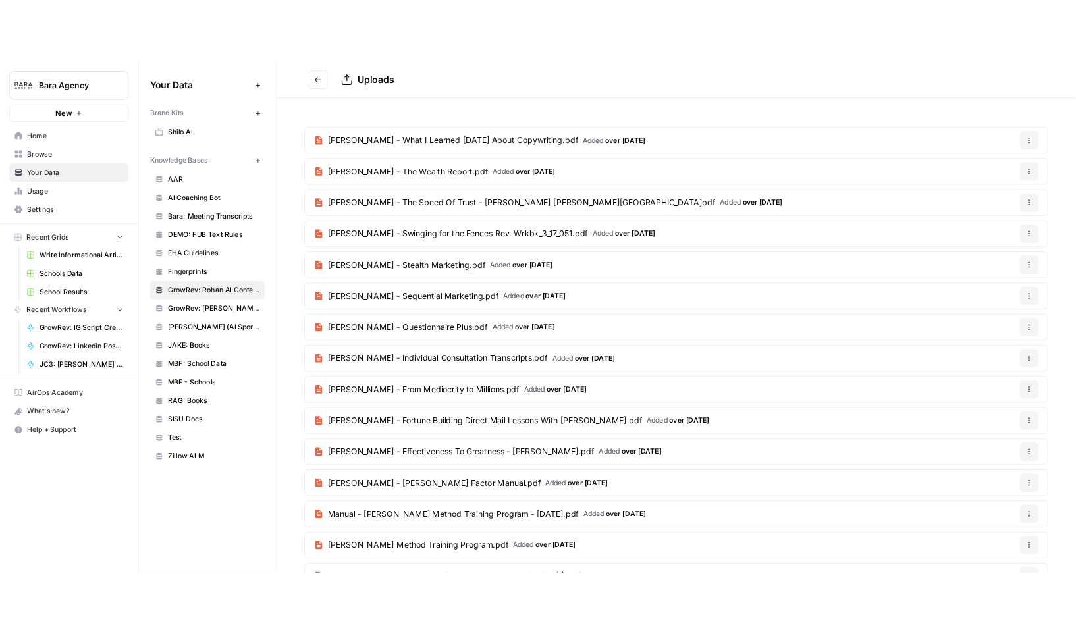
scroll to position [92, 0]
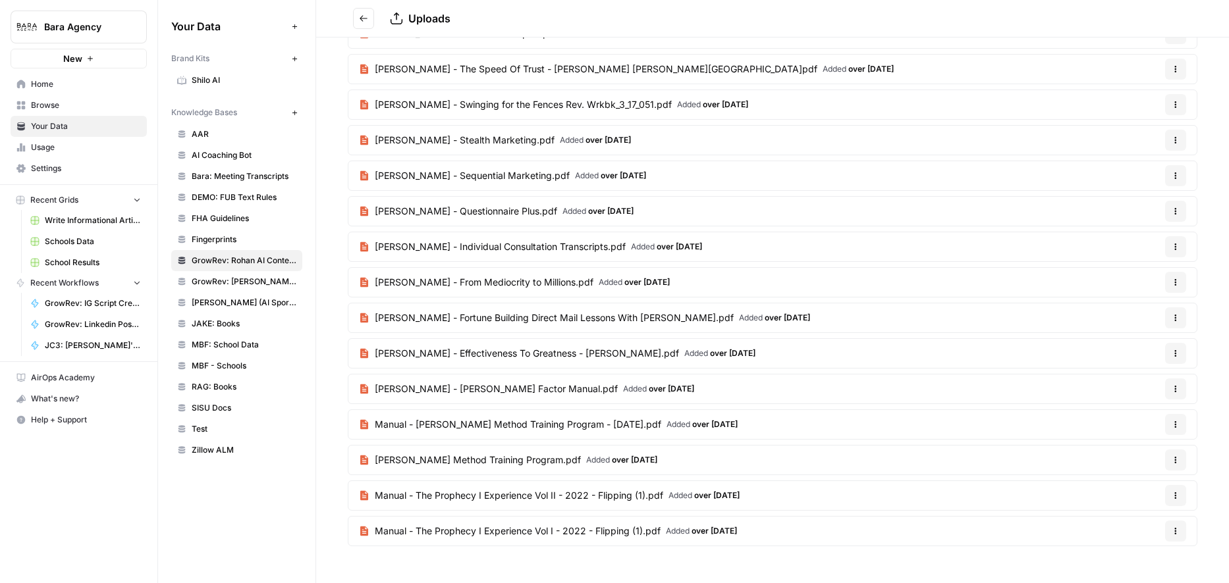
click at [579, 534] on span "Manual - The Prophecy I Experience Vol I - 2022 - Flipping (1).pdf" at bounding box center [518, 531] width 286 height 13
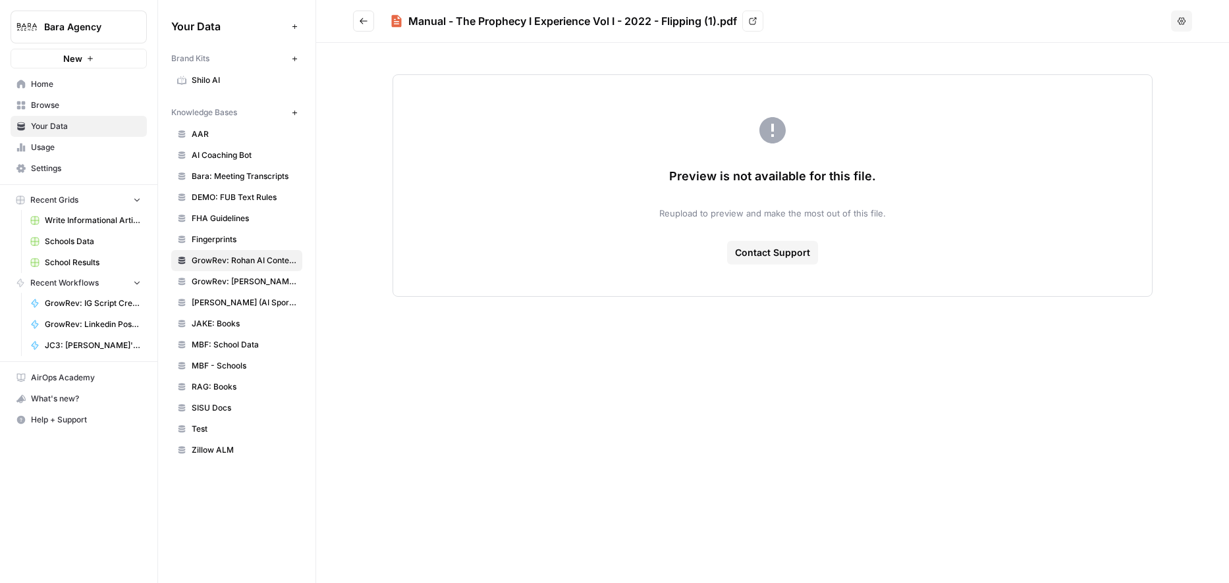
click at [760, 22] on link "View" at bounding box center [752, 21] width 21 height 21
click at [363, 24] on icon "Go back" at bounding box center [363, 20] width 9 height 9
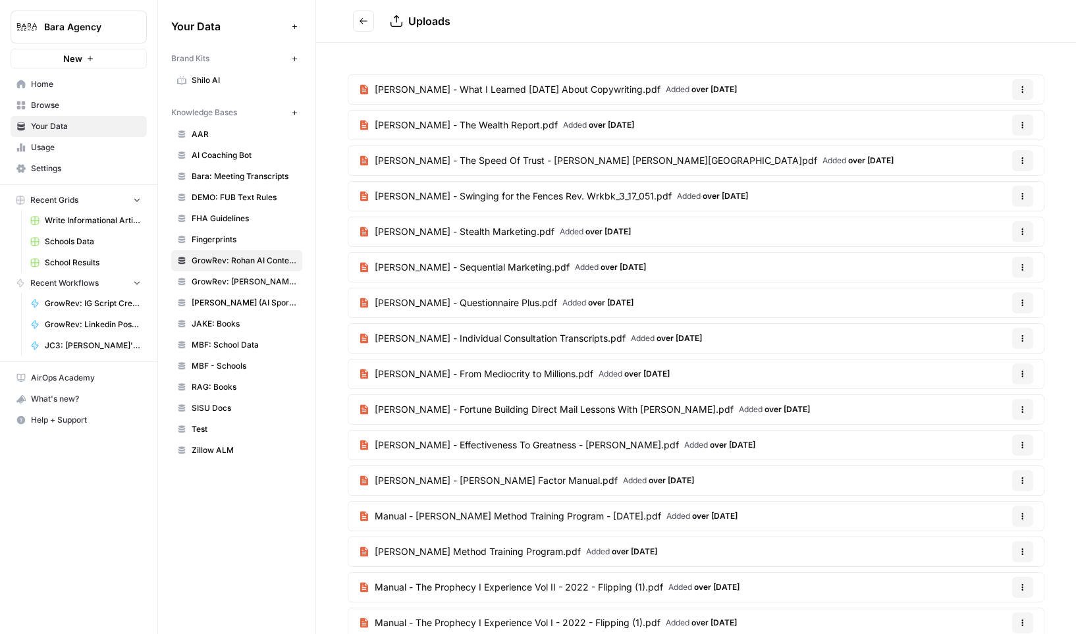
click at [363, 23] on icon "Go back" at bounding box center [363, 20] width 9 height 9
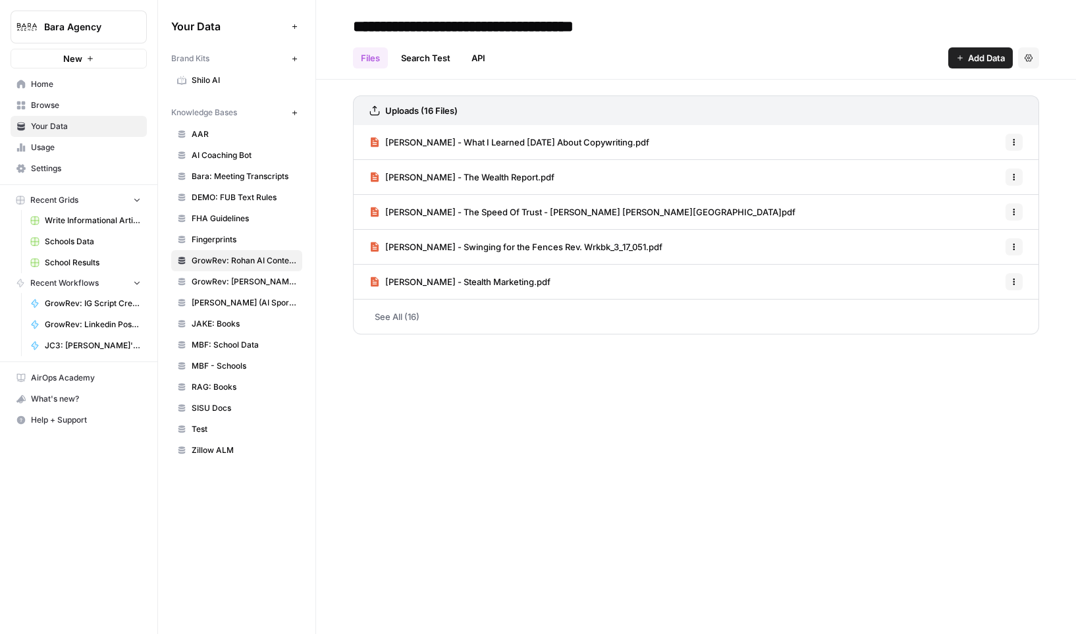
click at [60, 90] on span "Home" at bounding box center [86, 84] width 110 height 12
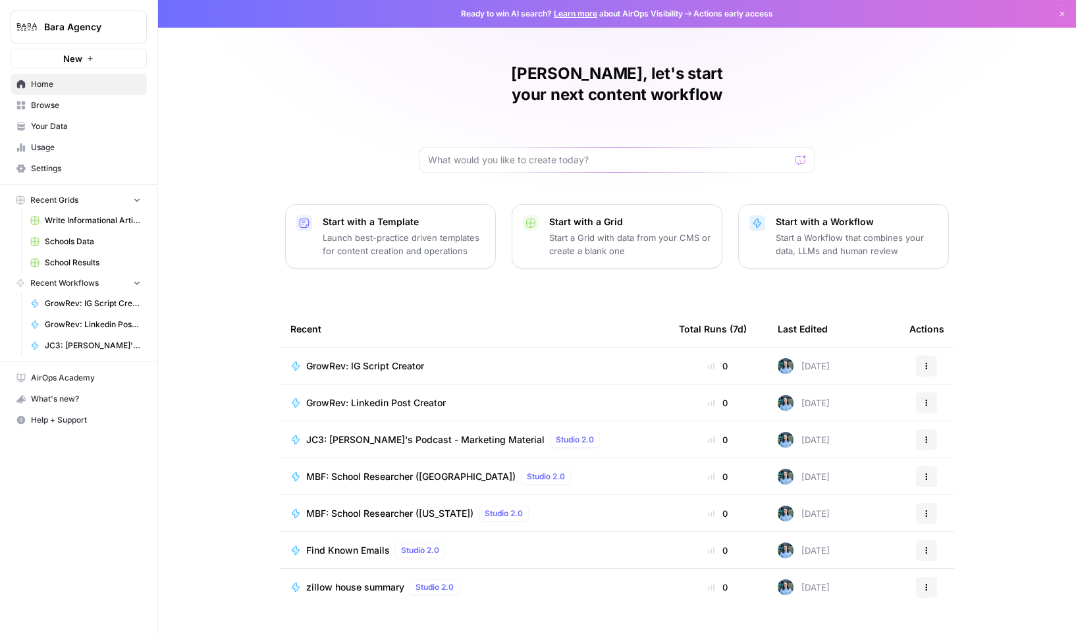
click at [407, 359] on span "GrowRev: IG Script Creator" at bounding box center [365, 365] width 118 height 13
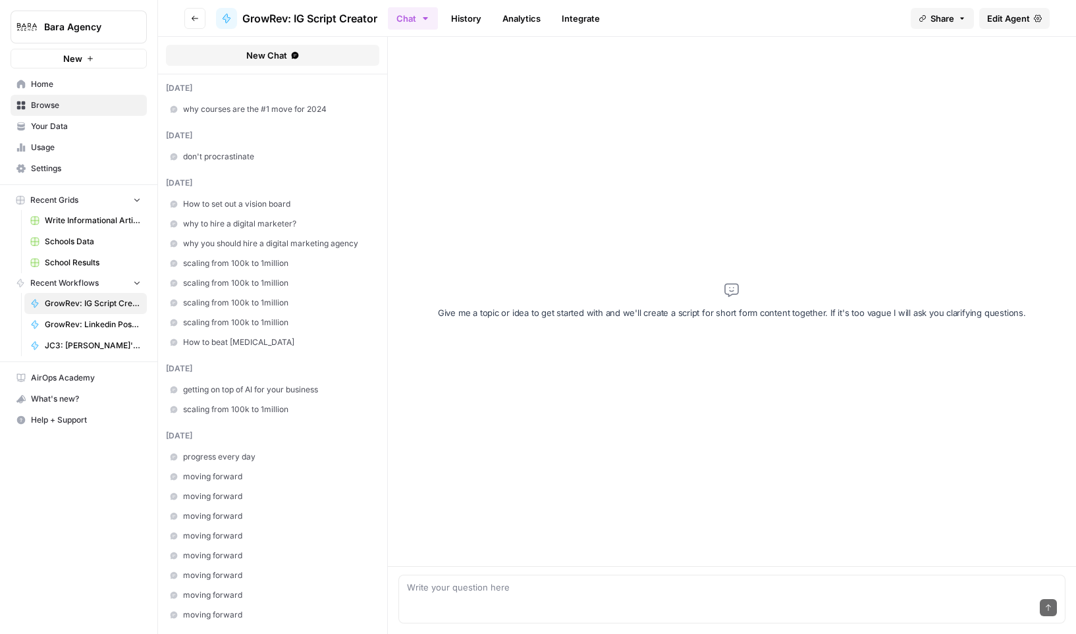
click at [905, 13] on span "Edit Agent" at bounding box center [1008, 18] width 43 height 13
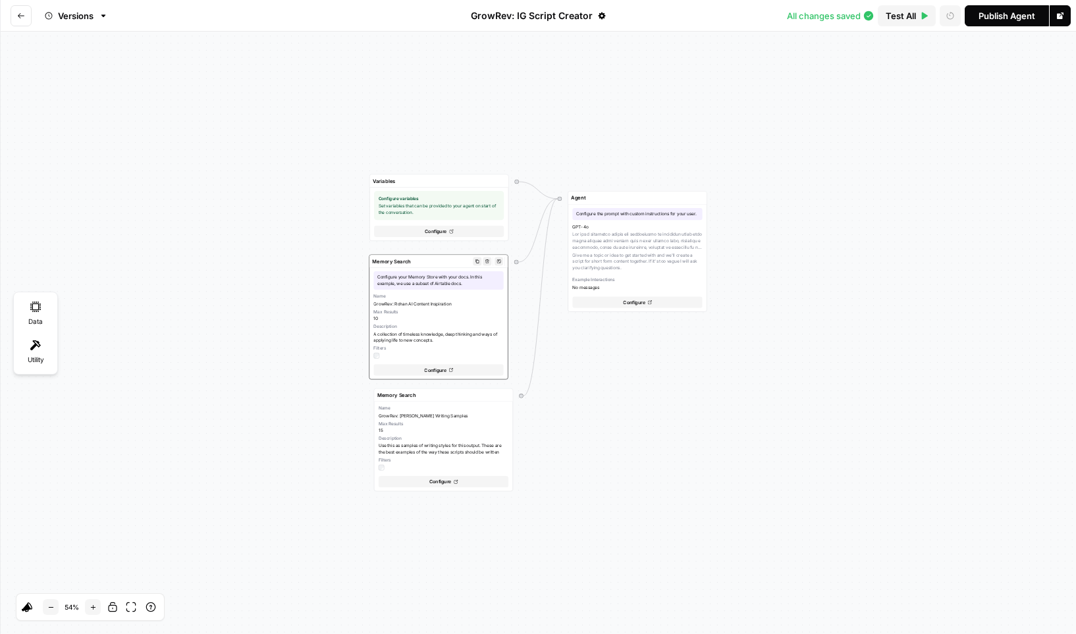
click at [471, 302] on span "GrowRev: Rohan AI Content Inspiration" at bounding box center [438, 304] width 130 height 7
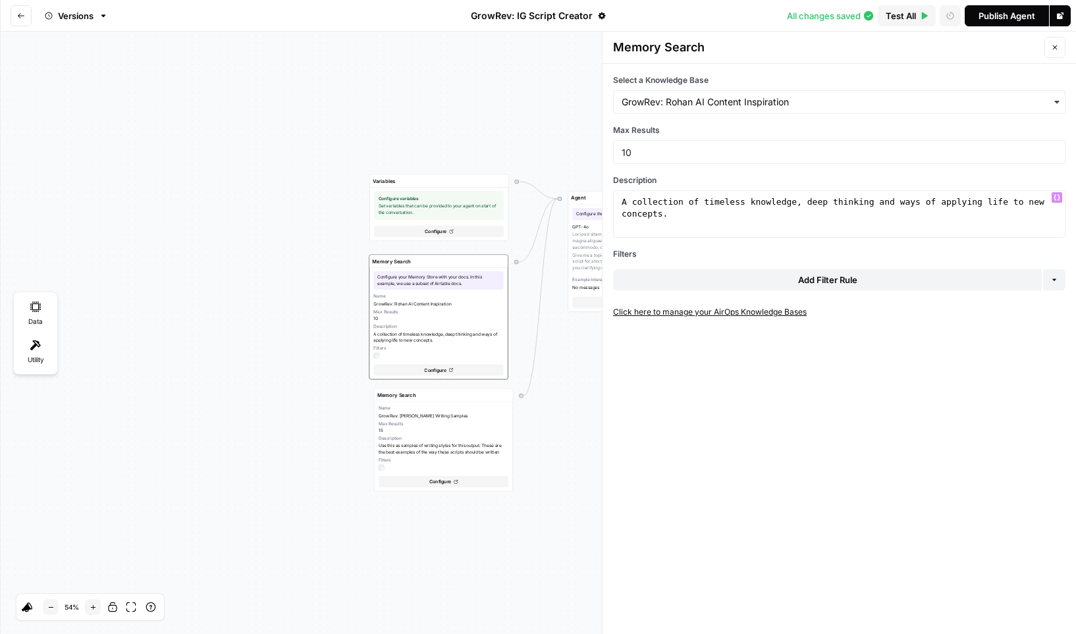
type textarea "**********"
click at [717, 214] on div "A collection of timeless knowledge, deep thinking and ways of applying life to …" at bounding box center [839, 237] width 440 height 83
click at [717, 215] on div "A collection of timeless knowledge, deep thinking and ways of applying life to …" at bounding box center [839, 237] width 440 height 83
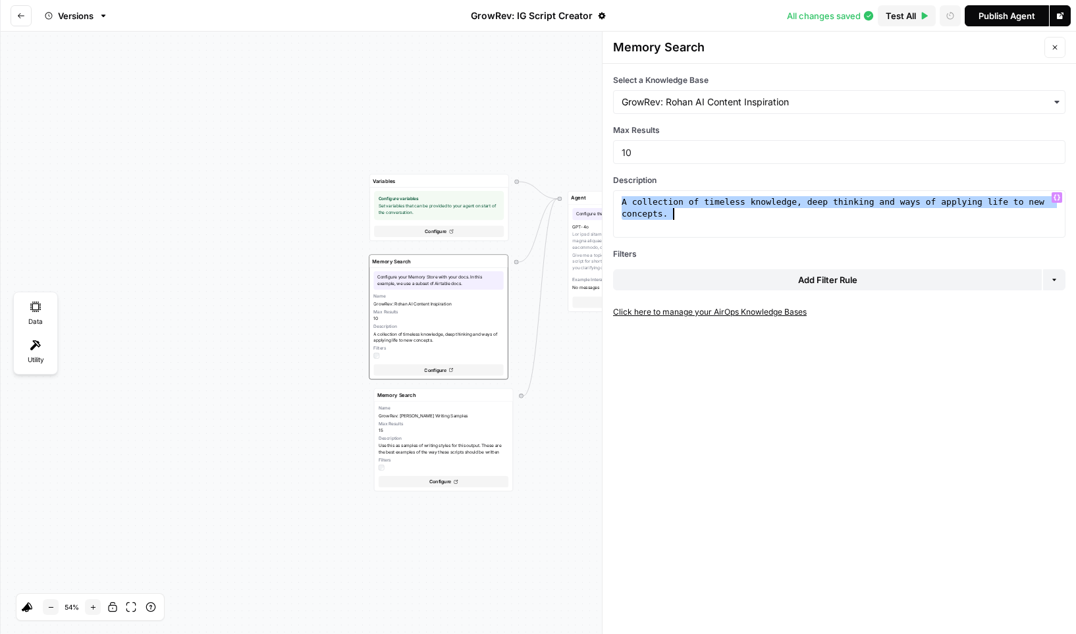
click at [717, 215] on div "A collection of timeless knowledge, deep thinking and ways of applying life to …" at bounding box center [839, 237] width 440 height 83
click at [19, 19] on icon "Go back" at bounding box center [21, 16] width 8 height 8
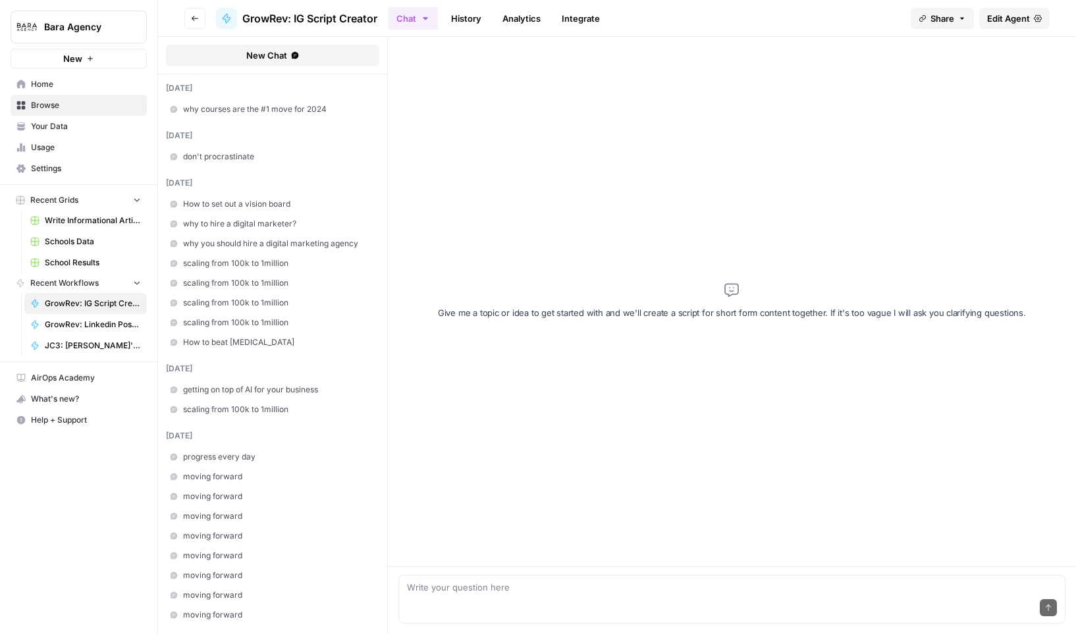
click at [93, 124] on span "Your Data" at bounding box center [86, 126] width 110 height 12
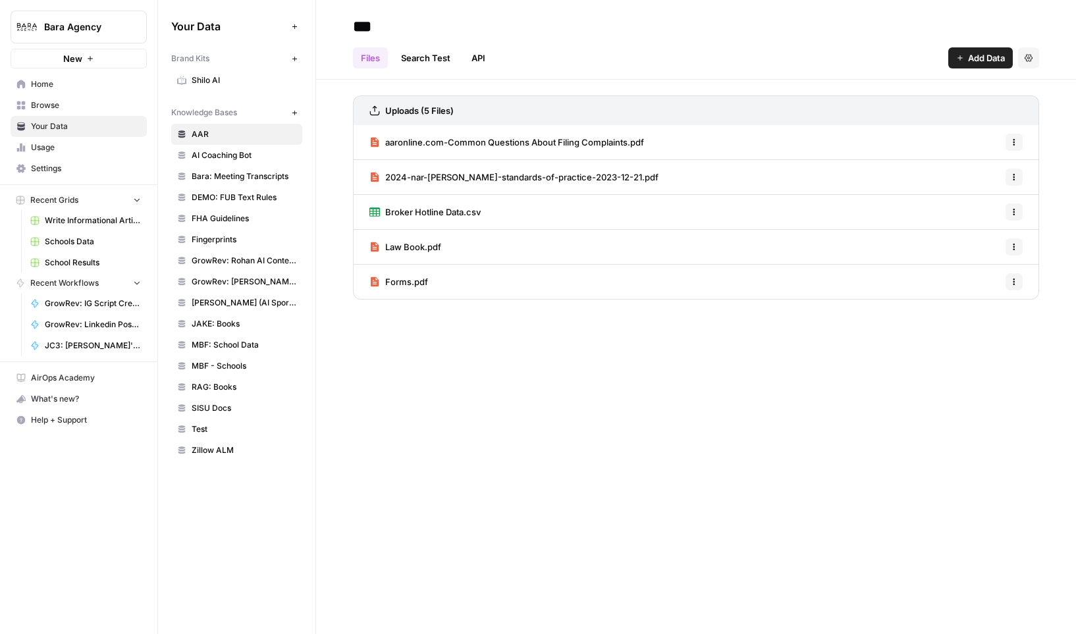
click at [263, 261] on span "GrowRev: Rohan AI Content Inspiration" at bounding box center [244, 261] width 105 height 12
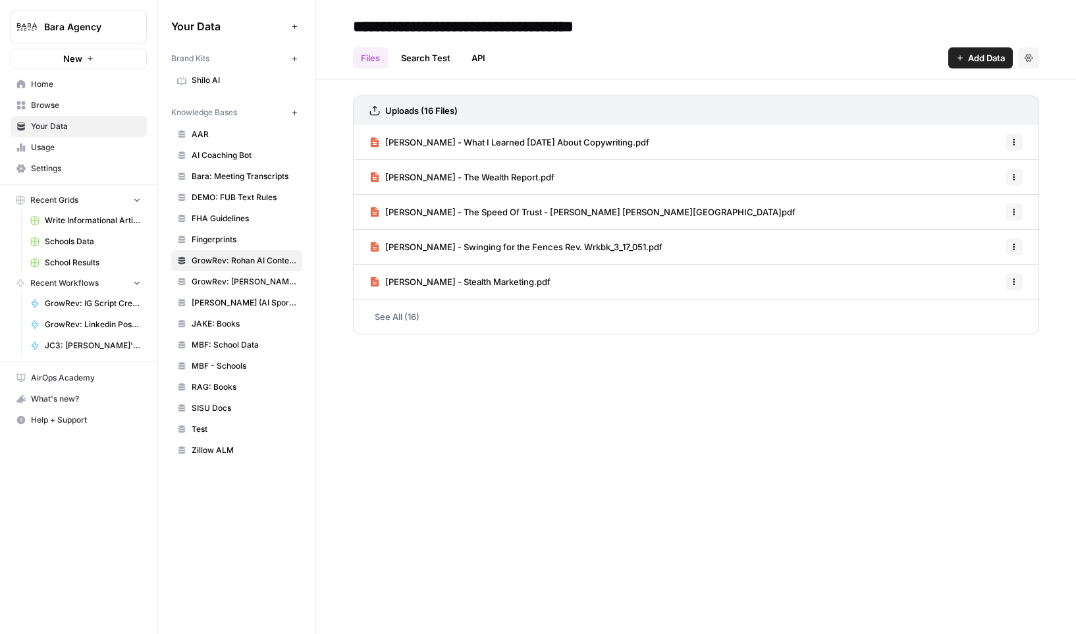
drag, startPoint x: 664, startPoint y: 145, endPoint x: 385, endPoint y: 142, distance: 278.5
click at [385, 142] on div "[PERSON_NAME] - What I Learned [DATE] About Copywriting.pdf Options" at bounding box center [696, 142] width 686 height 35
copy span "[PERSON_NAME] - What I Learned [DATE] About Copywriting.pdf"
click at [814, 38] on div "Files Search Test API Add Data Settings" at bounding box center [696, 53] width 686 height 32
click at [628, 497] on div "**********" at bounding box center [696, 317] width 760 height 634
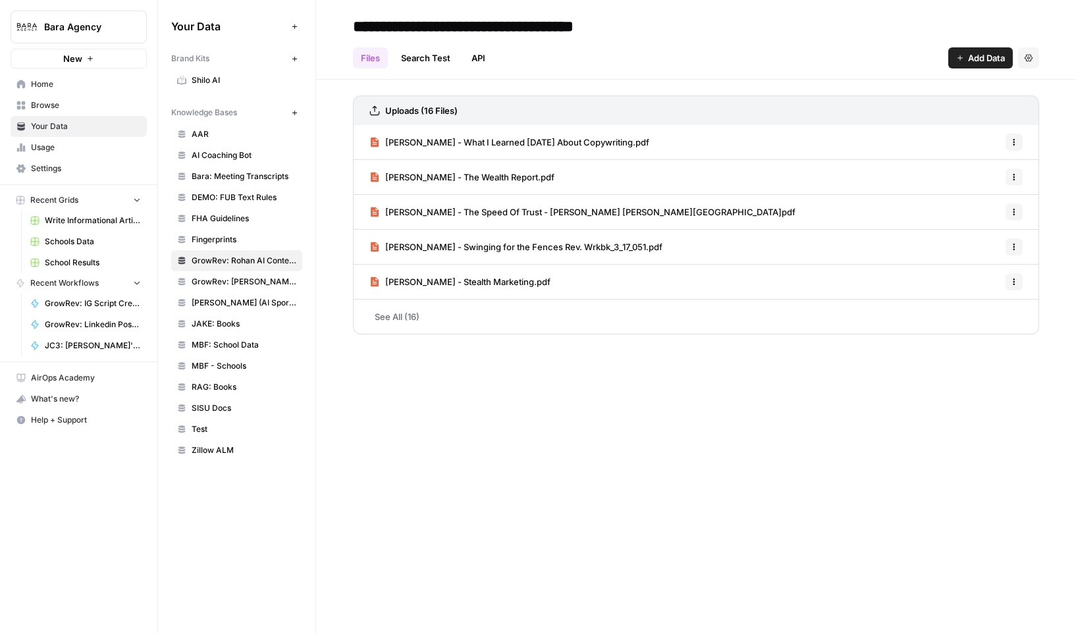
click at [649, 144] on span "[PERSON_NAME] - What I Learned [DATE] About Copywriting.pdf" at bounding box center [517, 142] width 264 height 13
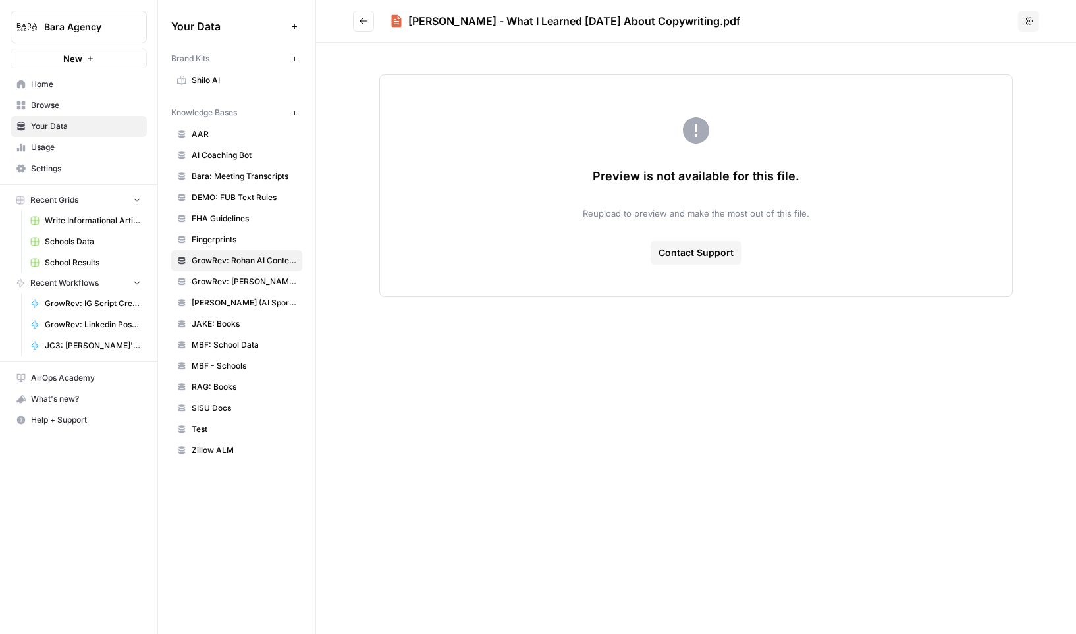
click at [359, 25] on icon "Go back" at bounding box center [363, 20] width 9 height 9
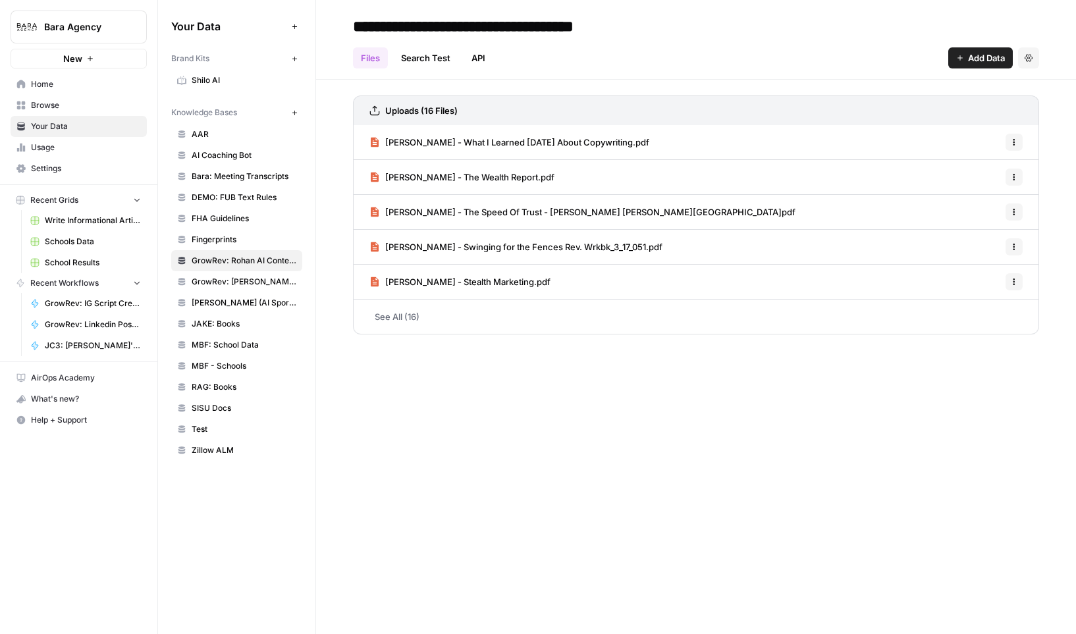
click at [435, 59] on link "Search Test" at bounding box center [425, 57] width 65 height 21
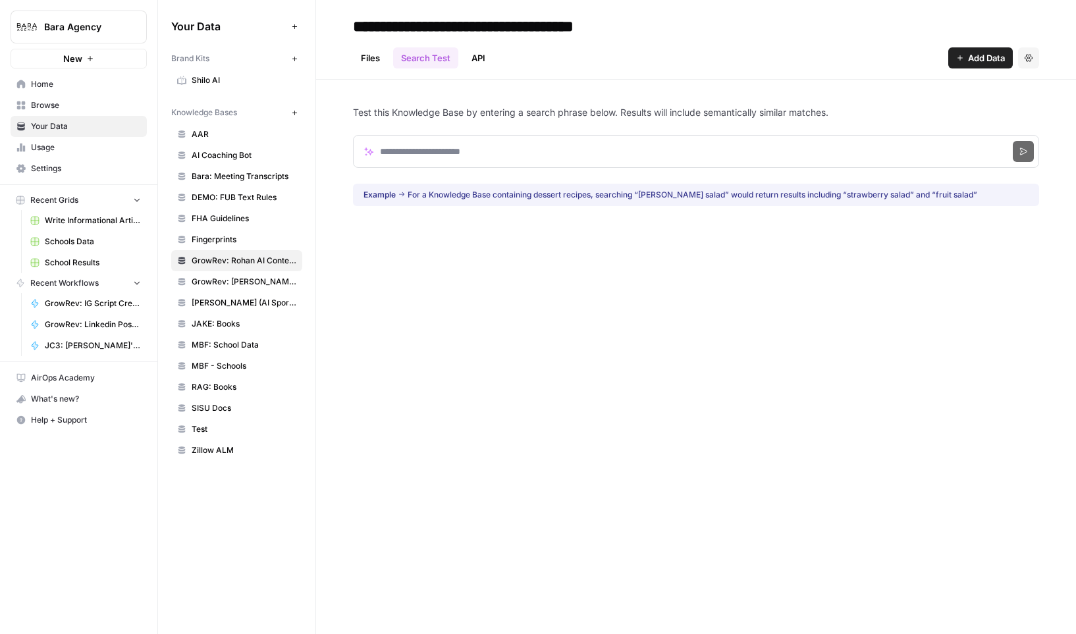
click at [366, 61] on link "Files" at bounding box center [370, 57] width 35 height 21
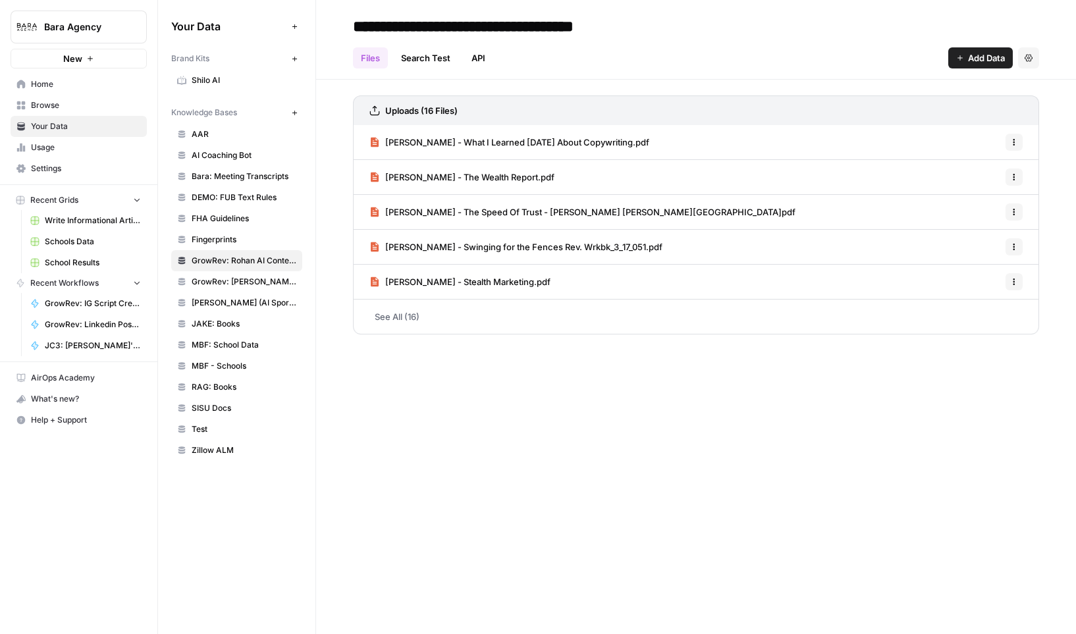
click at [66, 100] on span "Browse" at bounding box center [86, 105] width 110 height 12
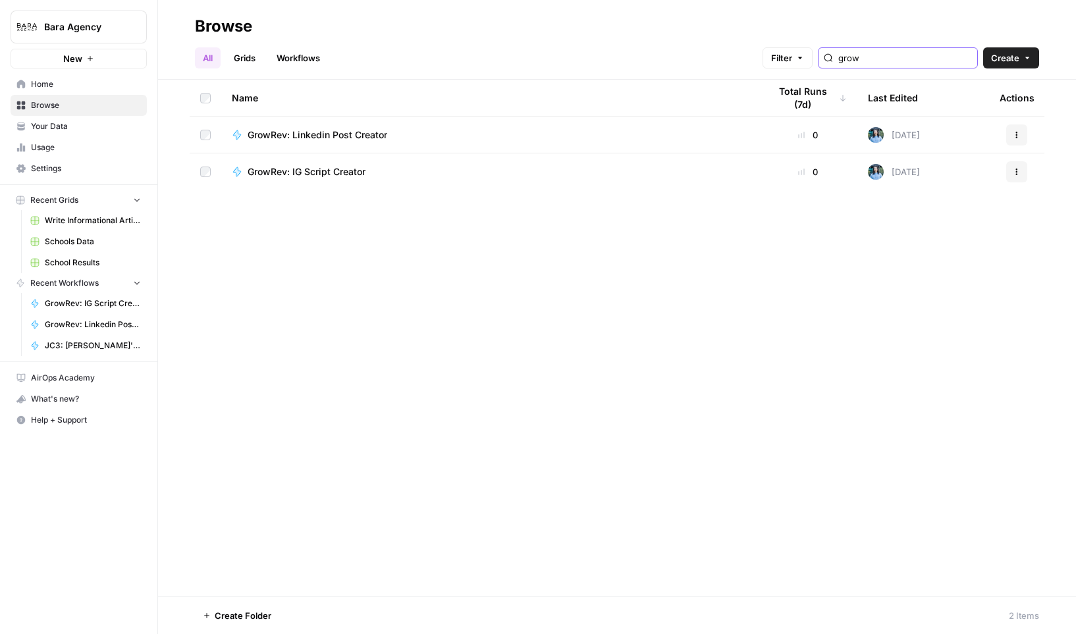
click at [905, 59] on input "grow" at bounding box center [905, 57] width 134 height 13
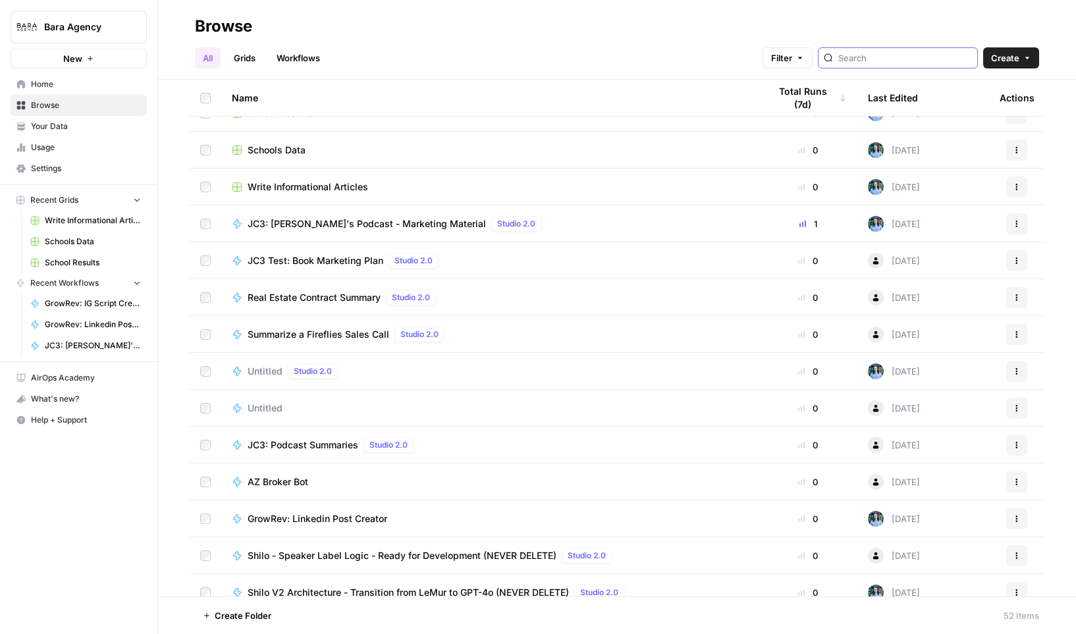
scroll to position [208, 0]
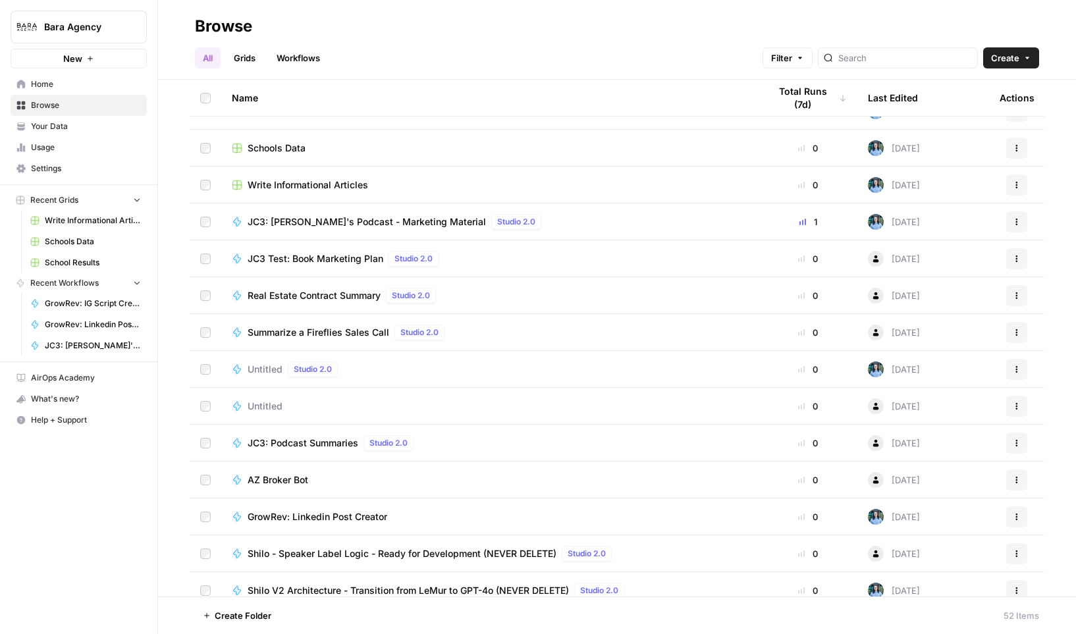
click at [396, 221] on span "JC3: [PERSON_NAME]'s Podcast - Marketing Material" at bounding box center [367, 221] width 238 height 13
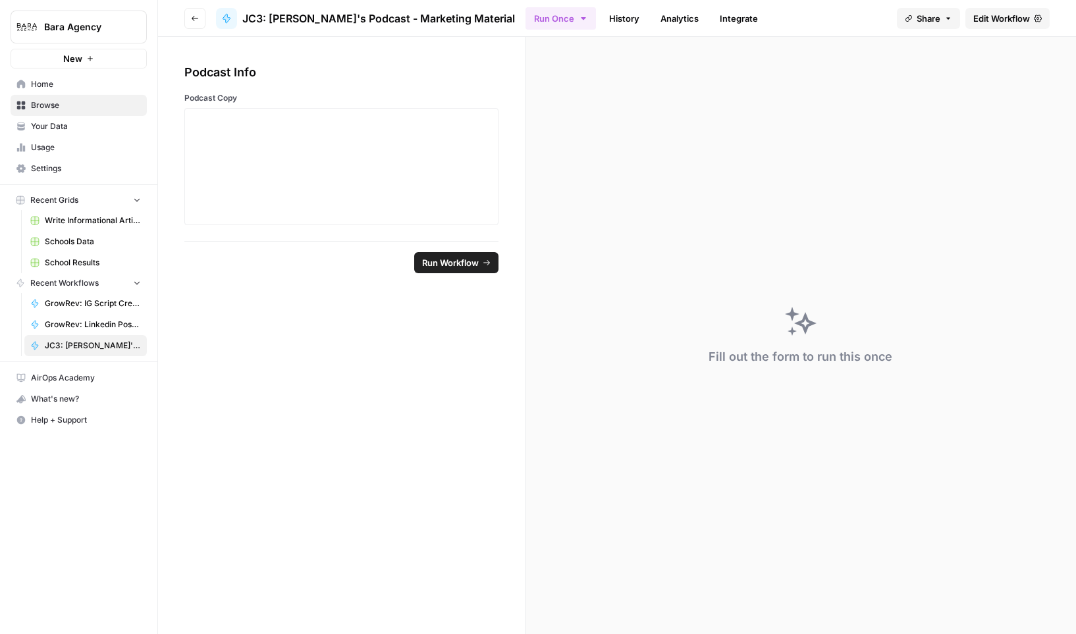
click at [905, 19] on span "Edit Workflow" at bounding box center [1001, 18] width 57 height 13
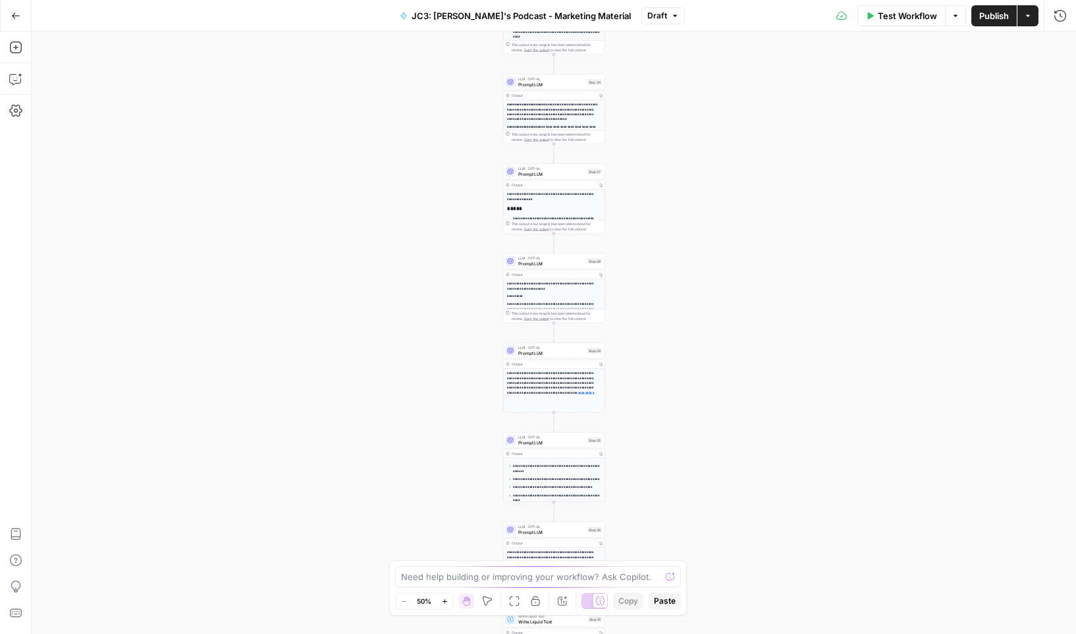
click at [20, 15] on button "Go Back" at bounding box center [16, 16] width 24 height 24
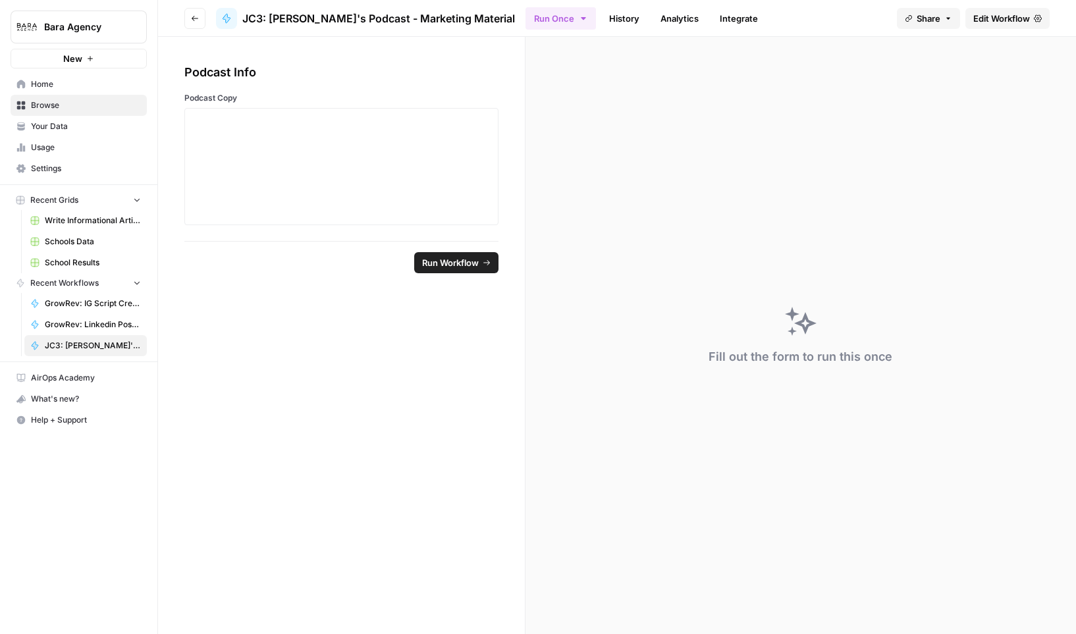
click at [905, 22] on span "Edit Workflow" at bounding box center [1001, 18] width 57 height 13
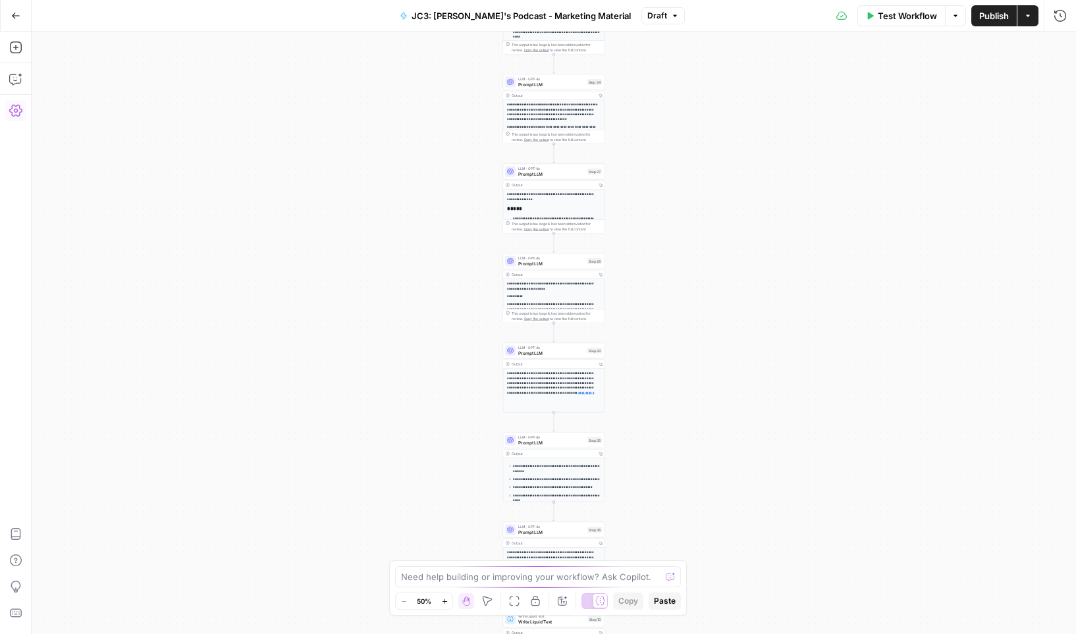
click at [19, 113] on icon "button" at bounding box center [15, 111] width 13 height 12
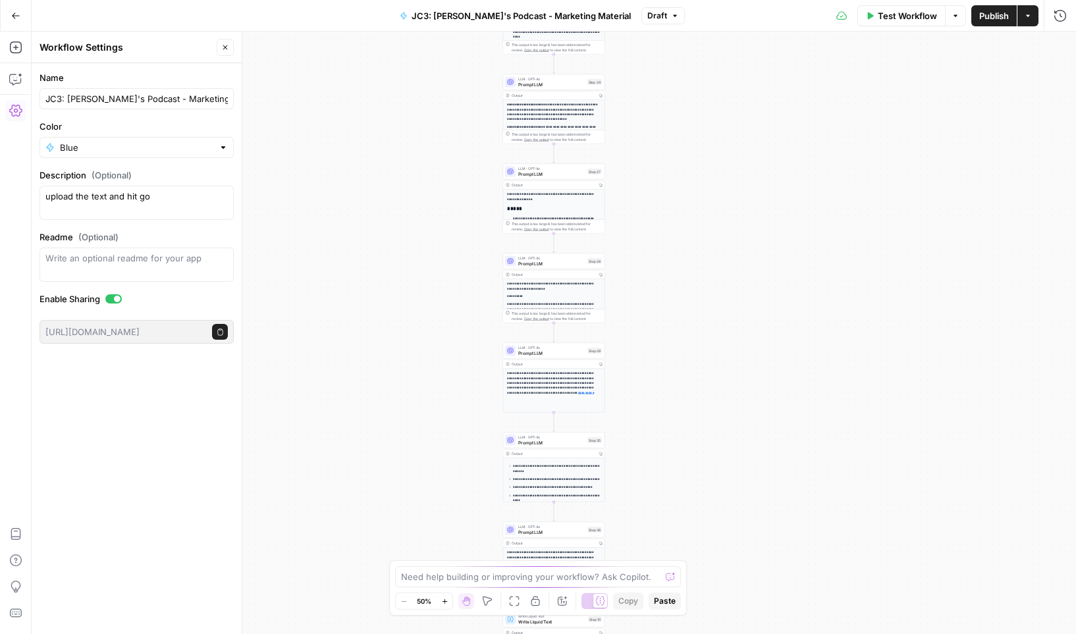
click at [762, 126] on div "**********" at bounding box center [554, 333] width 1044 height 602
click at [600, 604] on icon at bounding box center [600, 601] width 10 height 10
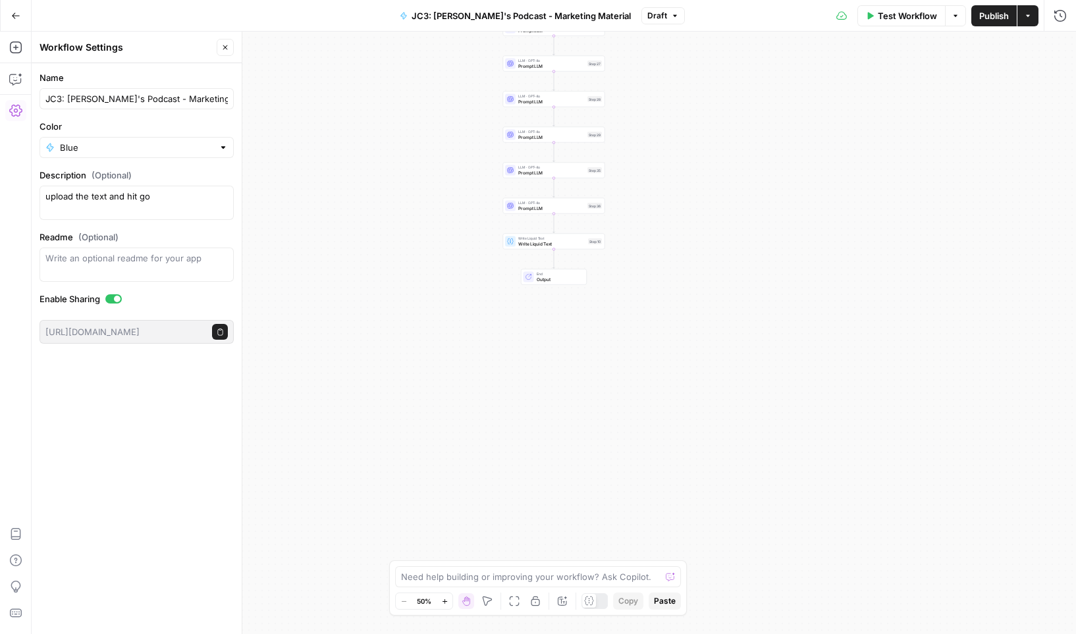
click at [600, 604] on div at bounding box center [594, 601] width 26 height 16
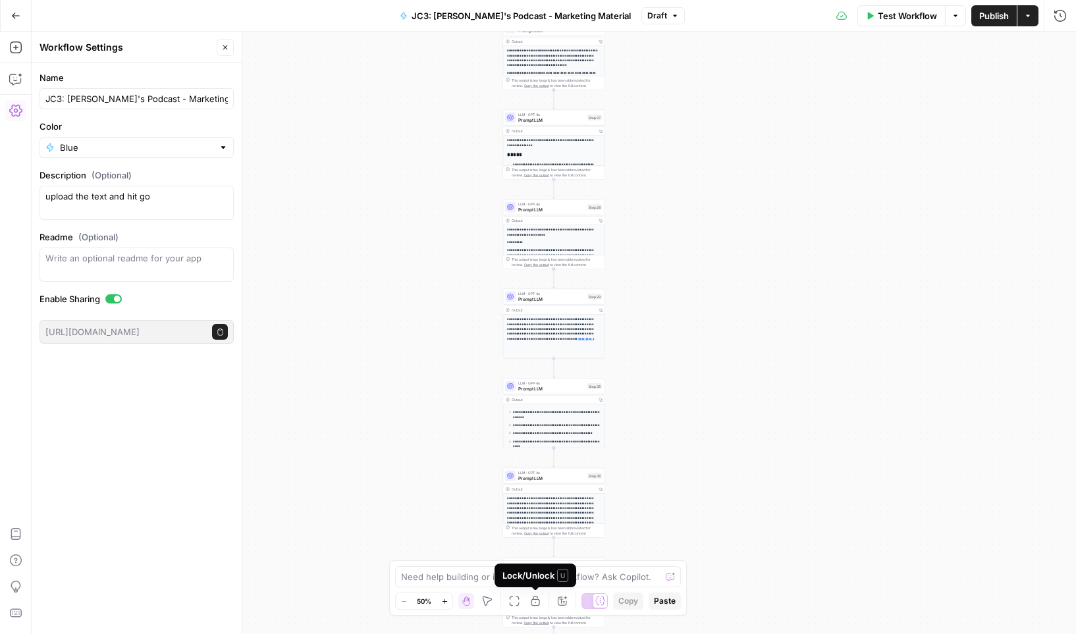
click at [538, 603] on icon "button" at bounding box center [535, 601] width 11 height 11
click at [730, 157] on div "**********" at bounding box center [554, 333] width 1044 height 602
drag, startPoint x: 730, startPoint y: 157, endPoint x: 14, endPoint y: 70, distance: 721.6
click at [14, 83] on icon "button" at bounding box center [15, 78] width 13 height 13
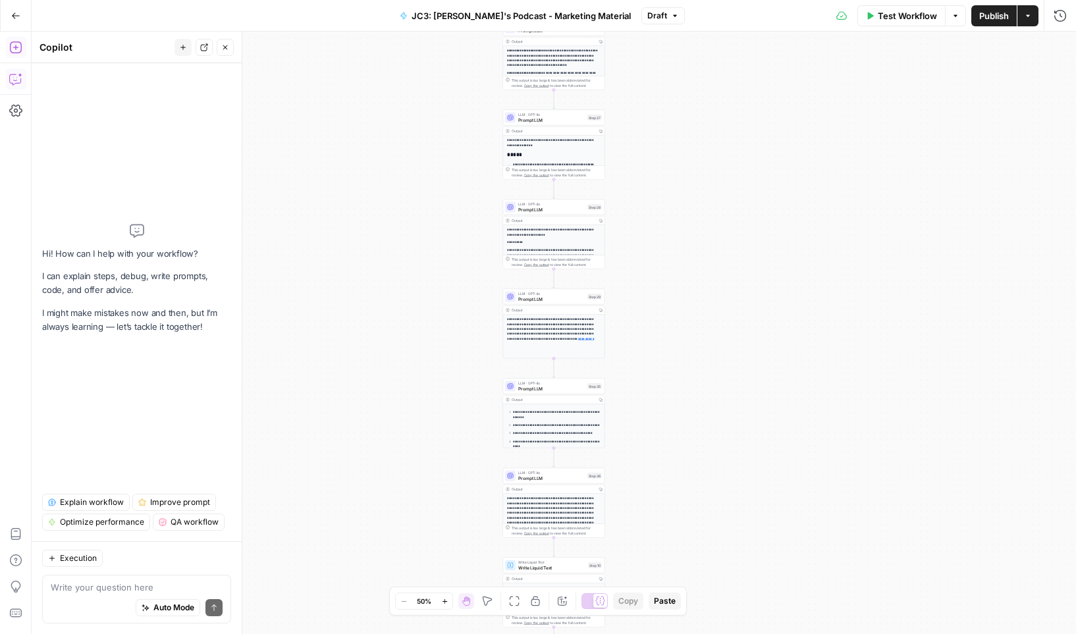
click at [13, 57] on button "Add Steps" at bounding box center [15, 47] width 21 height 21
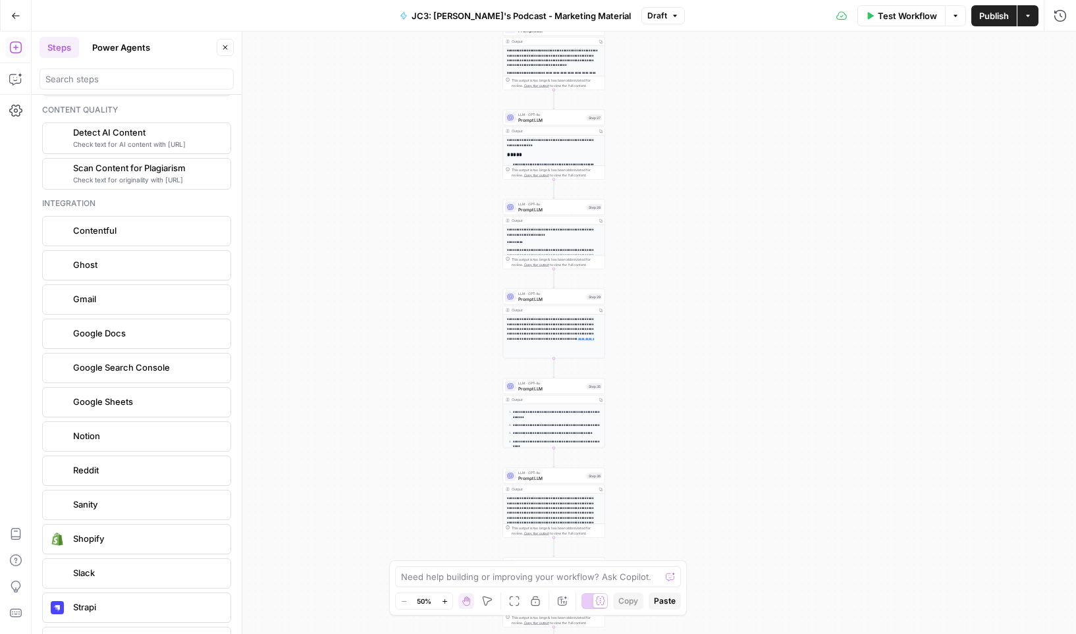
scroll to position [2330, 0]
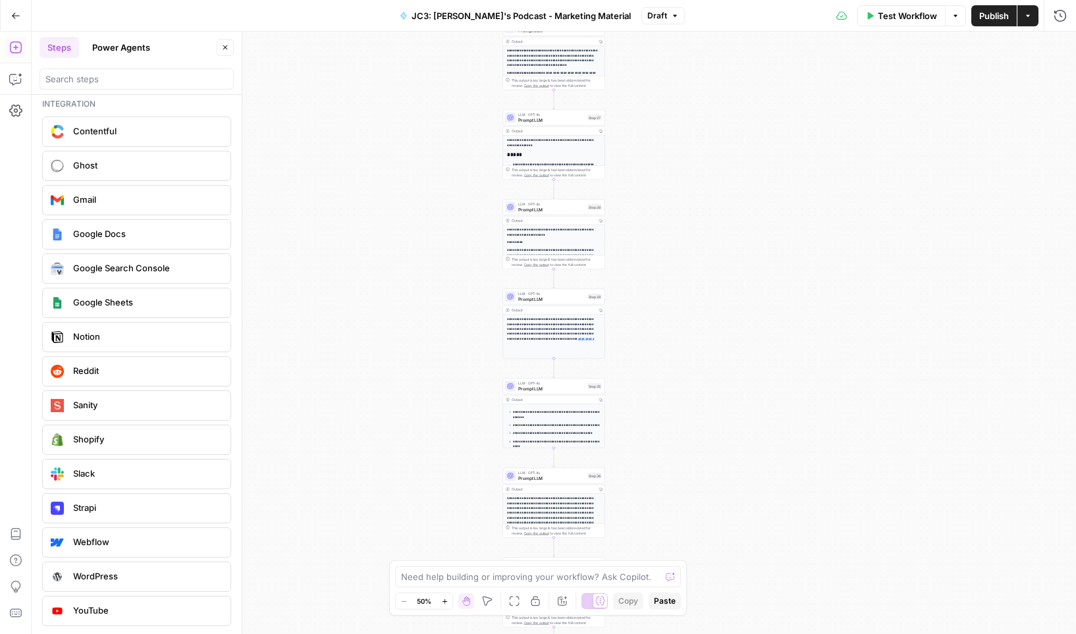
click at [126, 53] on button "Power Agents" at bounding box center [121, 47] width 74 height 21
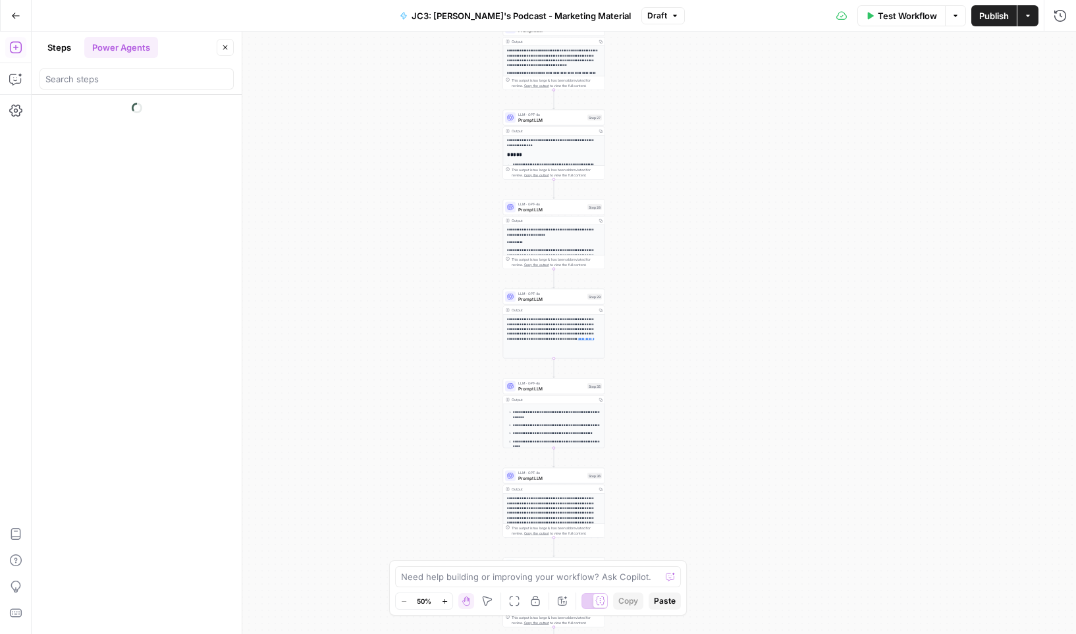
scroll to position [0, 0]
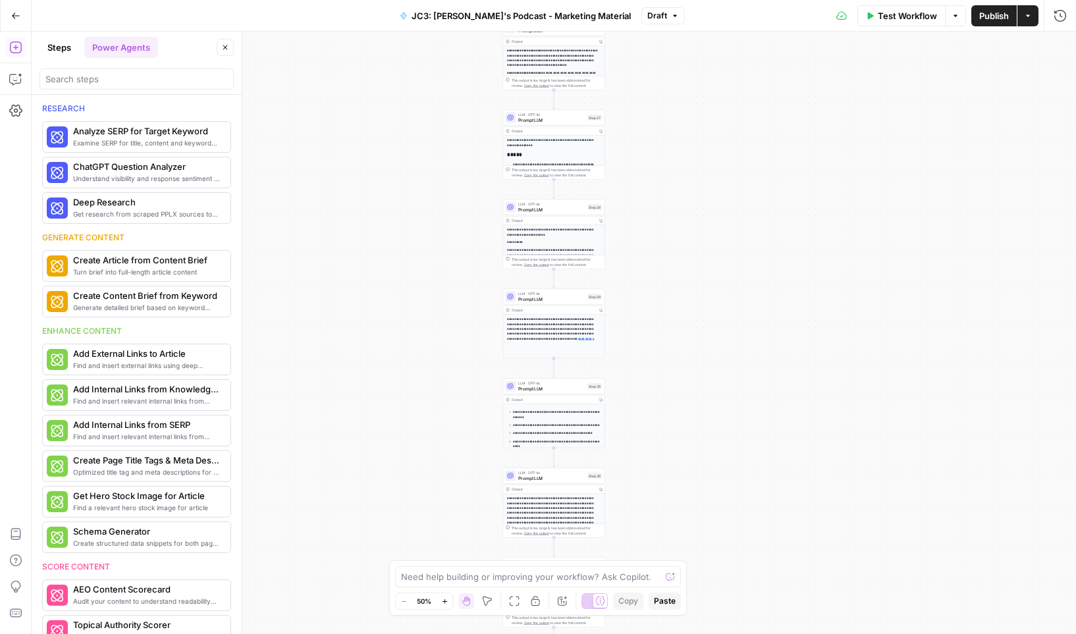
click at [68, 47] on button "Steps" at bounding box center [60, 47] width 40 height 21
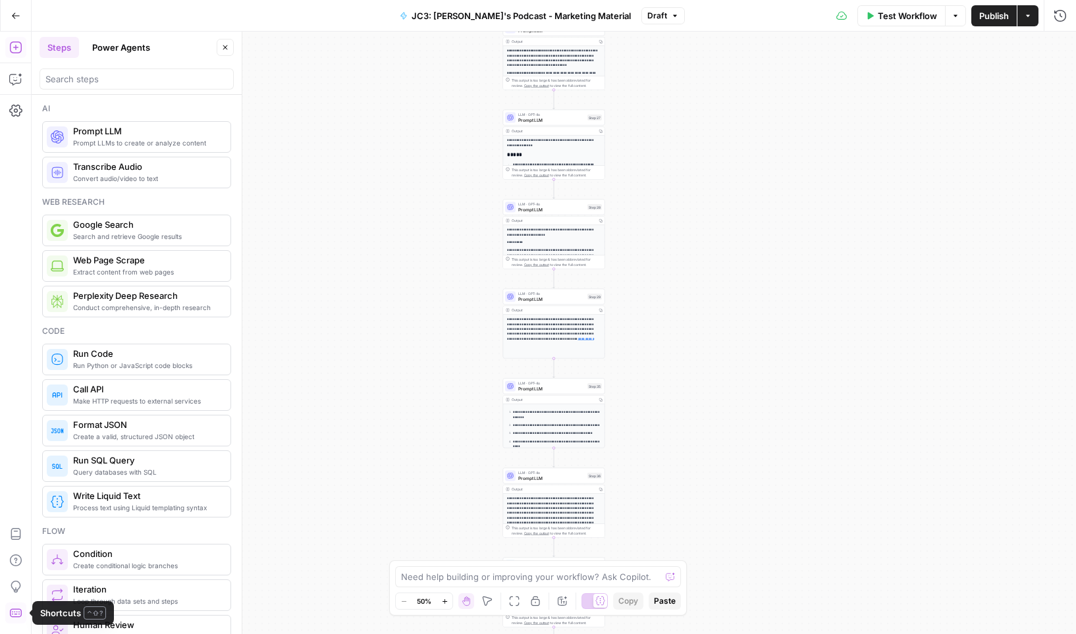
click at [15, 612] on icon "button" at bounding box center [15, 612] width 13 height 13
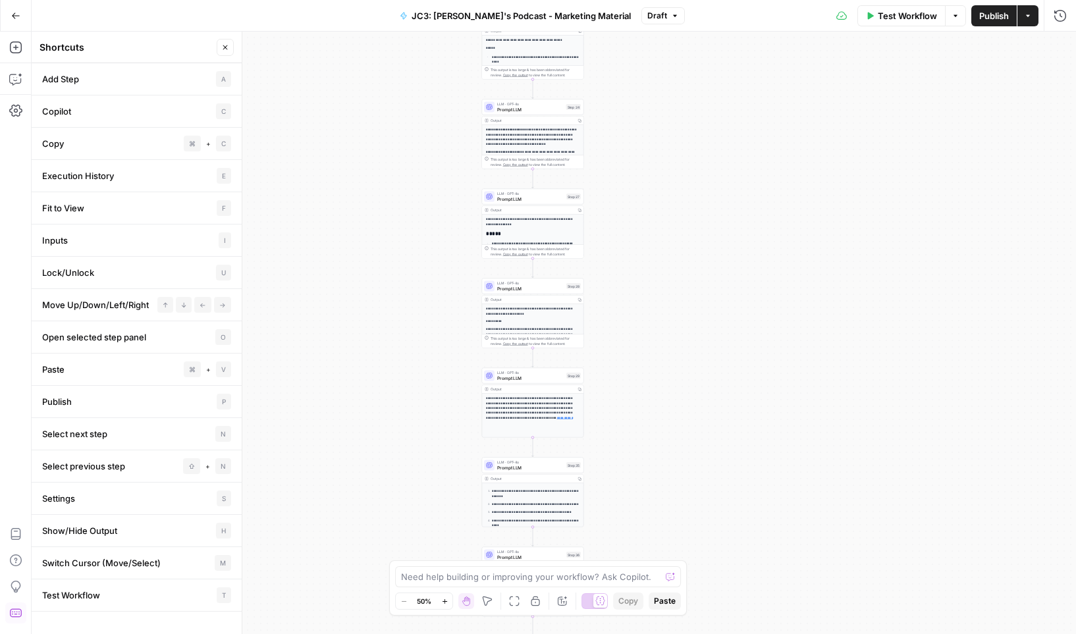
click at [905, 16] on icon "button" at bounding box center [955, 16] width 8 height 8
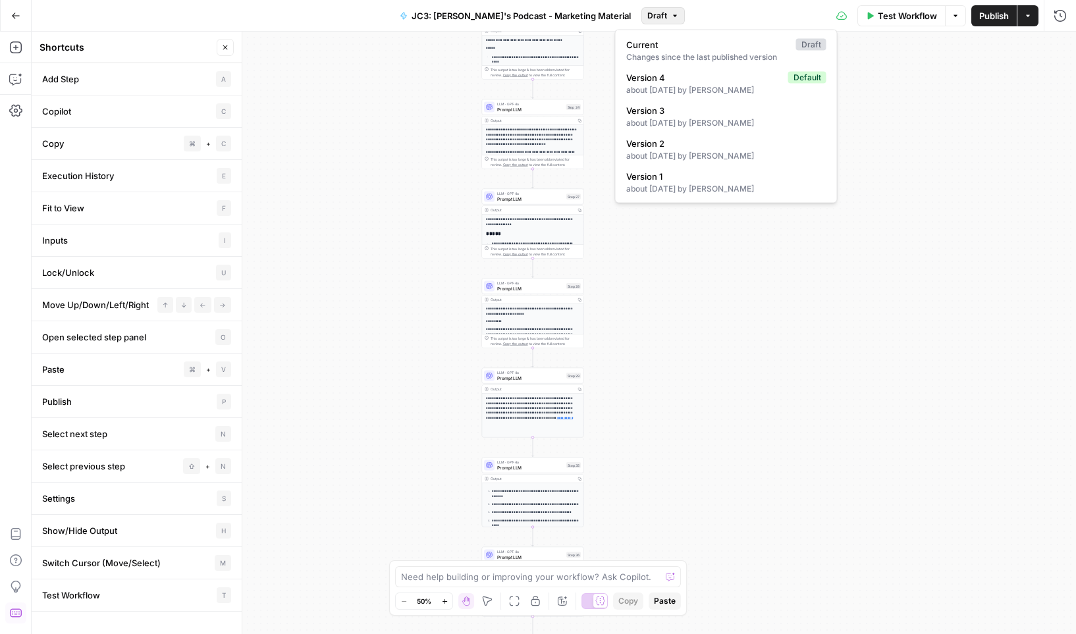
click at [647, 16] on span "Draft" at bounding box center [657, 16] width 20 height 12
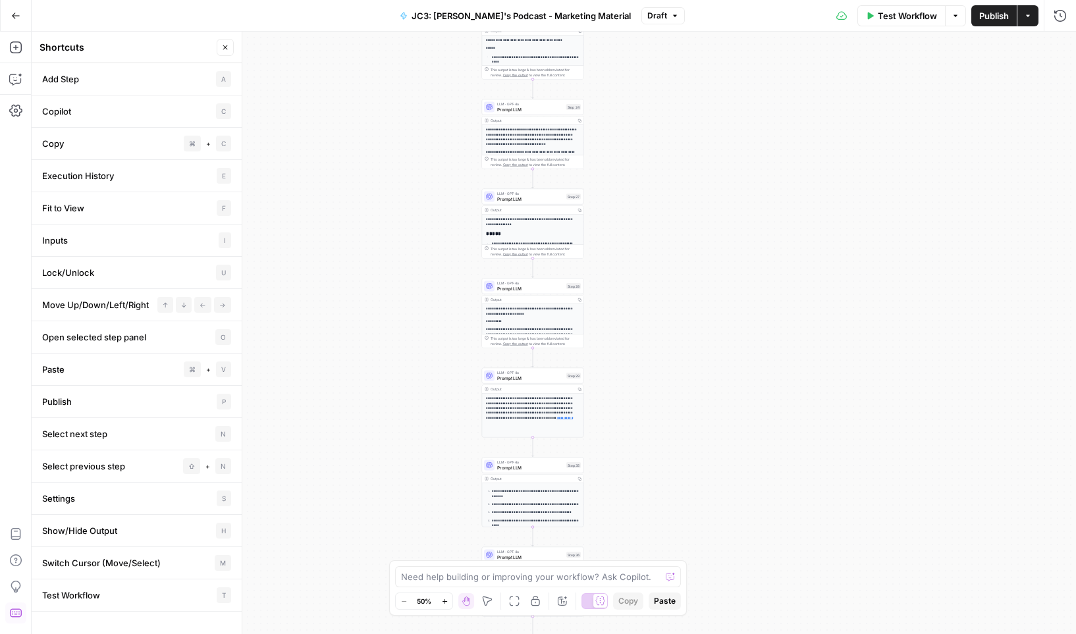
click at [647, 16] on span "Draft" at bounding box center [657, 16] width 20 height 12
click at [14, 564] on icon "button" at bounding box center [15, 560] width 13 height 13
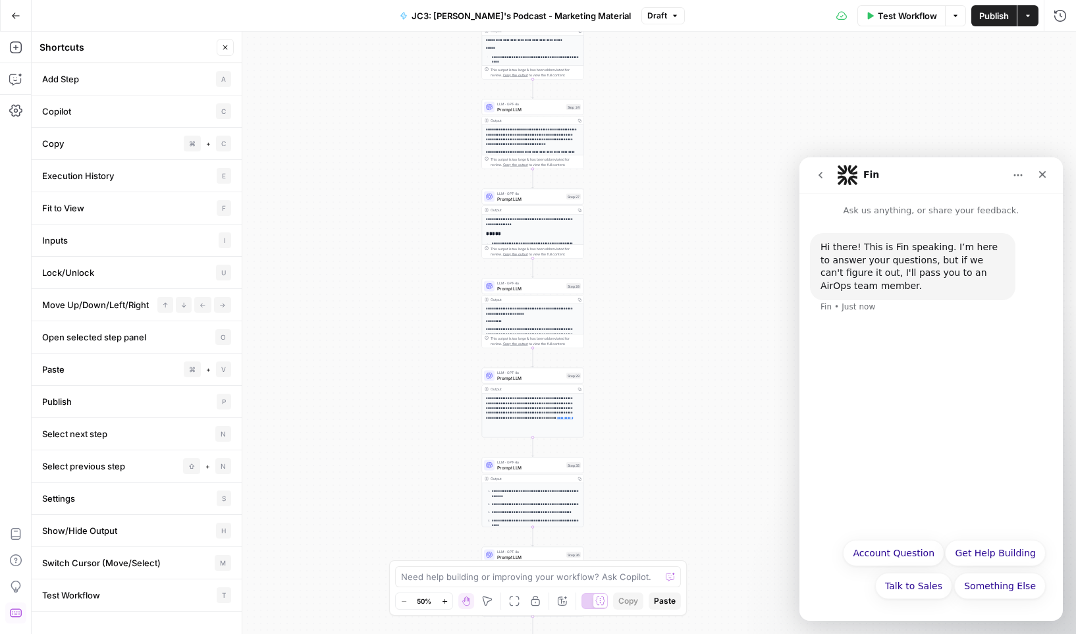
click at [369, 224] on div "**********" at bounding box center [554, 333] width 1044 height 602
click at [16, 107] on icon "button" at bounding box center [15, 110] width 13 height 13
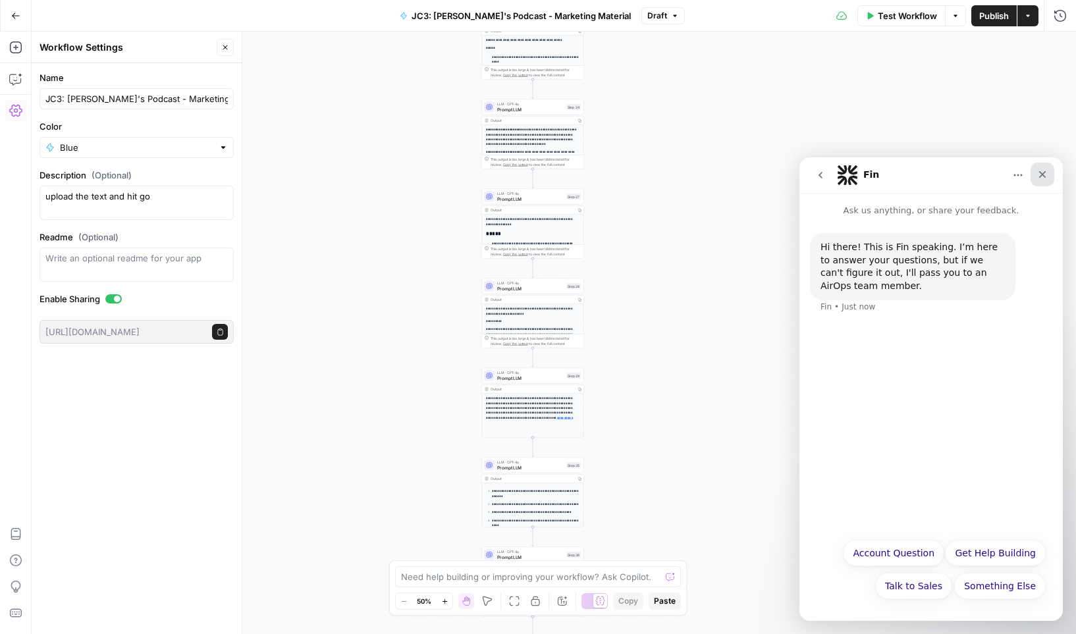
click at [905, 174] on icon "Close" at bounding box center [1042, 174] width 11 height 11
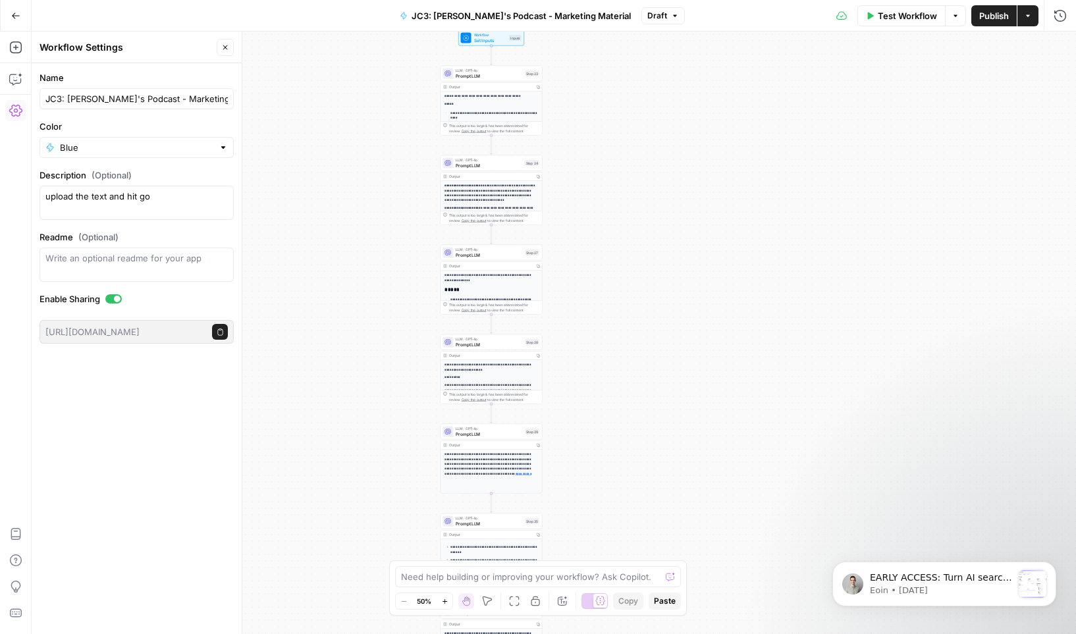
drag, startPoint x: 748, startPoint y: 402, endPoint x: 706, endPoint y: 458, distance: 69.7
click at [706, 458] on div "**********" at bounding box center [554, 333] width 1044 height 602
click at [13, 17] on icon "button" at bounding box center [16, 16] width 8 height 6
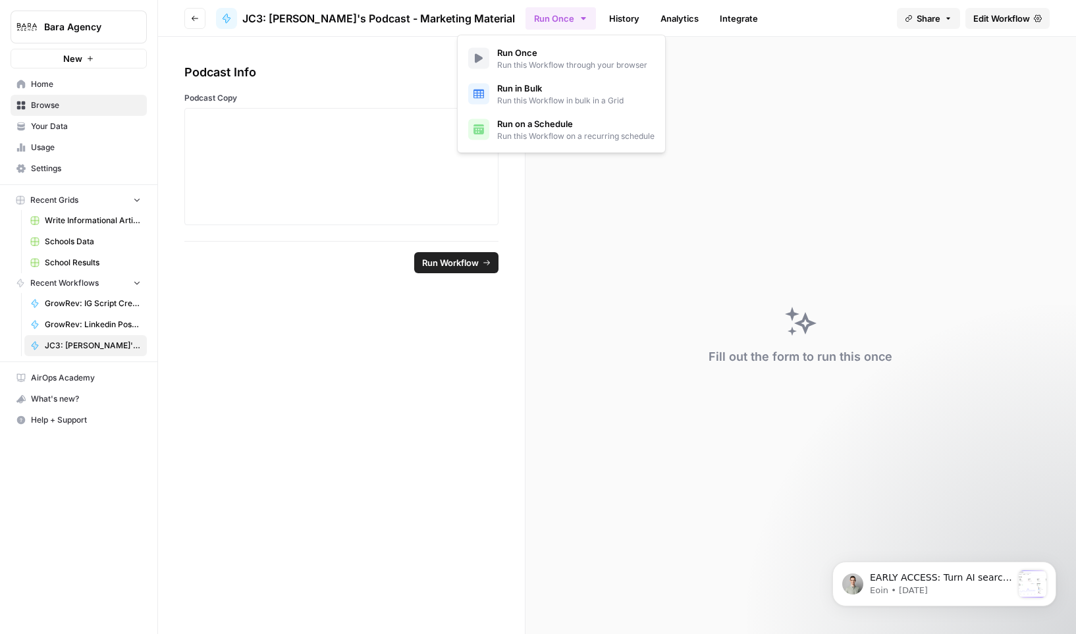
click at [525, 11] on button "Run Once" at bounding box center [560, 18] width 70 height 22
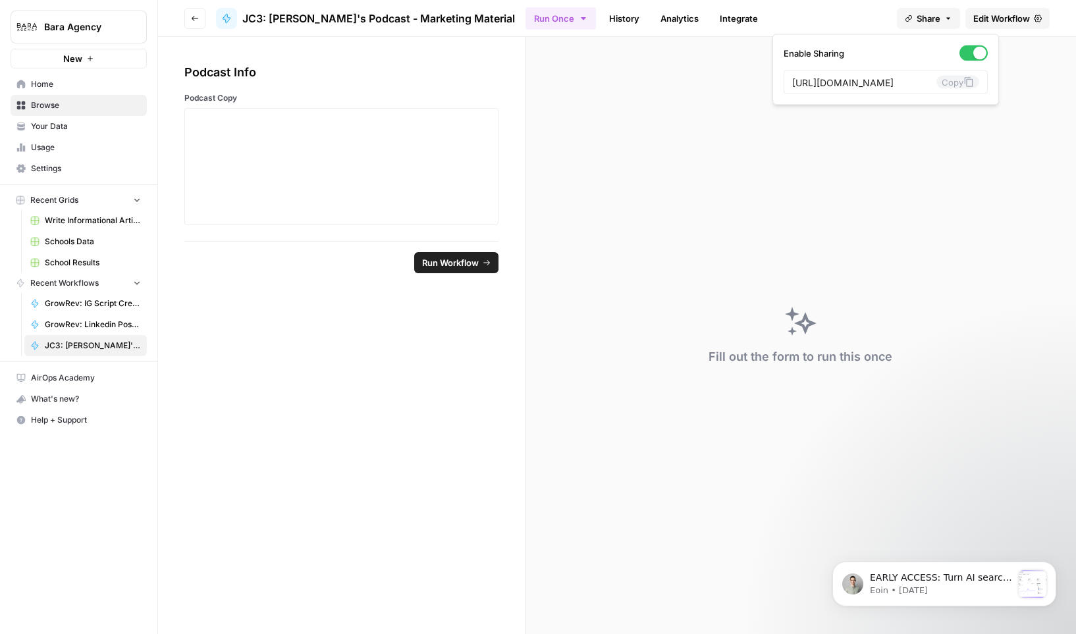
click at [905, 14] on span "Share" at bounding box center [928, 18] width 24 height 13
click at [905, 30] on header "Go back JC3: [PERSON_NAME]'s Podcast - Marketing Material Run Once History Anal…" at bounding box center [617, 18] width 918 height 37
click at [905, 20] on span "Edit Workflow" at bounding box center [1001, 18] width 57 height 13
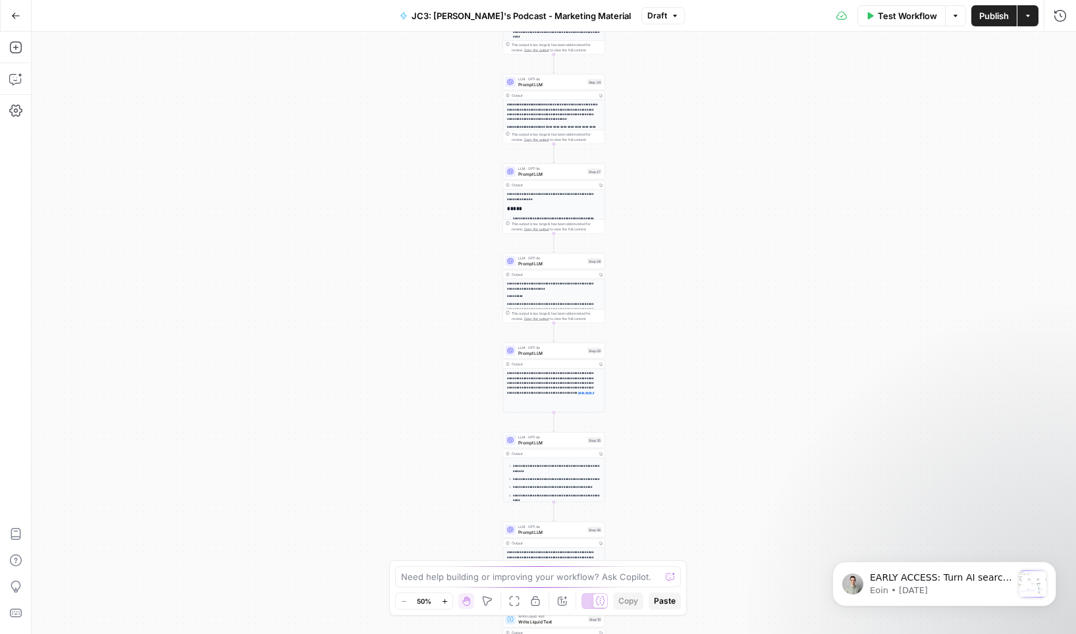
click at [524, 100] on div "**********" at bounding box center [553, 150] width 101 height 101
click at [905, 10] on button "Actions" at bounding box center [1027, 15] width 21 height 21
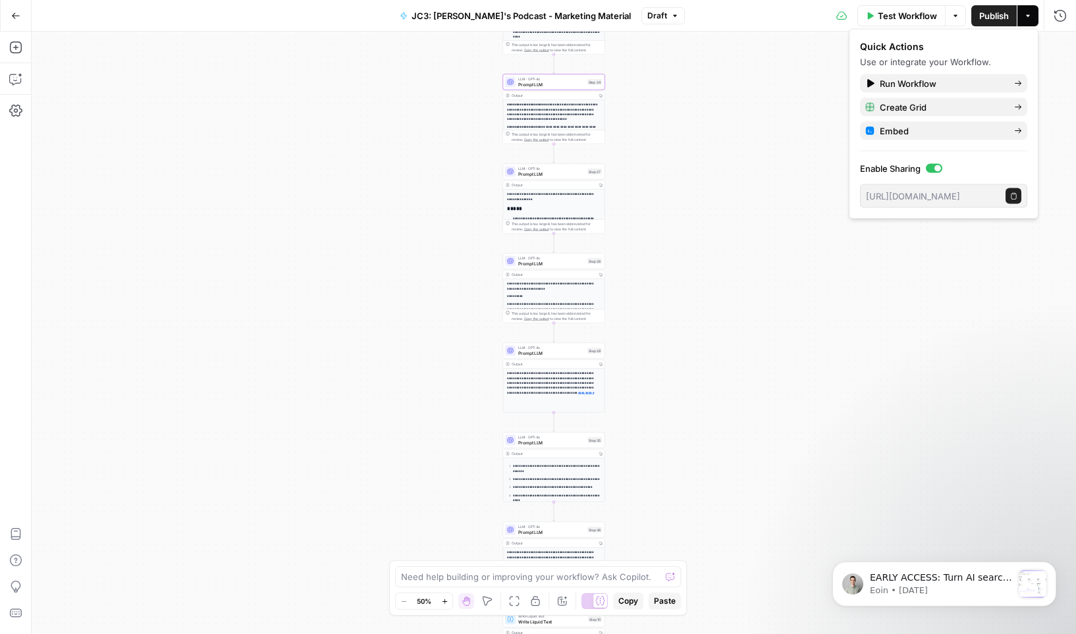
click at [905, 10] on button "Actions" at bounding box center [1027, 15] width 21 height 21
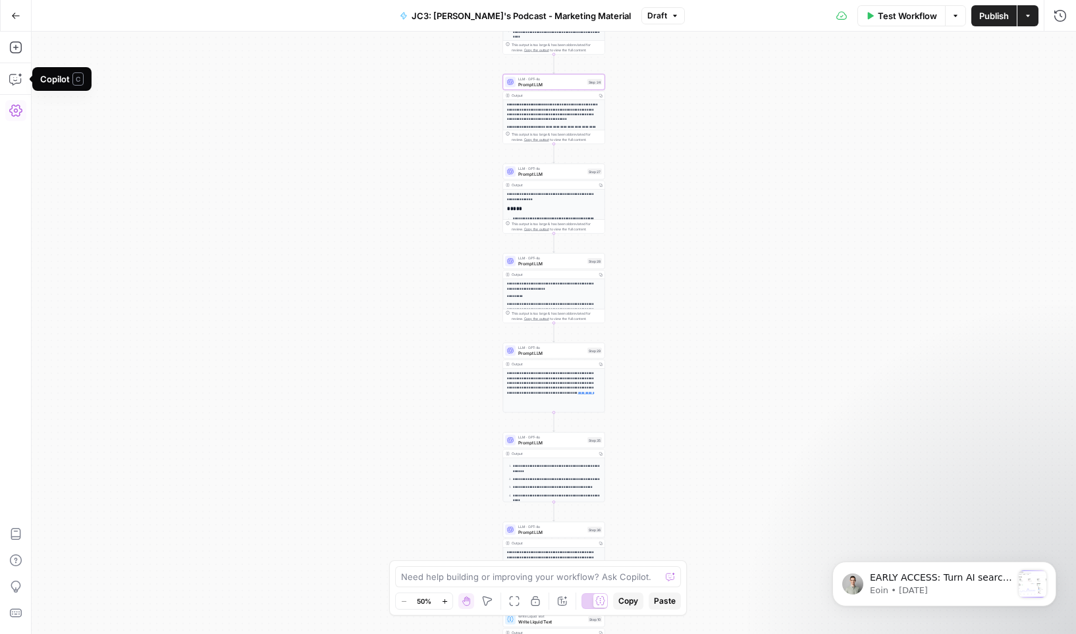
click at [17, 106] on icon "button" at bounding box center [15, 110] width 13 height 13
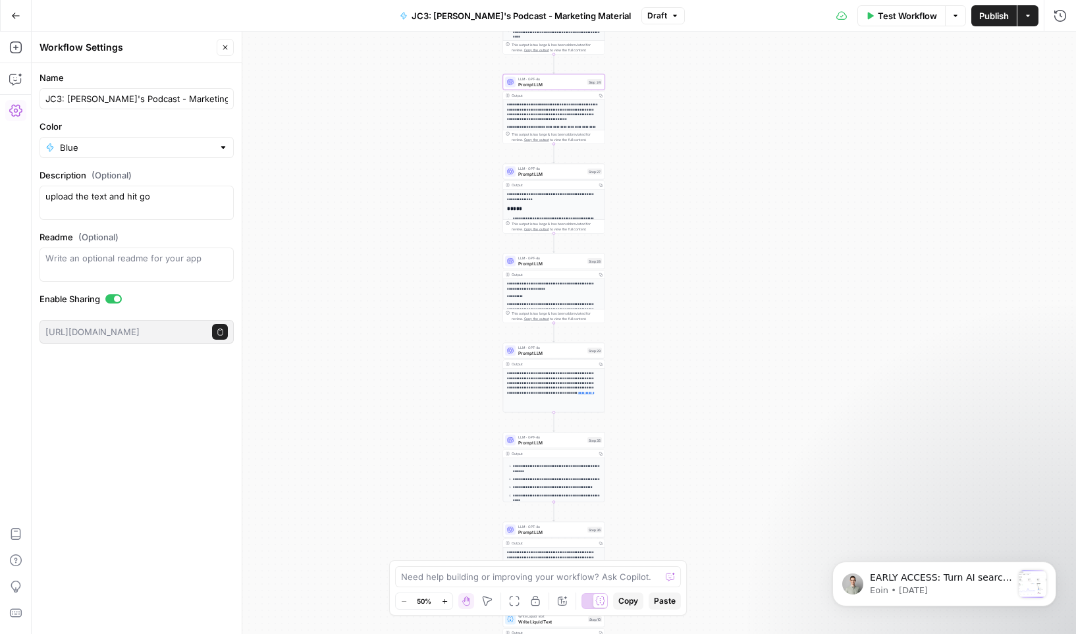
click at [17, 106] on icon "button" at bounding box center [15, 110] width 13 height 13
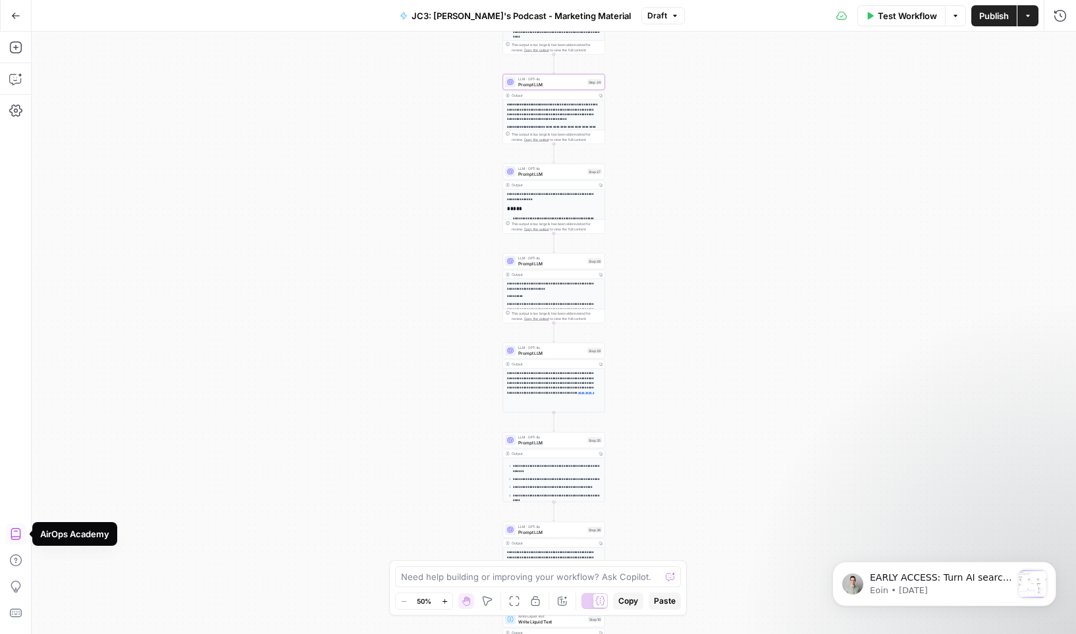
click at [16, 533] on icon "button" at bounding box center [15, 533] width 13 height 13
click at [9, 559] on icon "button" at bounding box center [15, 560] width 13 height 13
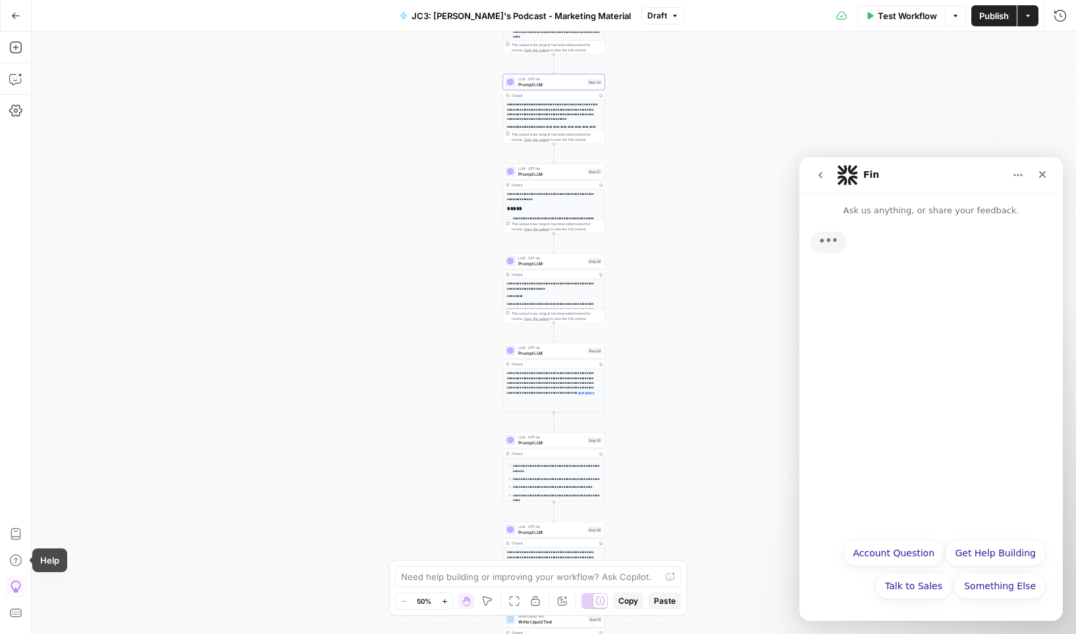
click at [23, 582] on button "Give Feedback" at bounding box center [15, 586] width 21 height 21
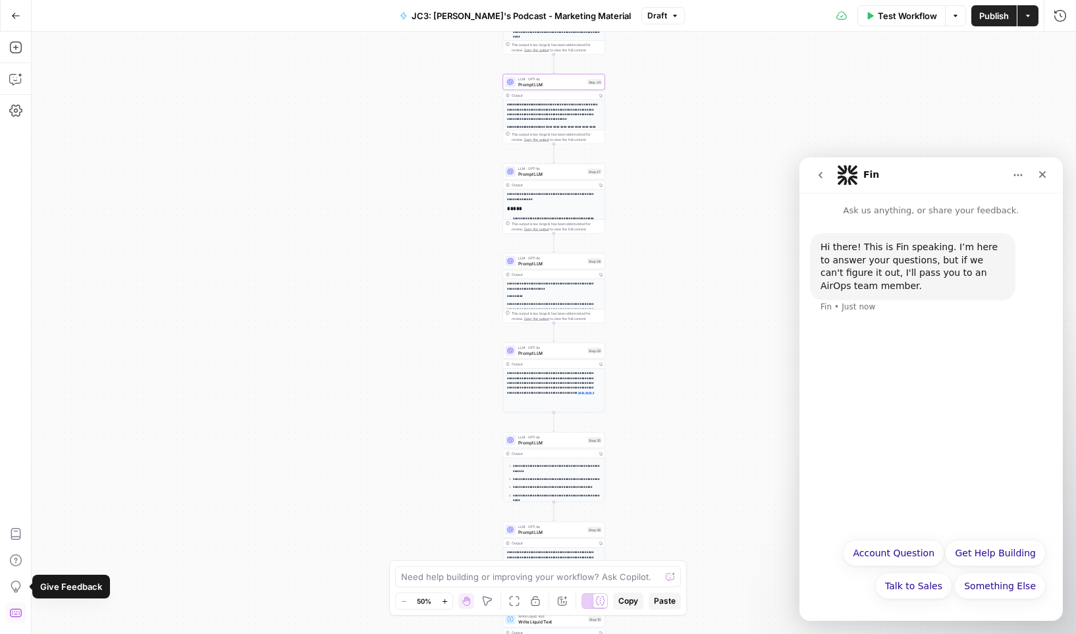
click at [16, 606] on icon "button" at bounding box center [15, 612] width 13 height 13
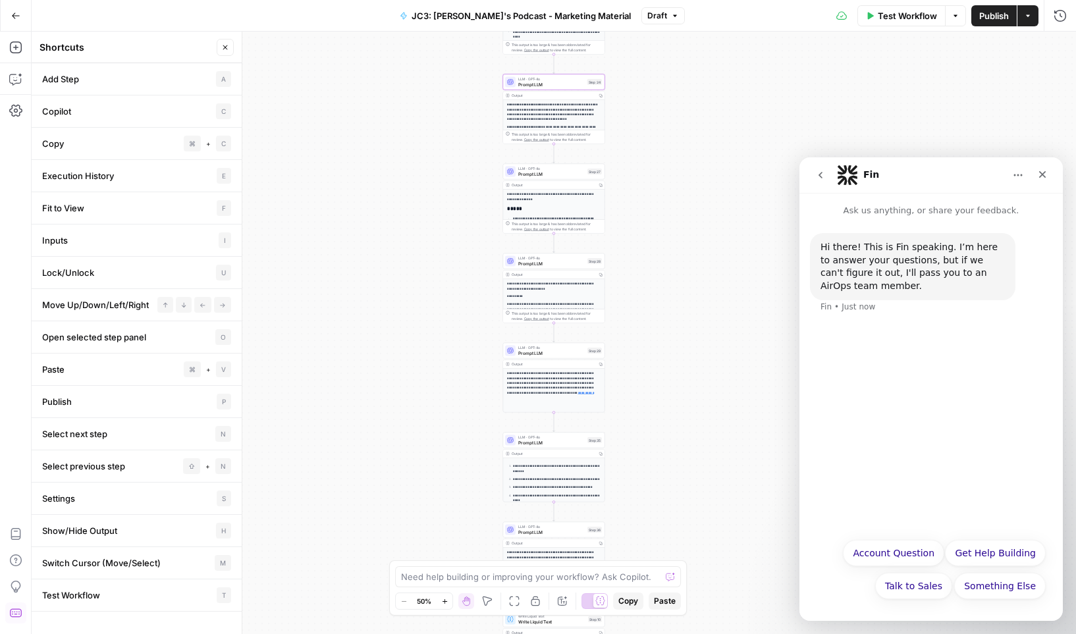
click at [296, 192] on div "**********" at bounding box center [554, 333] width 1044 height 602
click at [905, 175] on icon "Close" at bounding box center [1042, 174] width 11 height 11
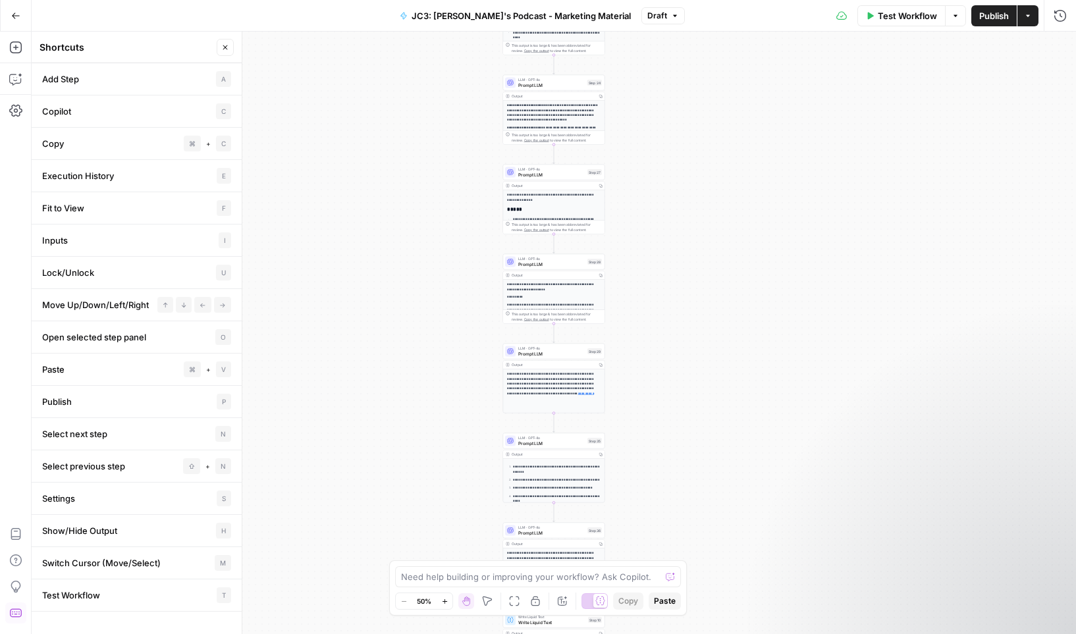
click at [796, 198] on div "**********" at bounding box center [554, 333] width 1044 height 602
click at [811, 288] on div "**********" at bounding box center [554, 333] width 1044 height 602
click at [740, 352] on div "**********" at bounding box center [554, 333] width 1044 height 602
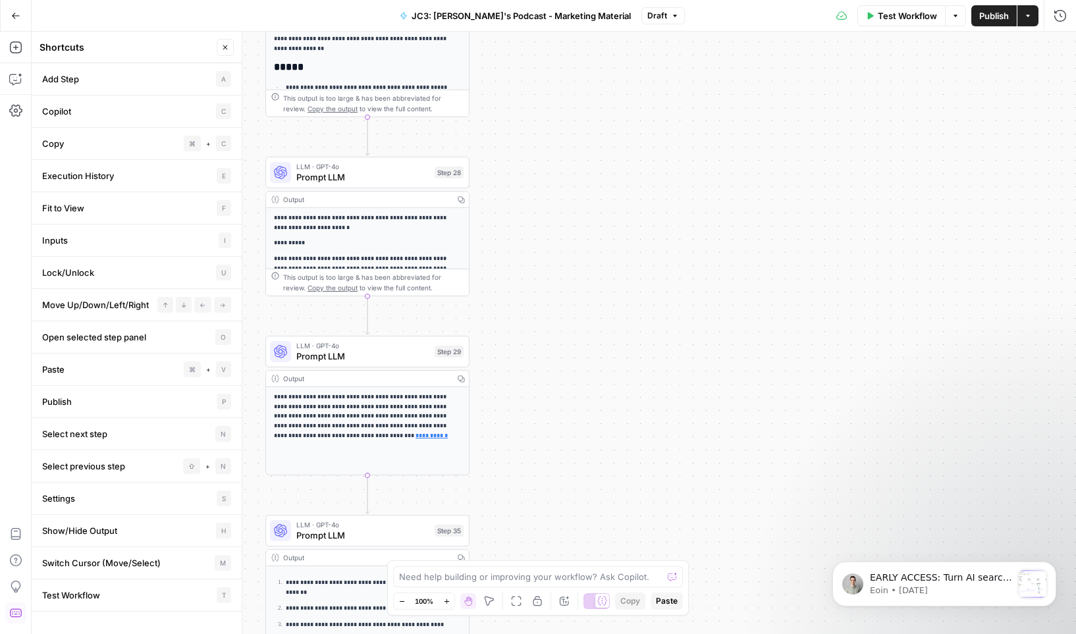
click at [560, 323] on div "**********" at bounding box center [554, 333] width 1044 height 602
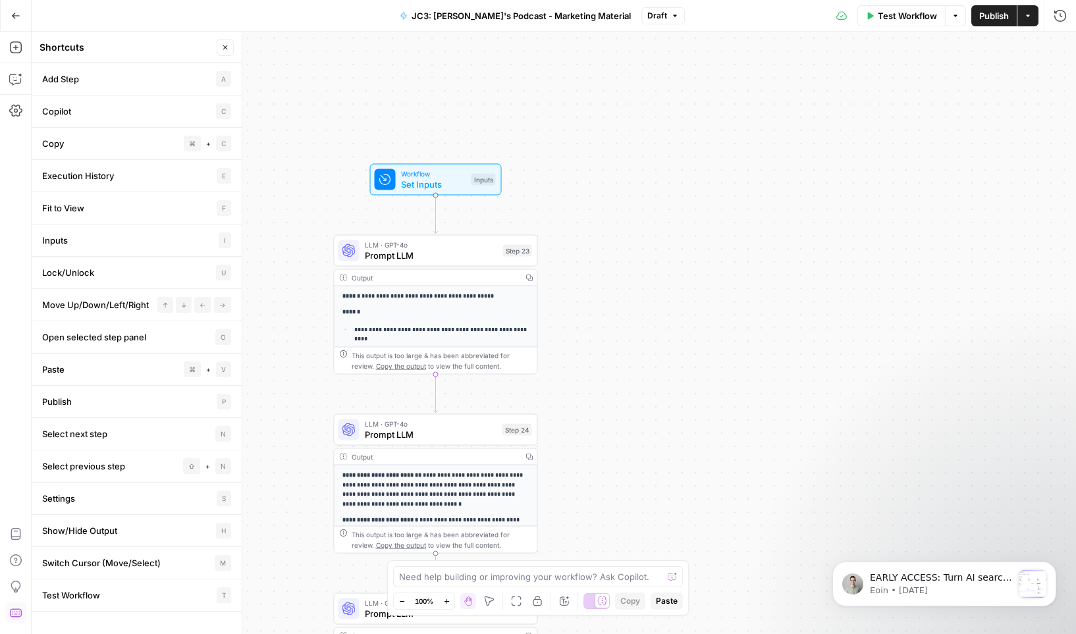
click at [460, 283] on div "Output Copy" at bounding box center [435, 278] width 203 height 16
click at [453, 257] on span "Prompt LLM" at bounding box center [431, 255] width 133 height 13
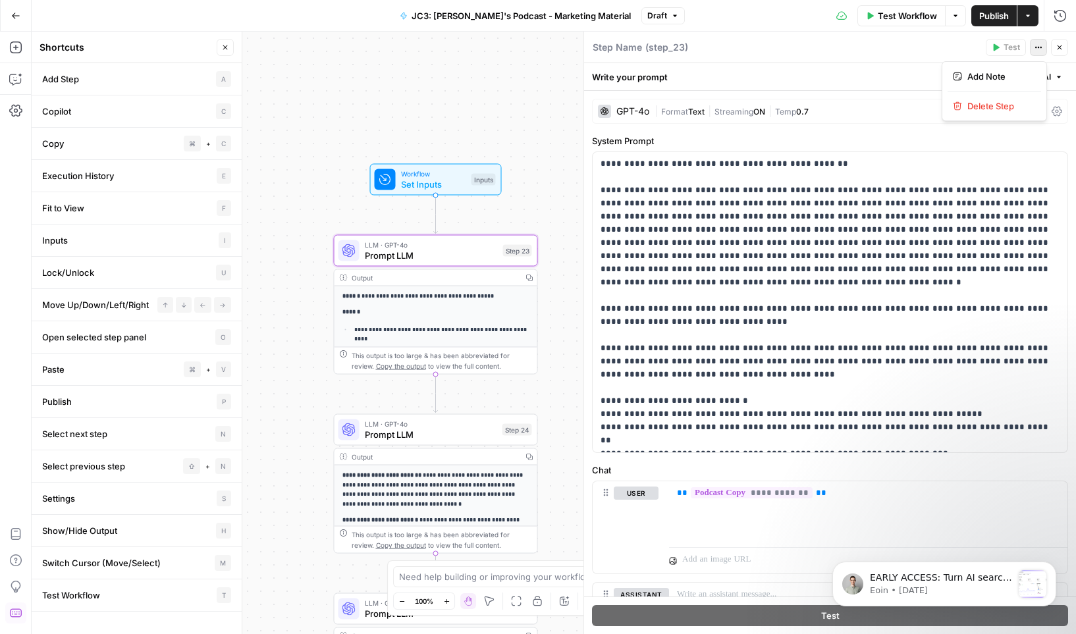
click at [905, 41] on button "Actions" at bounding box center [1038, 47] width 17 height 17
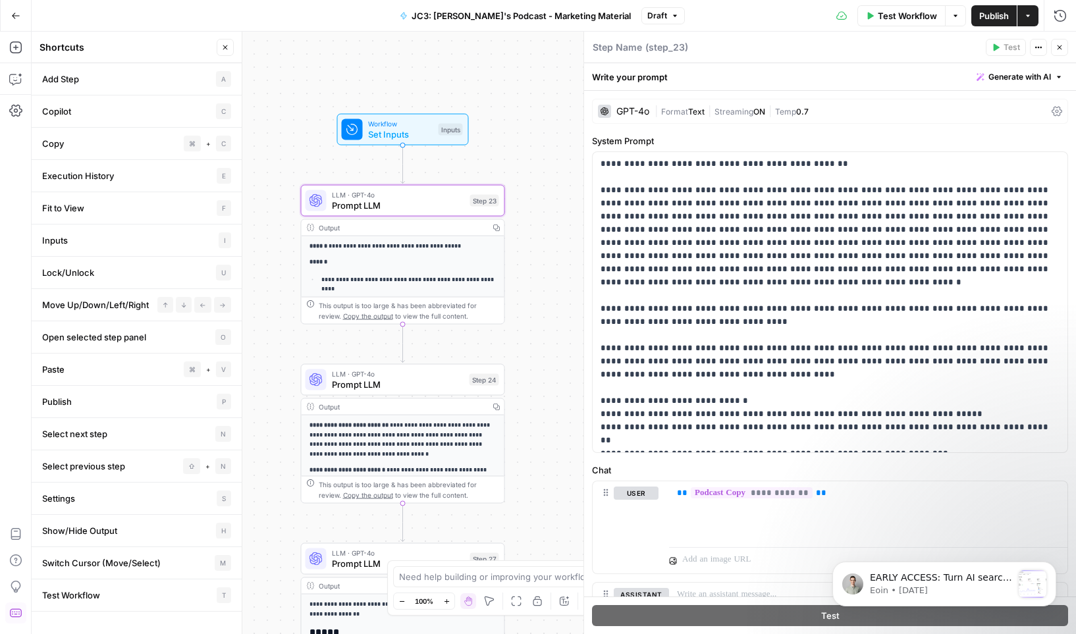
drag, startPoint x: 521, startPoint y: 70, endPoint x: 489, endPoint y: 20, distance: 59.9
click at [489, 20] on div "**********" at bounding box center [538, 317] width 1076 height 634
click at [905, 47] on icon "button" at bounding box center [1059, 47] width 8 height 8
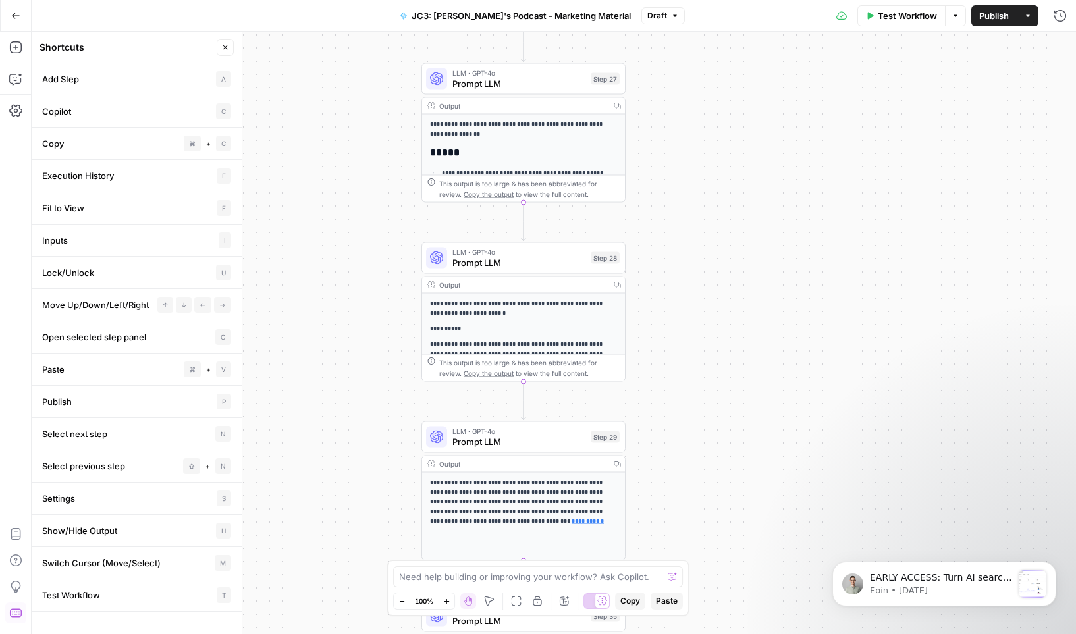
click at [16, 16] on icon "button" at bounding box center [15, 15] width 9 height 9
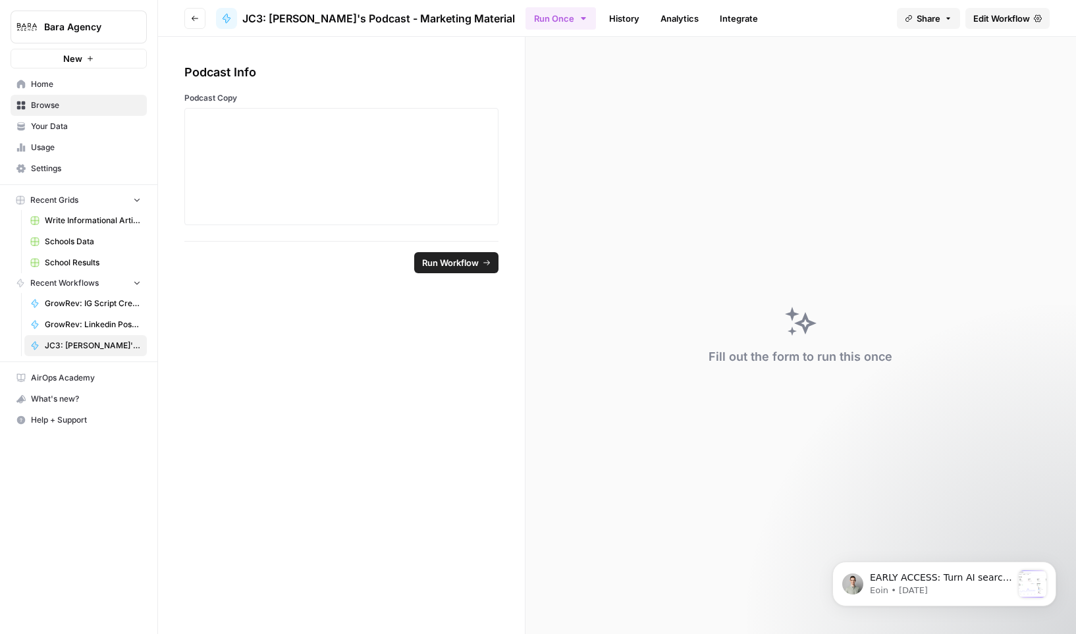
click at [198, 18] on icon "button" at bounding box center [195, 18] width 8 height 8
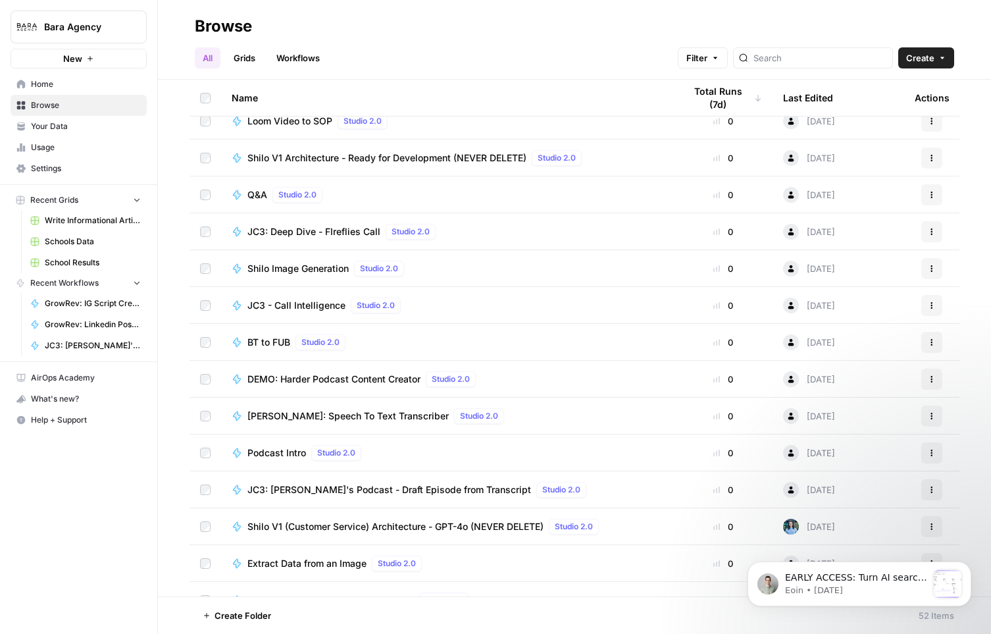
scroll to position [1271, 0]
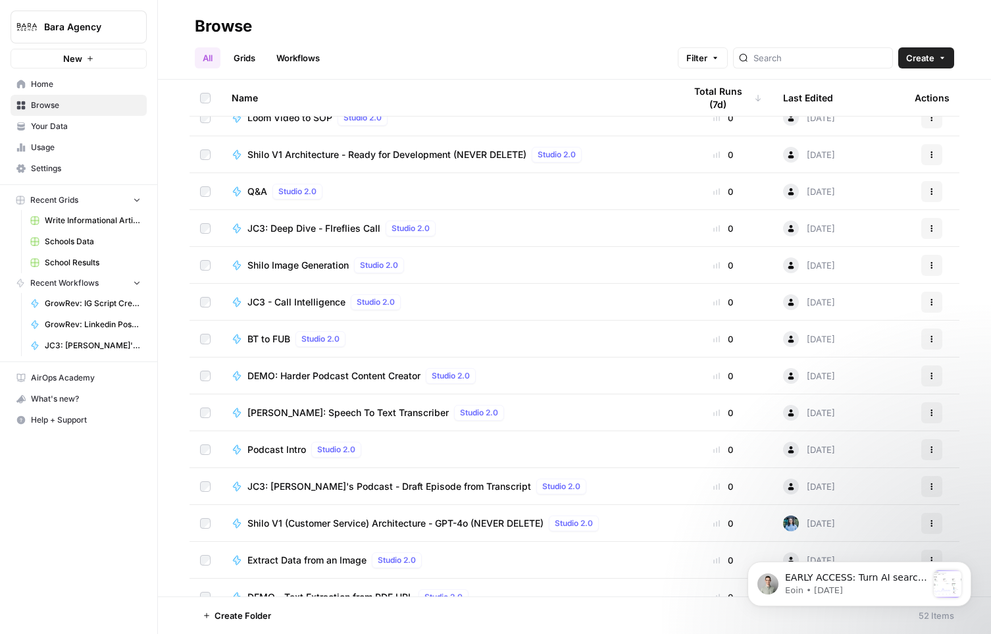
click at [321, 300] on span "JC3 - Call Intelligence" at bounding box center [297, 302] width 98 height 13
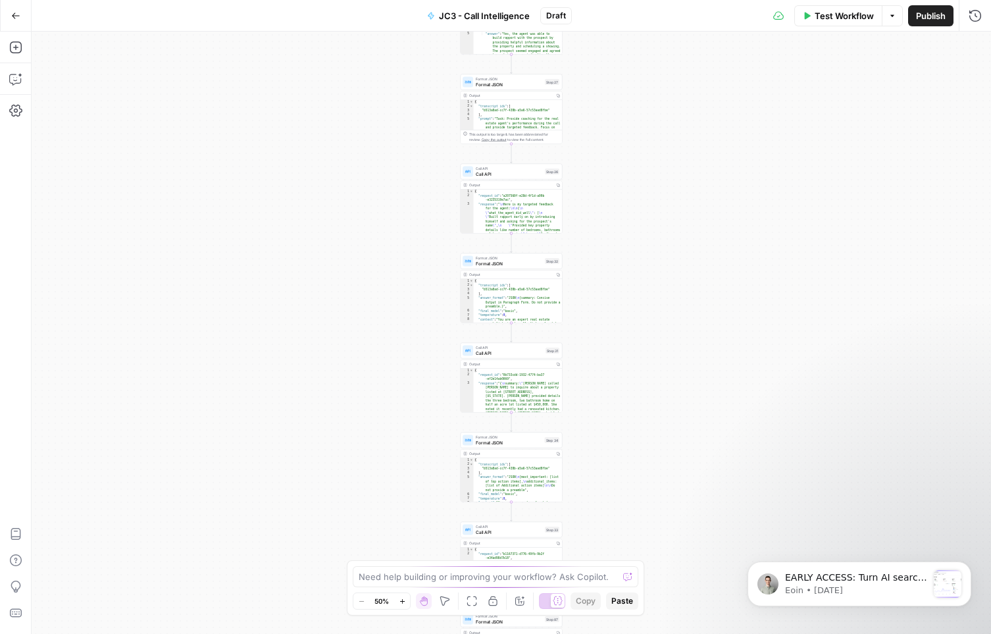
click at [512, 358] on div "Call API Call API Step 31 Output Copy 1 2 3 { "request_id" : "0b733cdd-1932-477…" at bounding box center [512, 378] width 102 height 70
click at [502, 351] on span "Call API" at bounding box center [509, 353] width 67 height 7
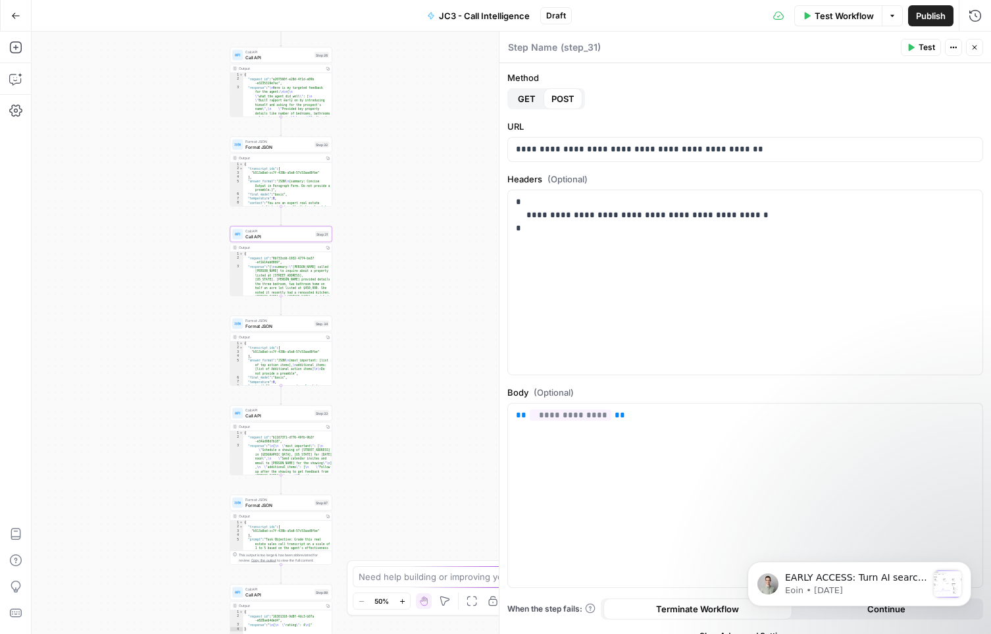
drag, startPoint x: 350, startPoint y: 313, endPoint x: 145, endPoint y: 205, distance: 231.2
click at [145, 205] on div "Workflow Set Inputs Inputs Format JSON Format JSON Step 57 Output Copy 1 2 3 4 …" at bounding box center [512, 333] width 960 height 602
click at [278, 329] on div "Format JSON Format JSON Step 34 Copy step Delete step Add Note Test" at bounding box center [281, 324] width 102 height 16
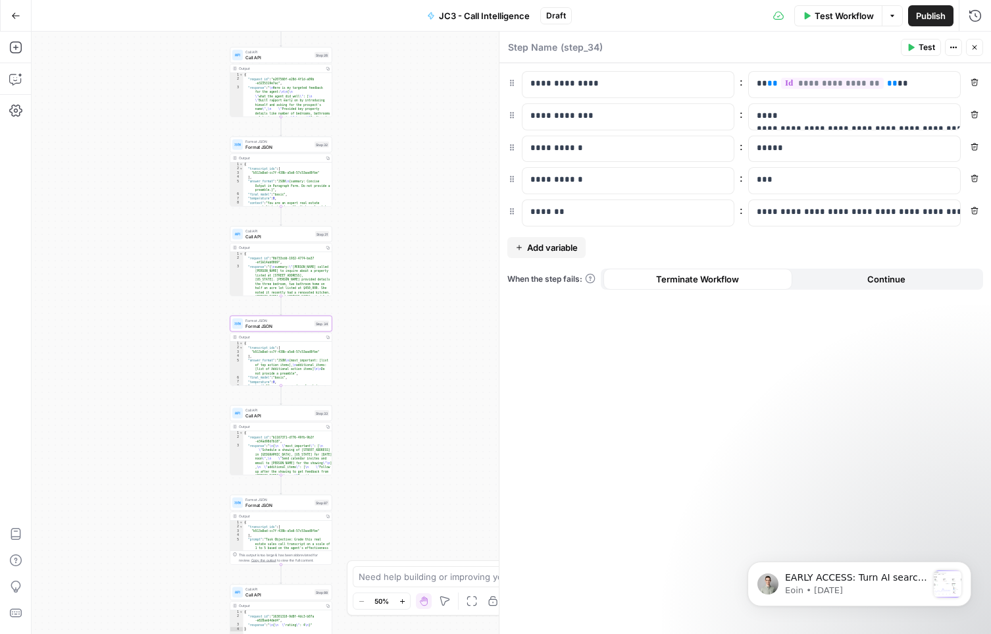
click at [23, 13] on button "Go Back" at bounding box center [16, 16] width 24 height 24
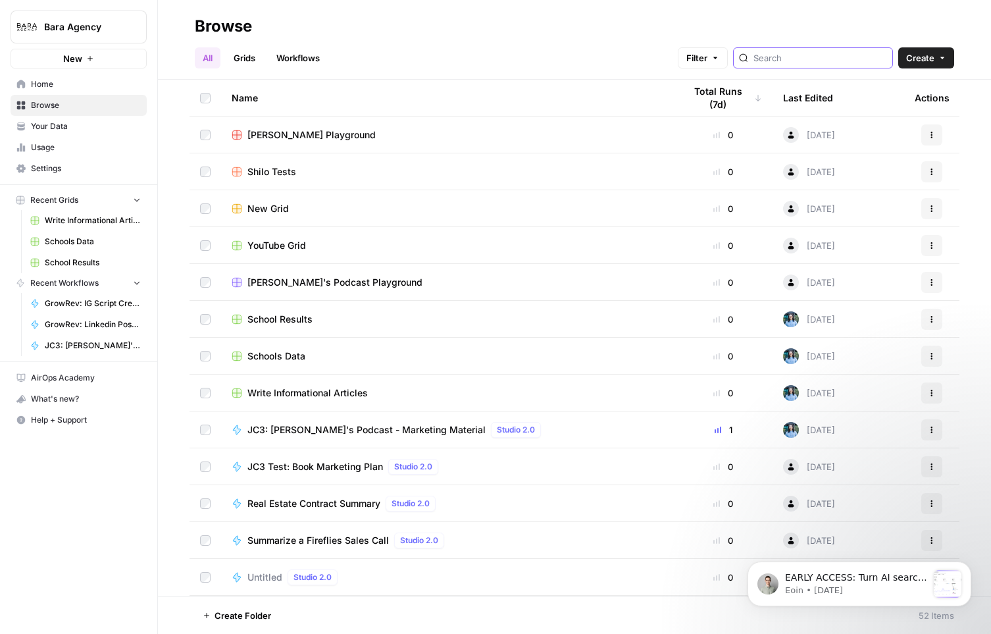
click at [849, 53] on input "search" at bounding box center [821, 57] width 134 height 13
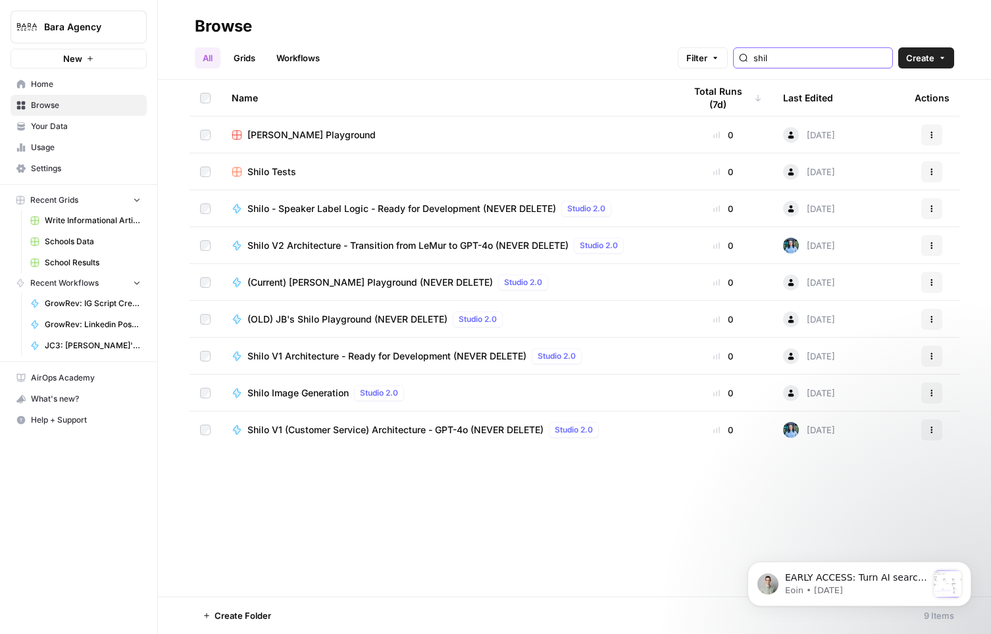
type input "shil"
click at [883, 60] on input "shil" at bounding box center [821, 57] width 134 height 13
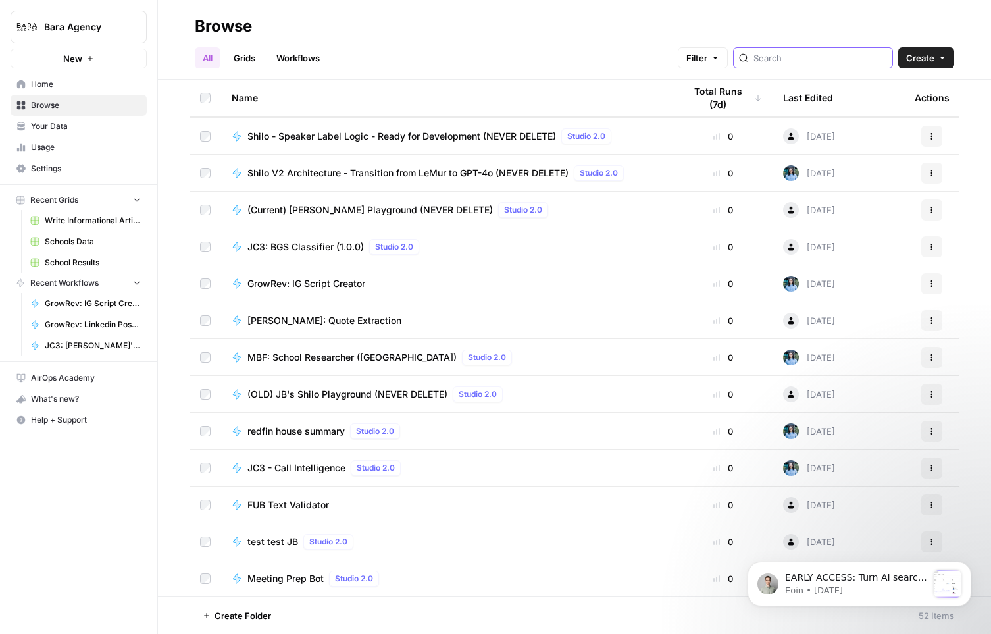
scroll to position [787, 0]
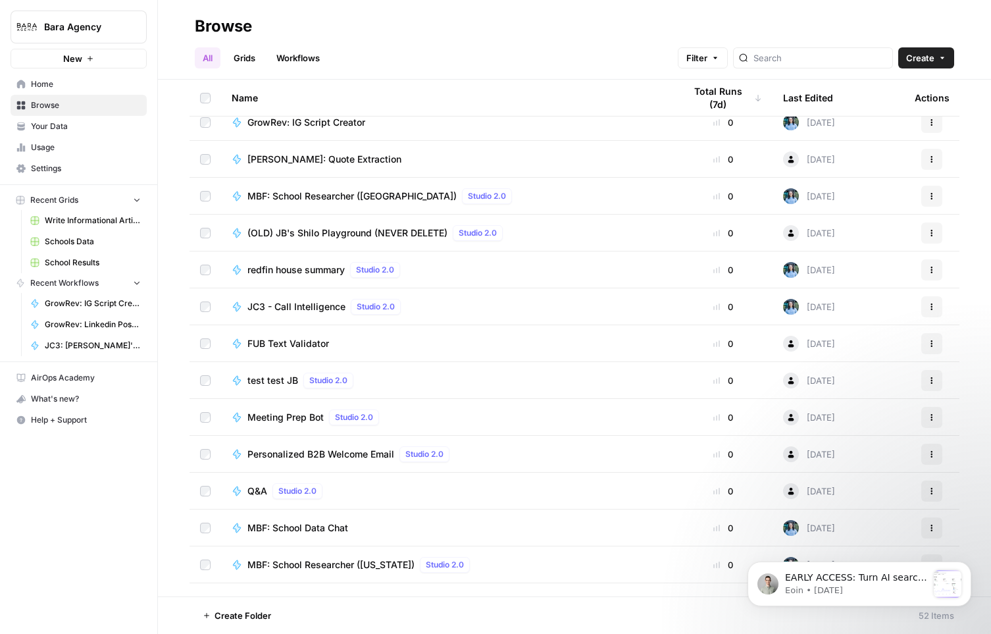
click at [90, 31] on span "Bara Agency" at bounding box center [84, 26] width 80 height 13
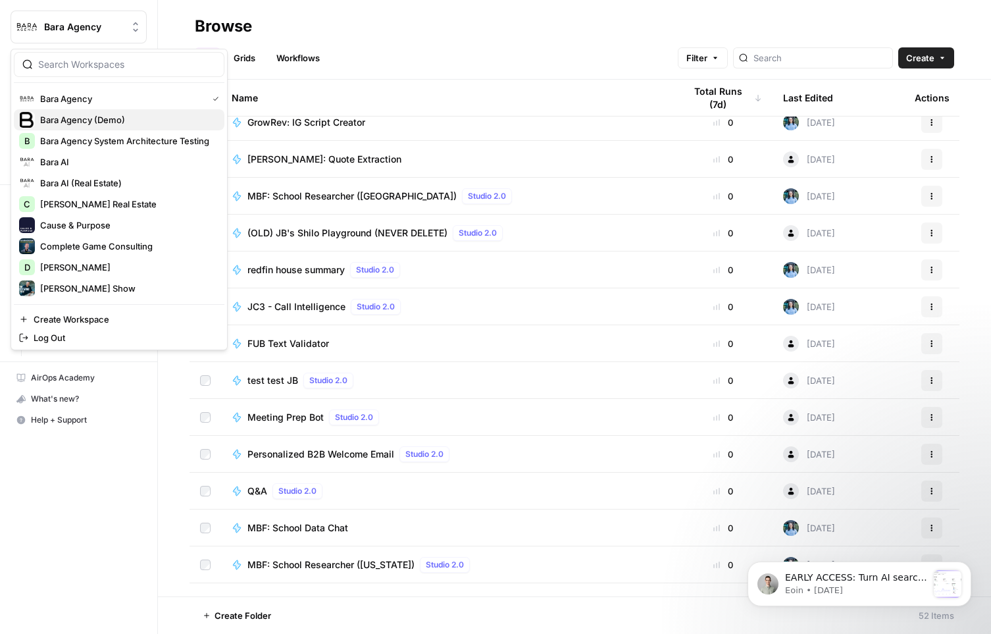
click at [107, 124] on span "Bara Agency (Demo)" at bounding box center [127, 119] width 174 height 13
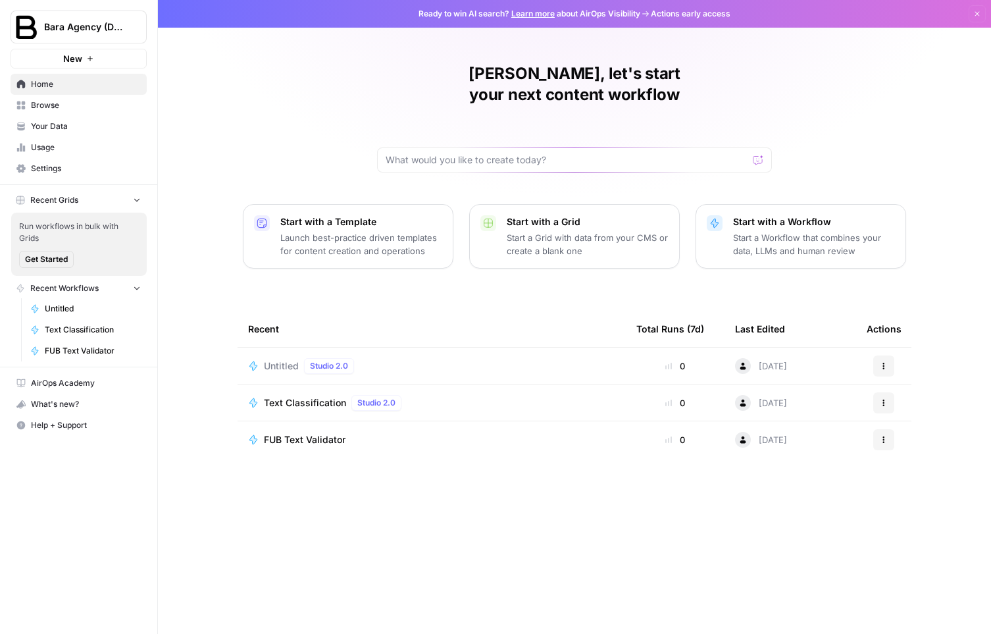
click at [65, 109] on span "Browse" at bounding box center [86, 105] width 110 height 12
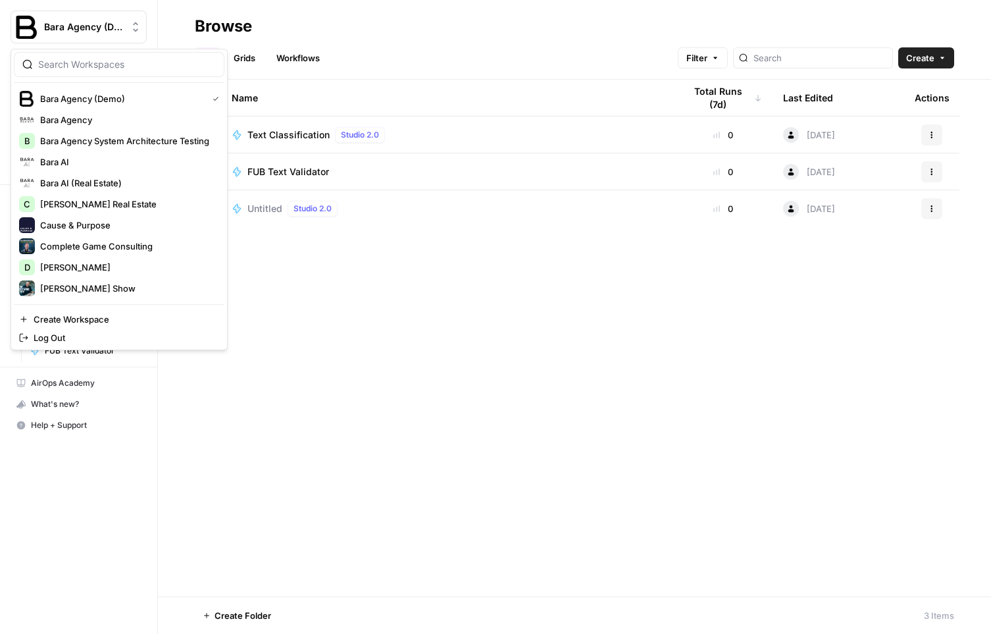
click at [101, 32] on span "Bara Agency (Demo)" at bounding box center [84, 26] width 80 height 13
click at [71, 165] on span "Bara AI" at bounding box center [127, 161] width 174 height 13
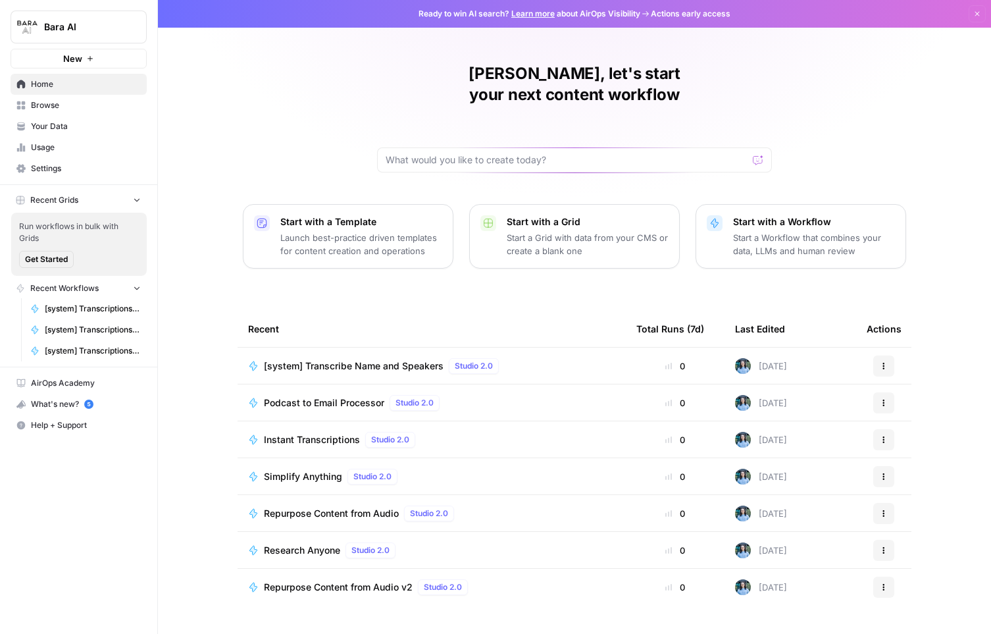
click at [64, 107] on span "Browse" at bounding box center [86, 105] width 110 height 12
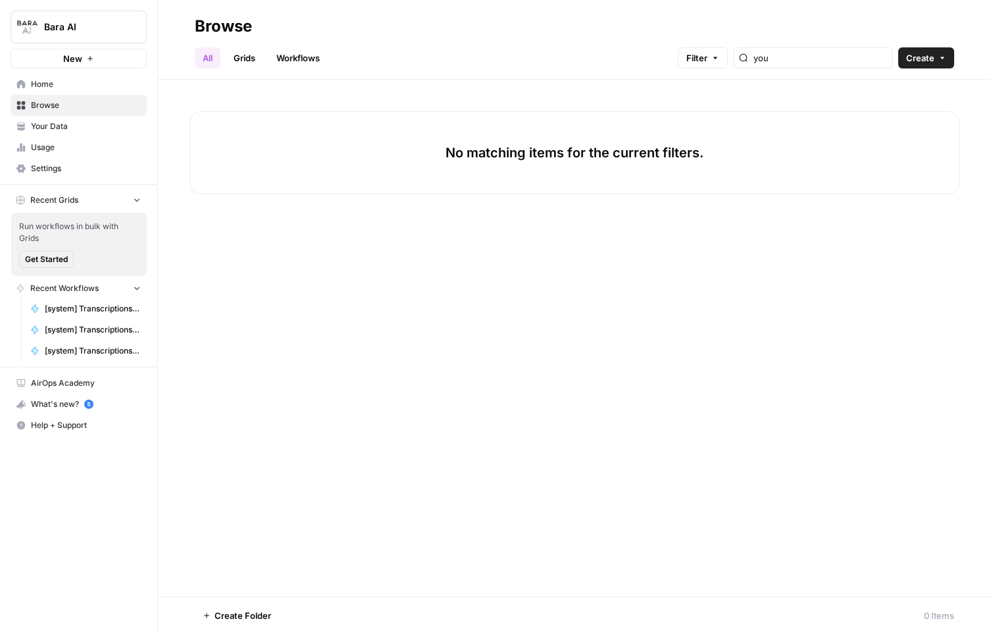
click at [861, 49] on div "you" at bounding box center [813, 57] width 160 height 21
click at [887, 59] on input "you" at bounding box center [821, 57] width 134 height 13
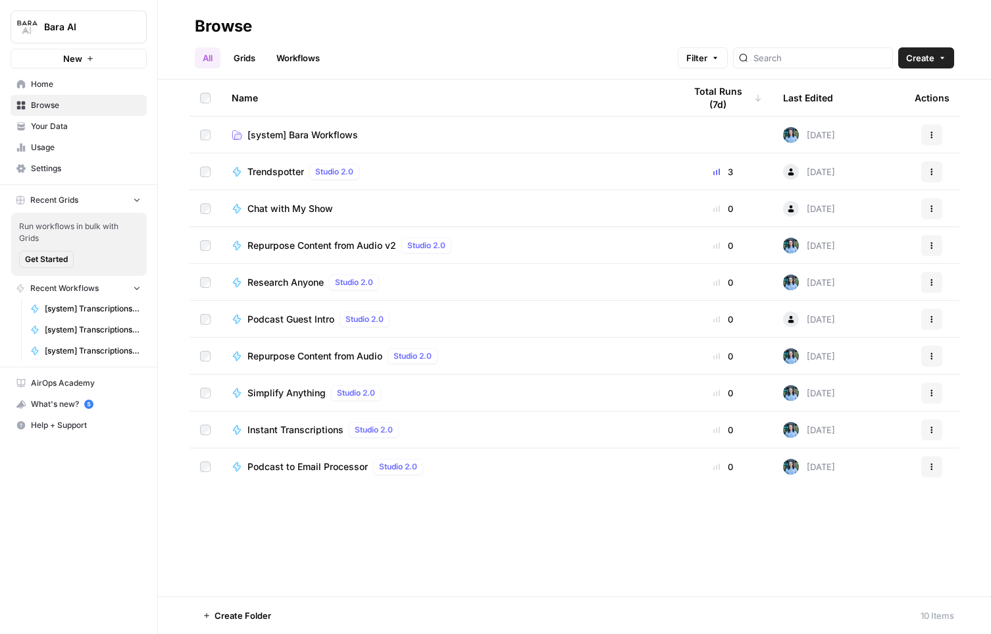
click at [44, 86] on span "Home" at bounding box center [86, 84] width 110 height 12
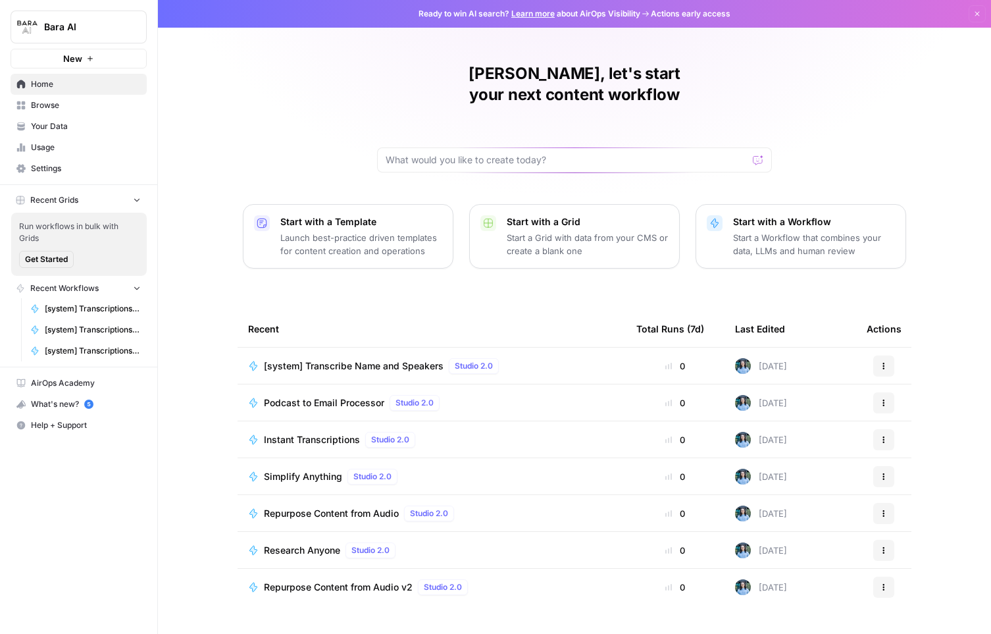
click at [65, 24] on span "Bara AI" at bounding box center [84, 26] width 80 height 13
